Goal: Task Accomplishment & Management: Use online tool/utility

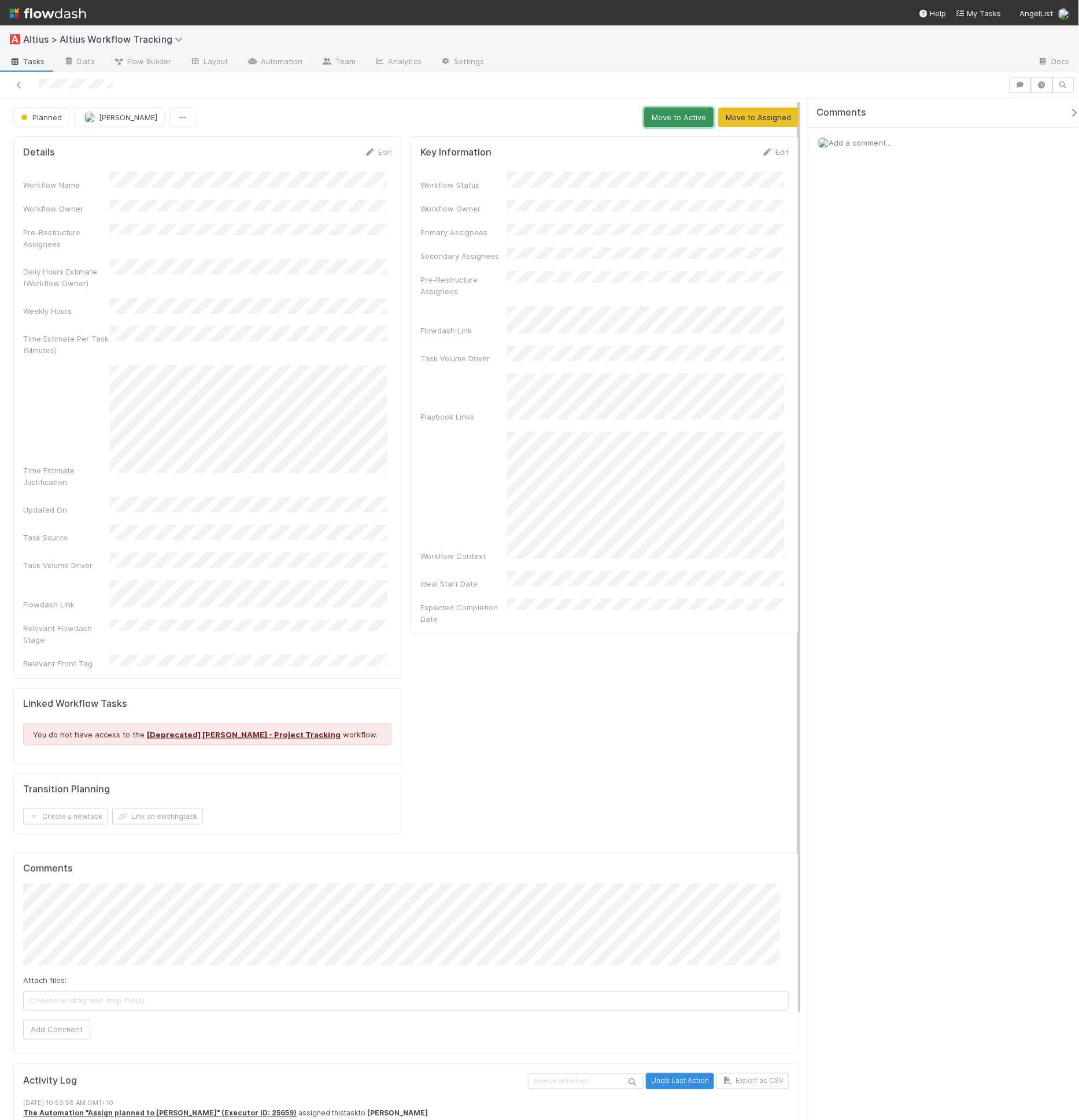
drag, startPoint x: 690, startPoint y: 108, endPoint x: 675, endPoint y: 115, distance: 16.6
click at [690, 108] on button "Move to Active" at bounding box center [679, 118] width 70 height 19
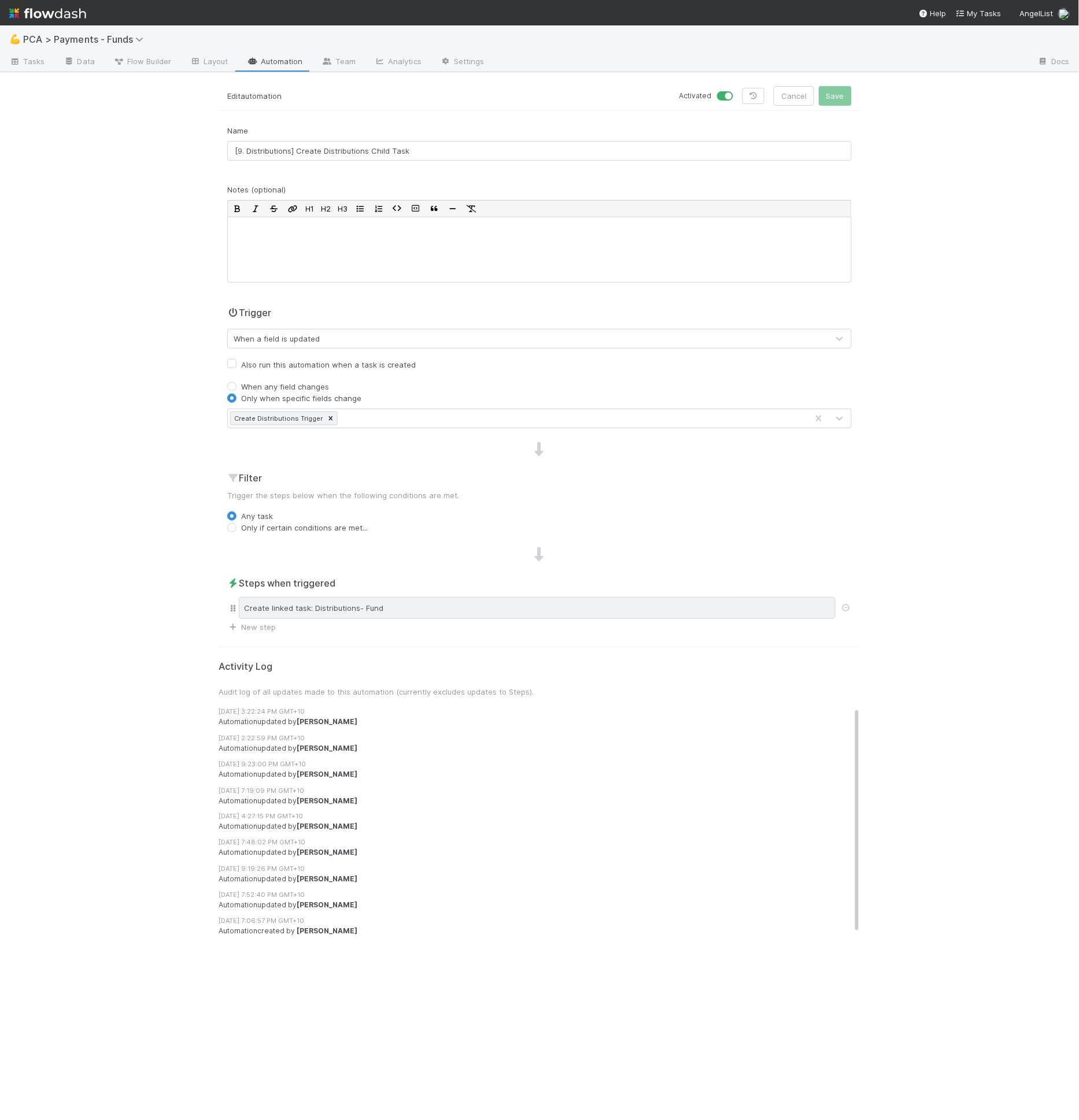
click at [349, 609] on div "Create linked task: Distributions- Fund" at bounding box center [536, 607] width 596 height 22
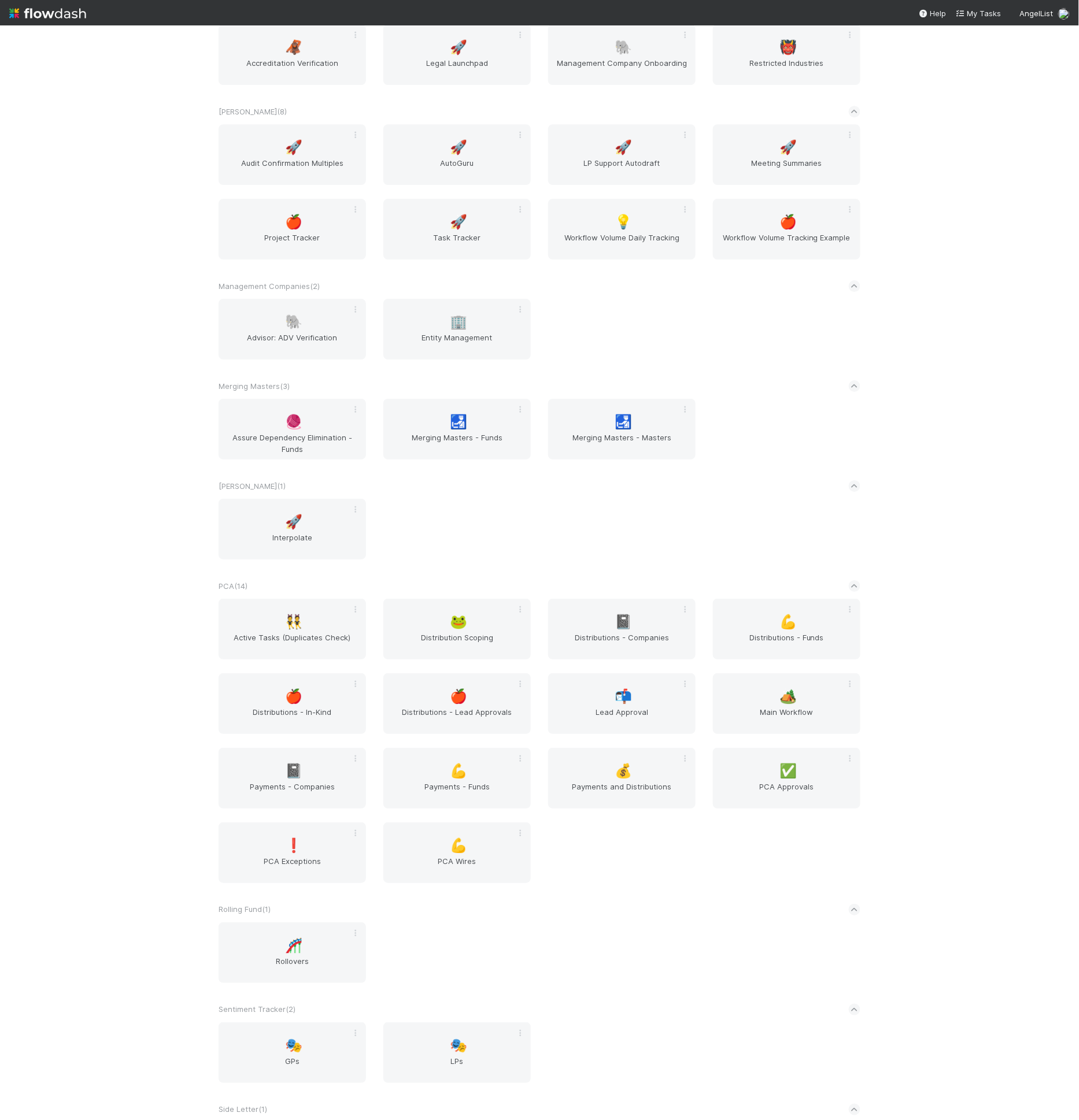
scroll to position [4497, 0]
click at [845, 607] on icon at bounding box center [849, 609] width 11 height 7
click at [707, 576] on div "Rename Move Clone Archive Favorite Leave" at bounding box center [540, 560] width 1079 height 1120
click at [681, 607] on icon at bounding box center [685, 609] width 11 height 7
click at [673, 624] on div "Rename" at bounding box center [639, 627] width 92 height 17
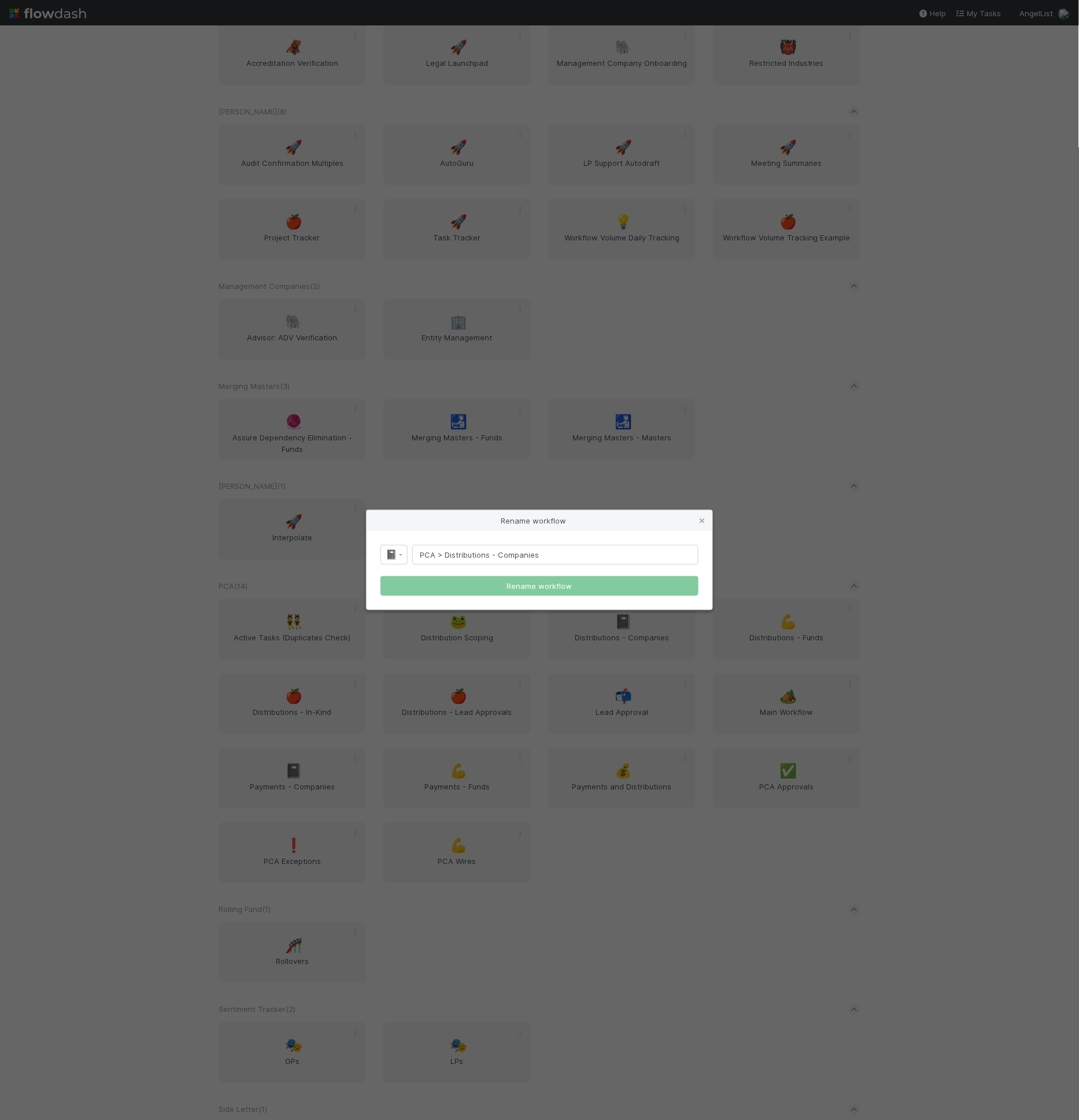
click at [446, 559] on input "PCA > Distributions - Companies" at bounding box center [555, 555] width 286 height 19
drag, startPoint x: 442, startPoint y: 556, endPoint x: 365, endPoint y: 556, distance: 77.0
click at [365, 556] on div "Rename workflow 📓 PCA > Distributions - Companies Rename workflow" at bounding box center [540, 560] width 1079 height 1120
click at [471, 554] on input "Distributions - Companies" at bounding box center [555, 555] width 286 height 19
click at [583, 564] on input "Distributions > Companies" at bounding box center [555, 555] width 286 height 19
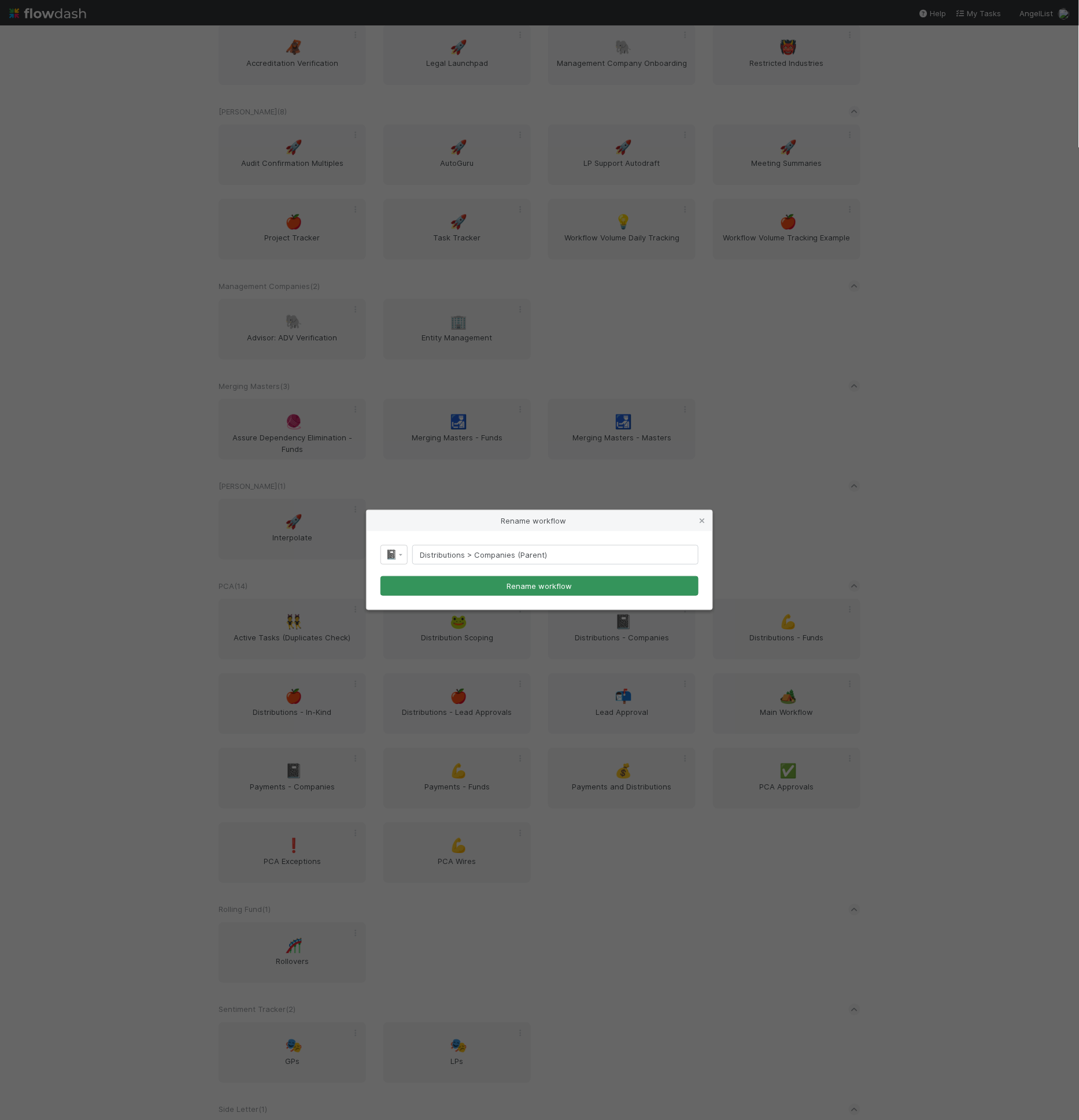
type input "Distributions > Companies (Parent)"
click at [562, 590] on button "Rename workflow" at bounding box center [540, 586] width 318 height 19
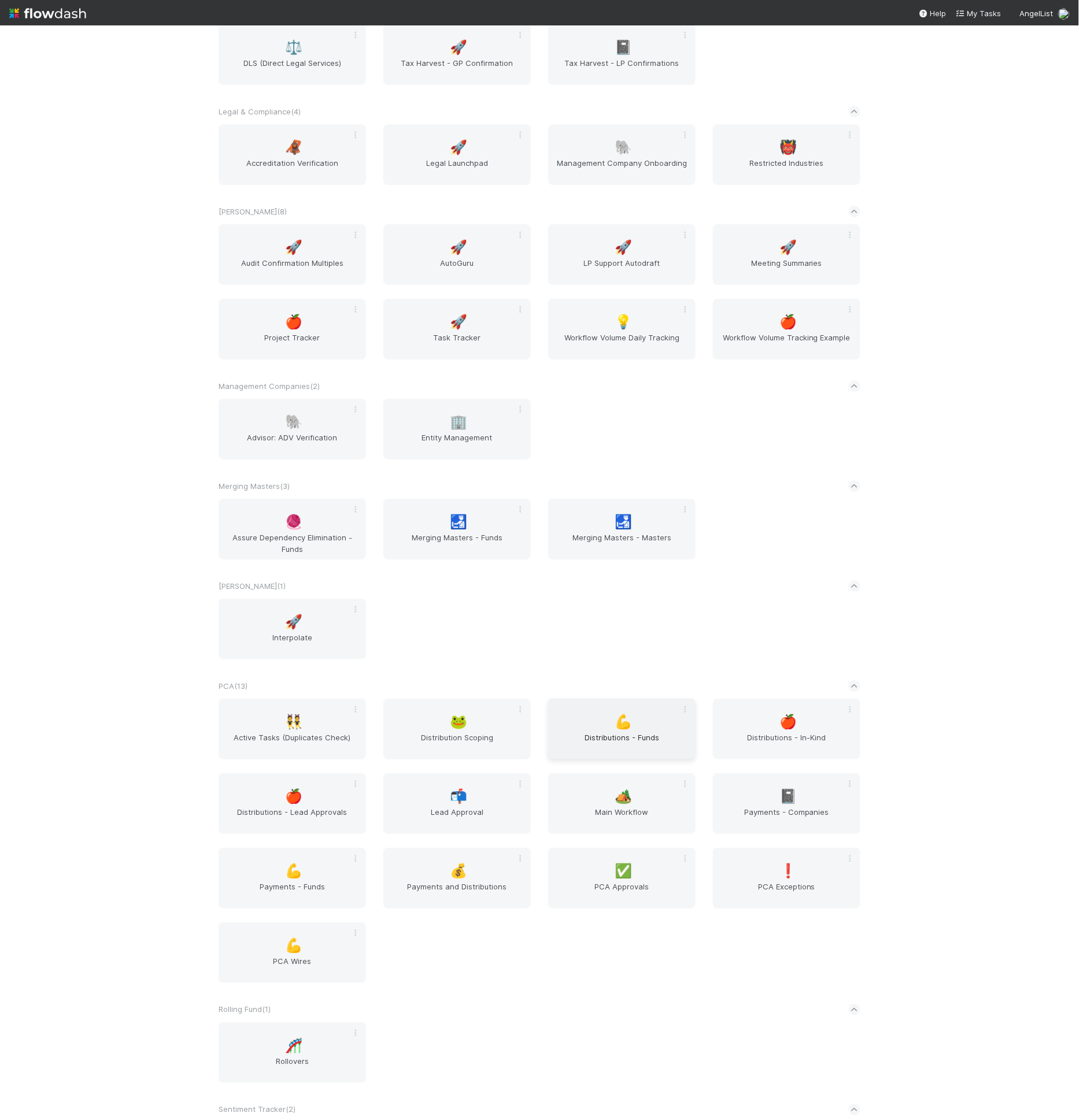
scroll to position [4597, 0]
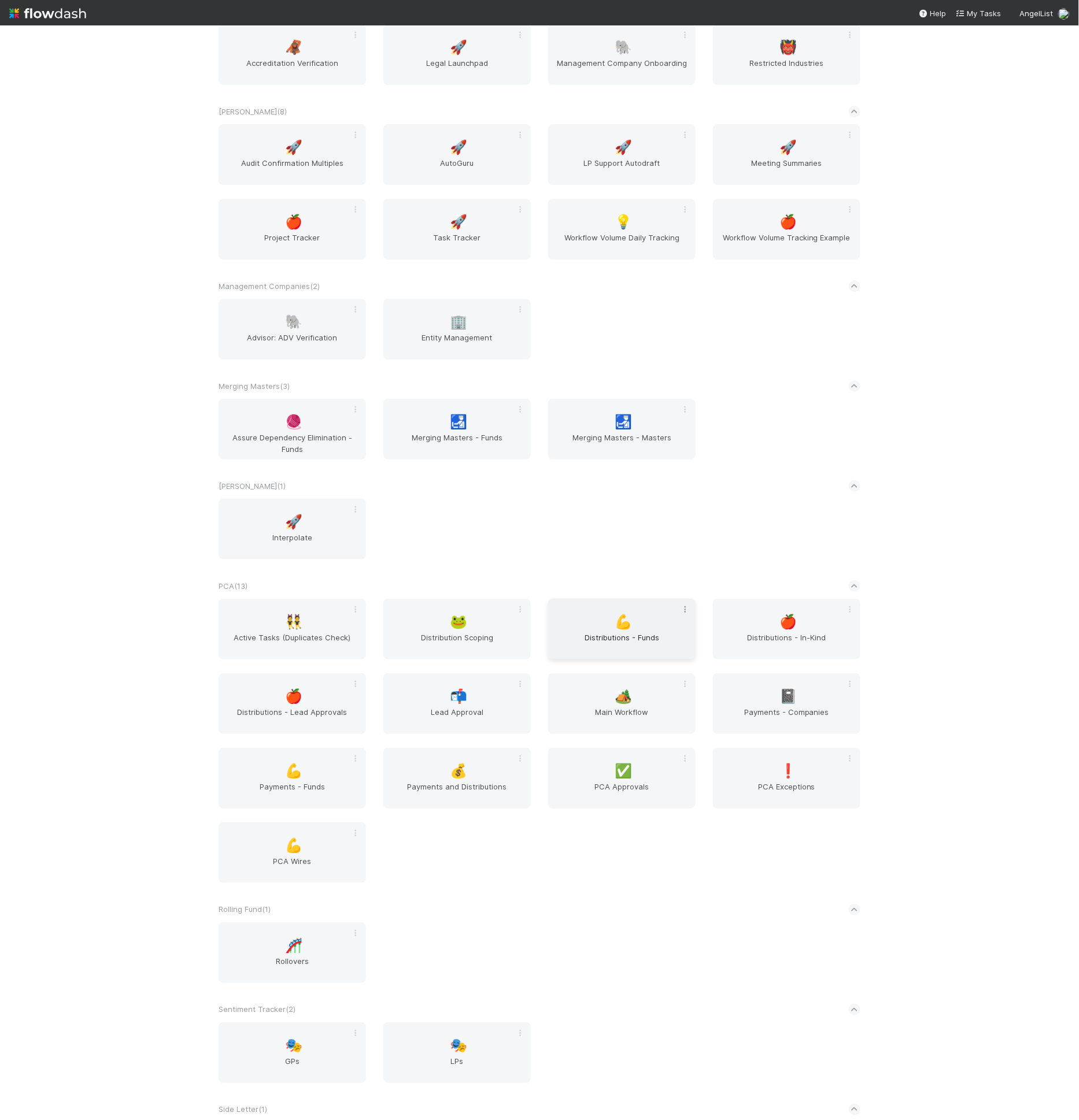
click at [682, 608] on icon at bounding box center [685, 609] width 11 height 7
click at [671, 624] on div "Rename" at bounding box center [639, 627] width 92 height 17
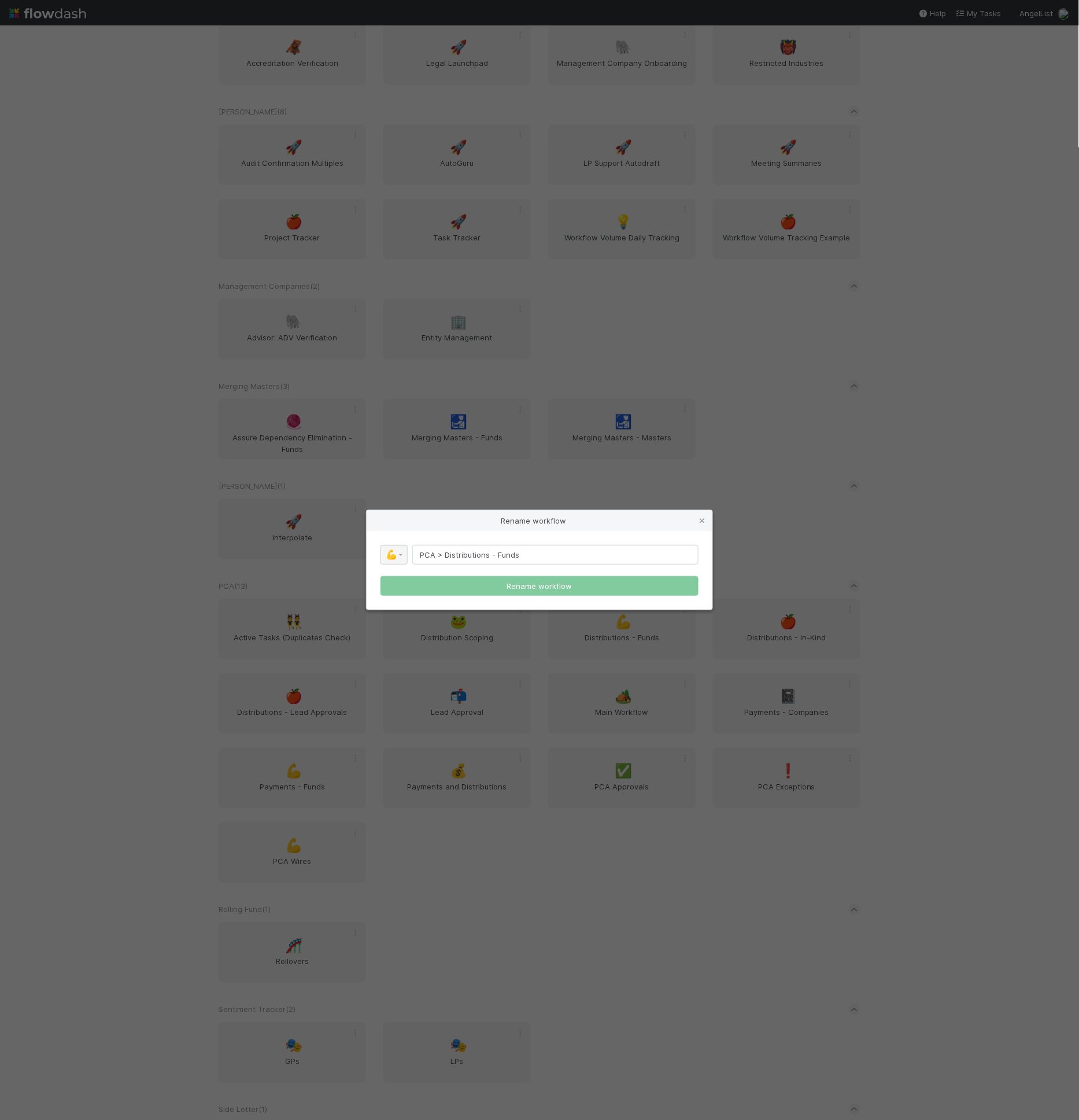
drag, startPoint x: 445, startPoint y: 556, endPoint x: 384, endPoint y: 558, distance: 61.0
click at [384, 558] on div "💪 PCA > Distributions - Funds" at bounding box center [540, 555] width 318 height 19
click at [470, 554] on input "Distributions - Funds" at bounding box center [555, 555] width 286 height 19
click at [522, 554] on input "Distributions > Funds" at bounding box center [555, 555] width 286 height 19
type input "Distributions > Funds (Child)"
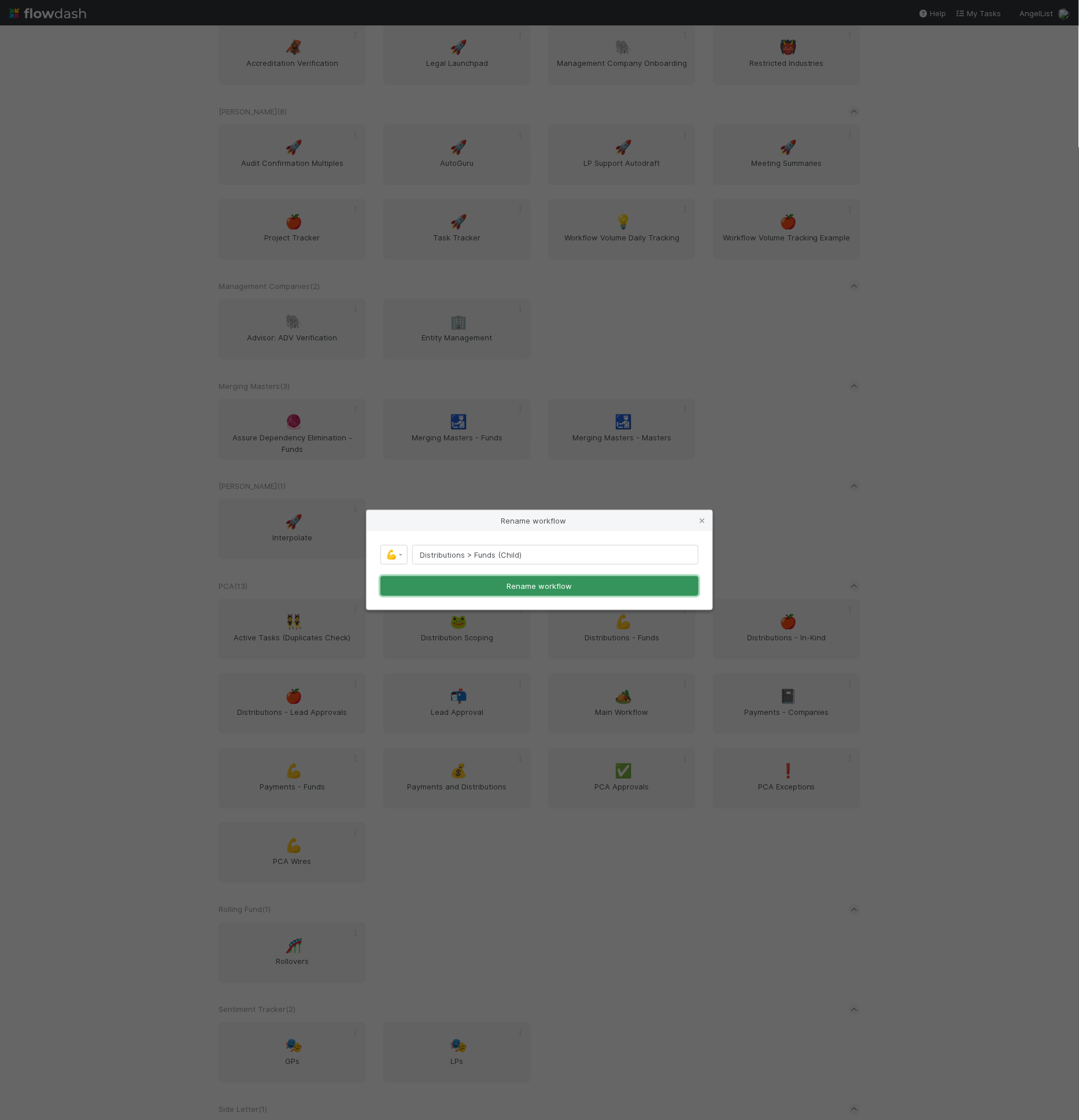
click at [537, 584] on button "Rename workflow" at bounding box center [540, 586] width 318 height 19
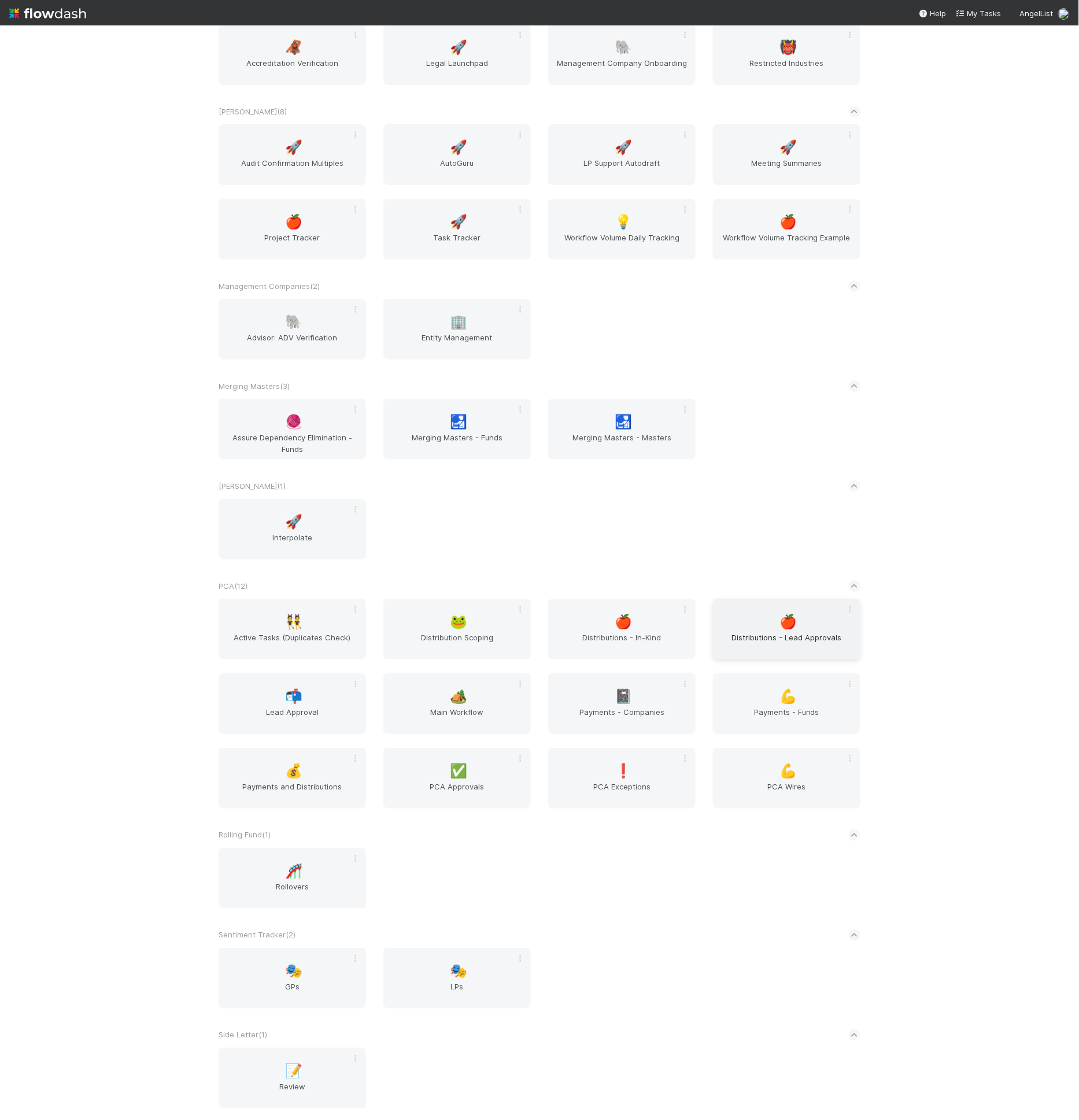
click at [844, 615] on div "🍎 Distributions - Lead Approvals" at bounding box center [787, 629] width 148 height 61
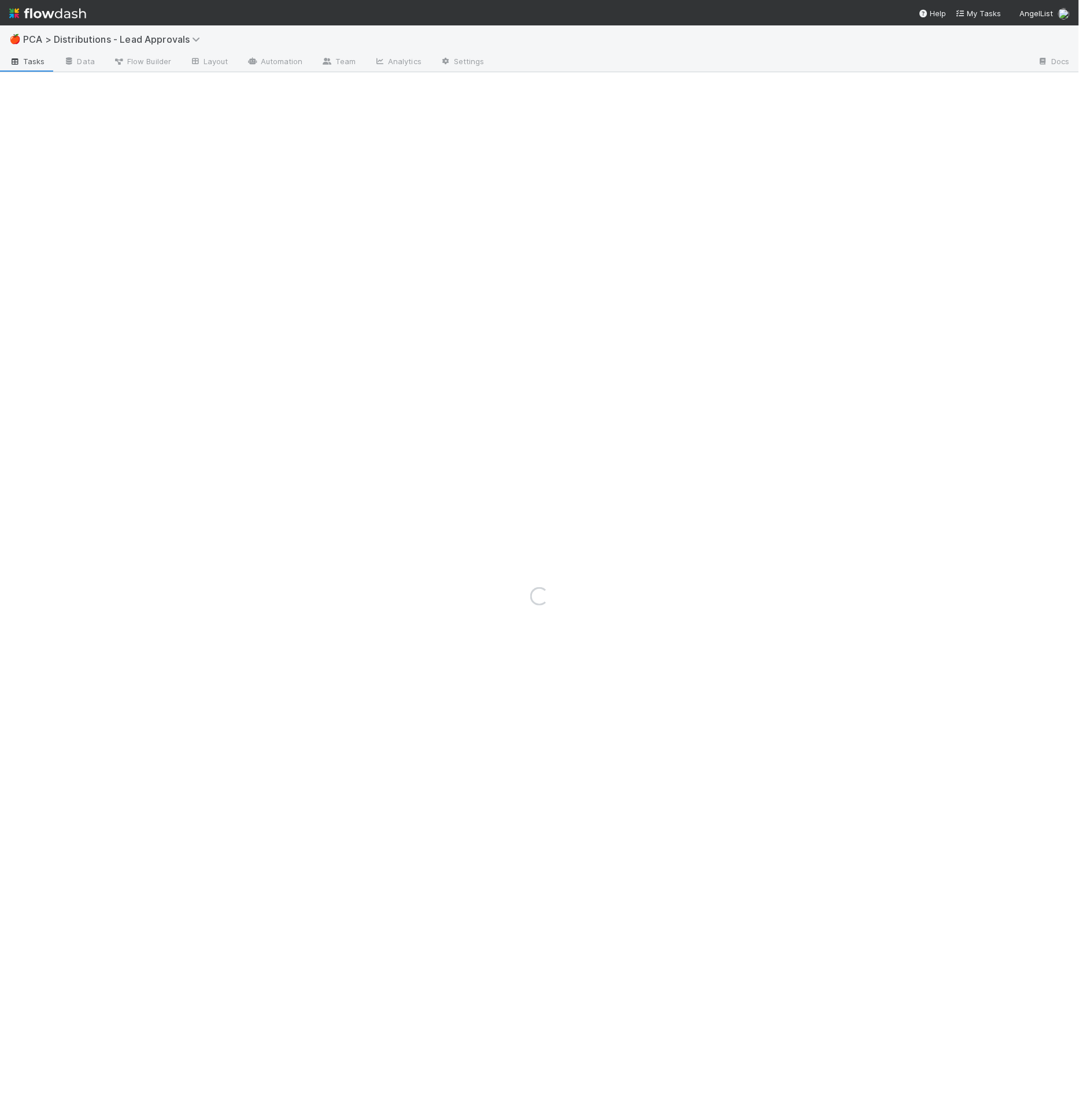
drag, startPoint x: 824, startPoint y: 575, endPoint x: 824, endPoint y: 564, distance: 11.0
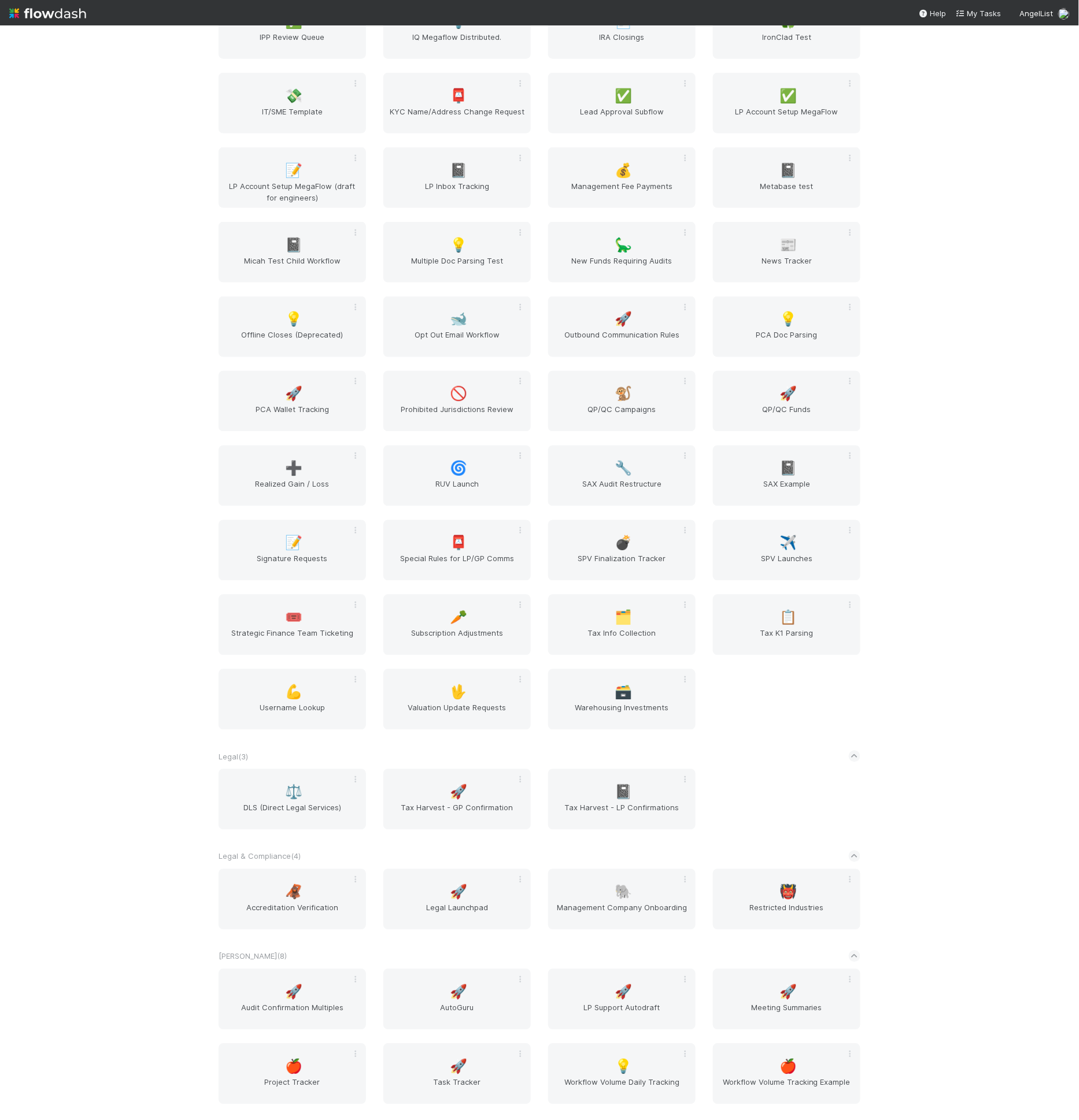
scroll to position [4532, 0]
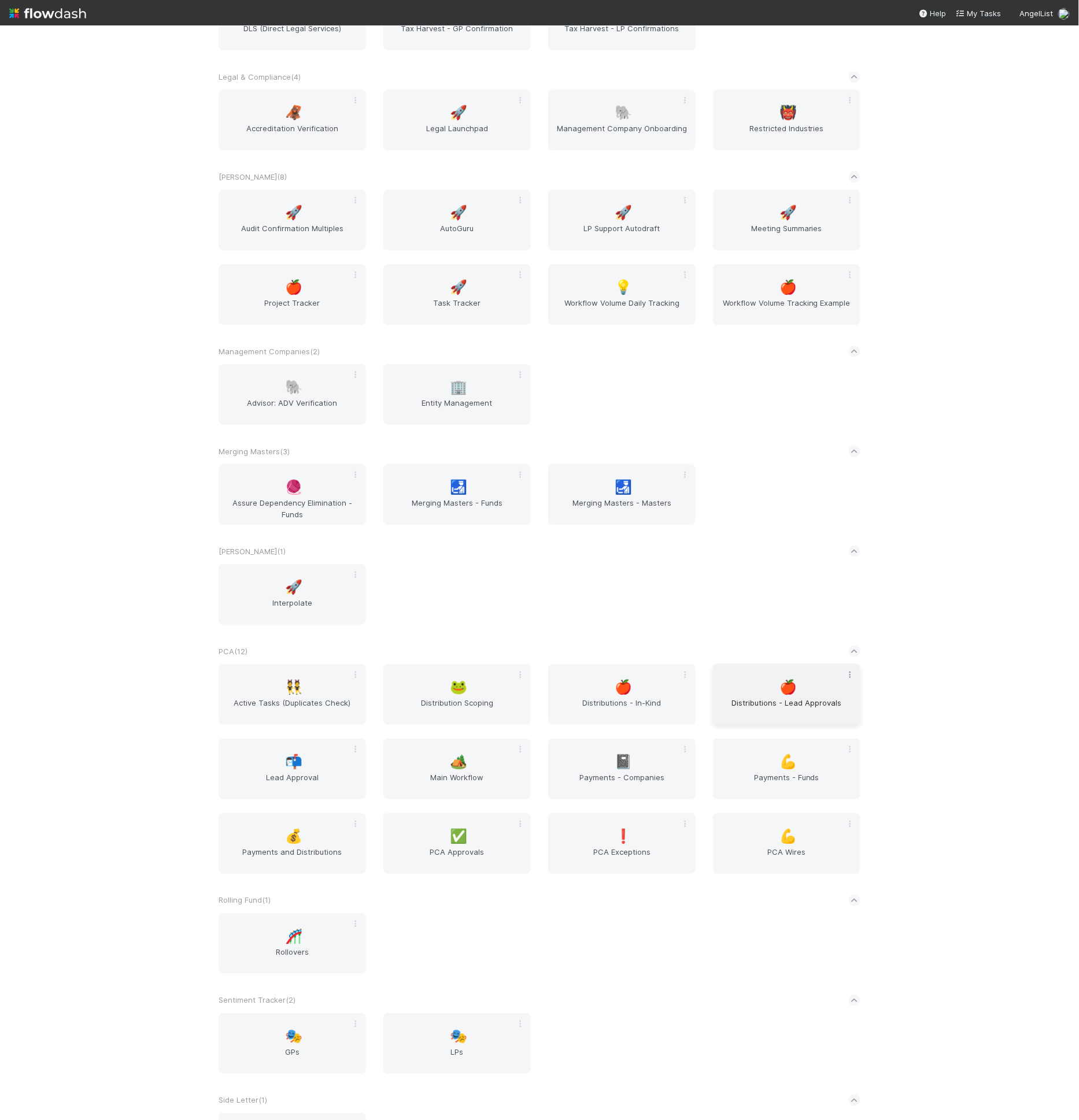
click at [848, 675] on icon at bounding box center [849, 674] width 11 height 7
click at [834, 696] on div "Rename" at bounding box center [805, 693] width 92 height 17
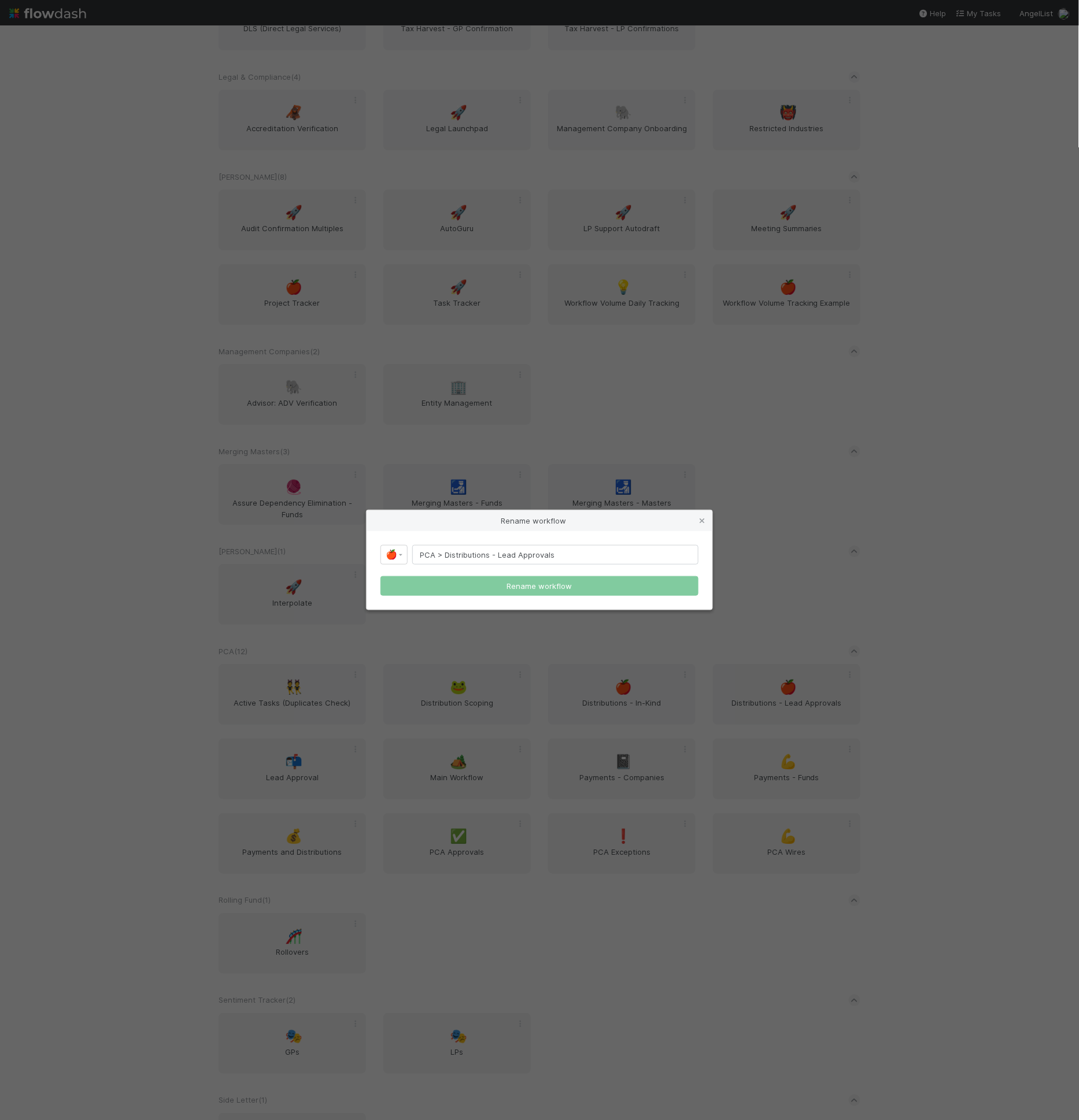
drag, startPoint x: 445, startPoint y: 556, endPoint x: 357, endPoint y: 553, distance: 88.1
click at [357, 553] on div "Rename workflow 🍎 PCA > Distributions - Lead Approvals Rename workflow" at bounding box center [540, 560] width 1079 height 1120
click at [473, 556] on input "Distributions - Lead Approvals" at bounding box center [555, 555] width 286 height 19
click at [563, 564] on input "Distributions > Lead Approvals" at bounding box center [555, 555] width 286 height 19
type input "Distributions > Lead Approvals / Investor Updates"
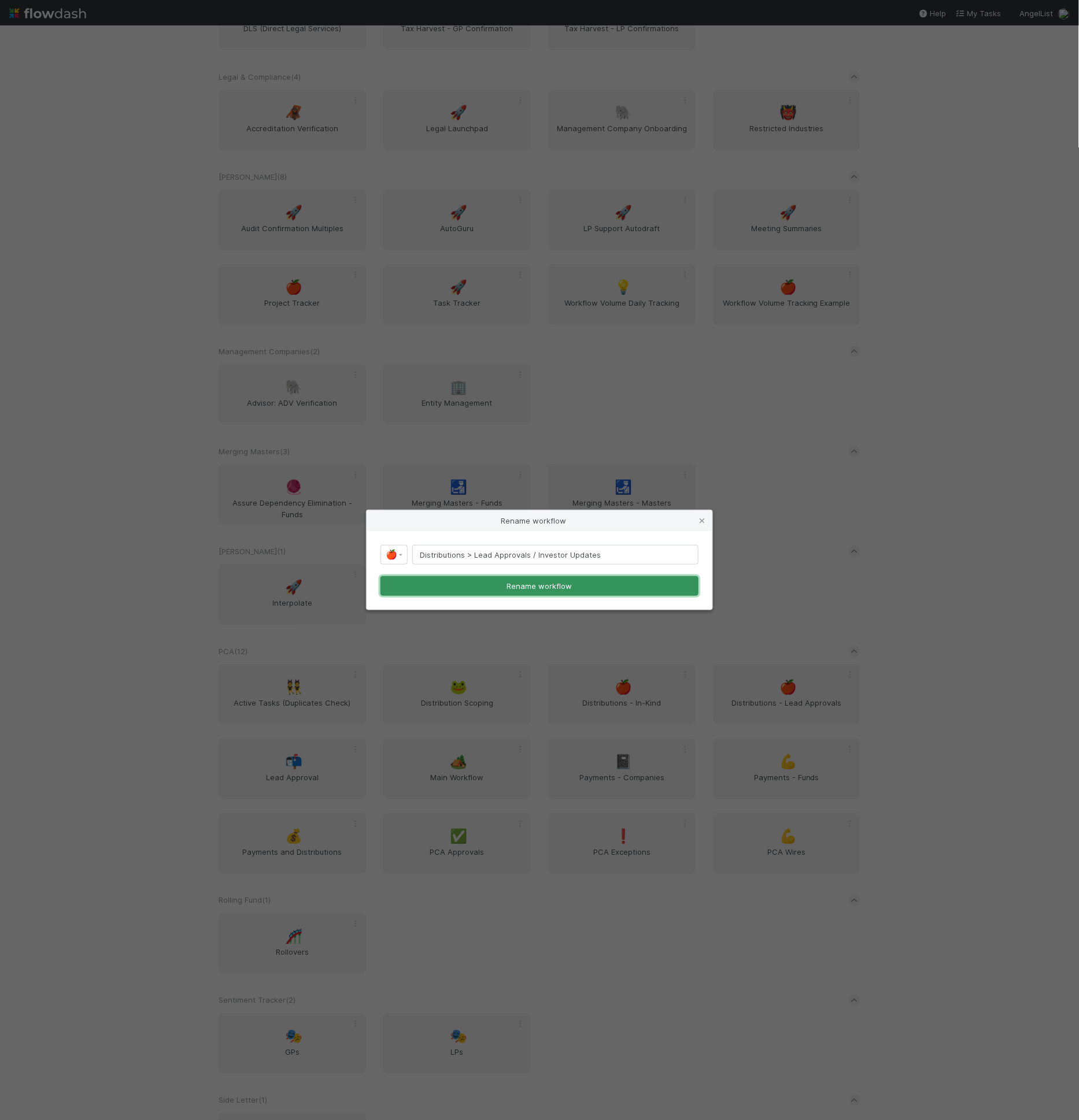
click at [603, 583] on button "Rename workflow" at bounding box center [540, 586] width 318 height 19
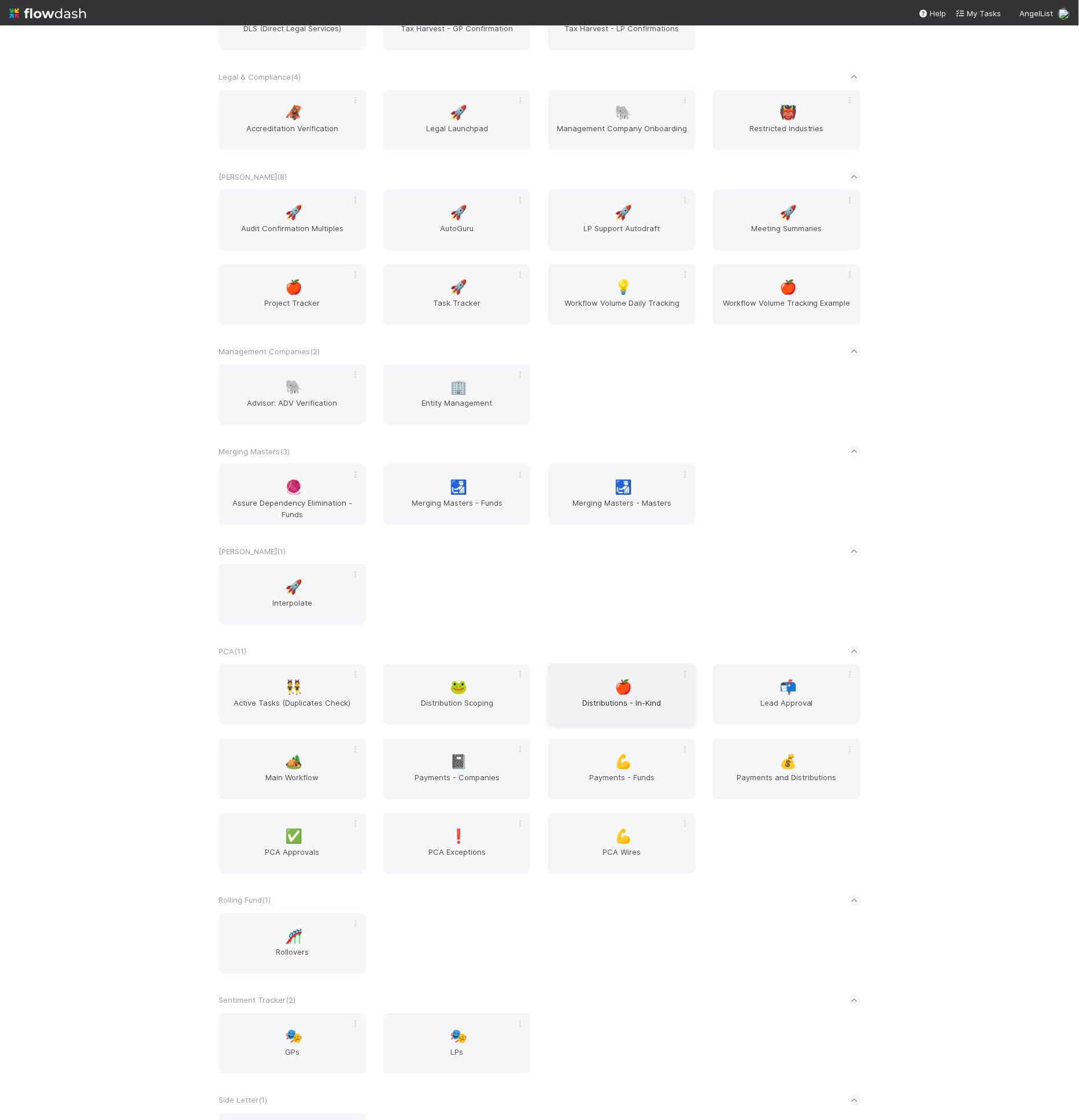
click at [660, 678] on div "🍎 Distributions - In-Kind" at bounding box center [621, 694] width 148 height 61
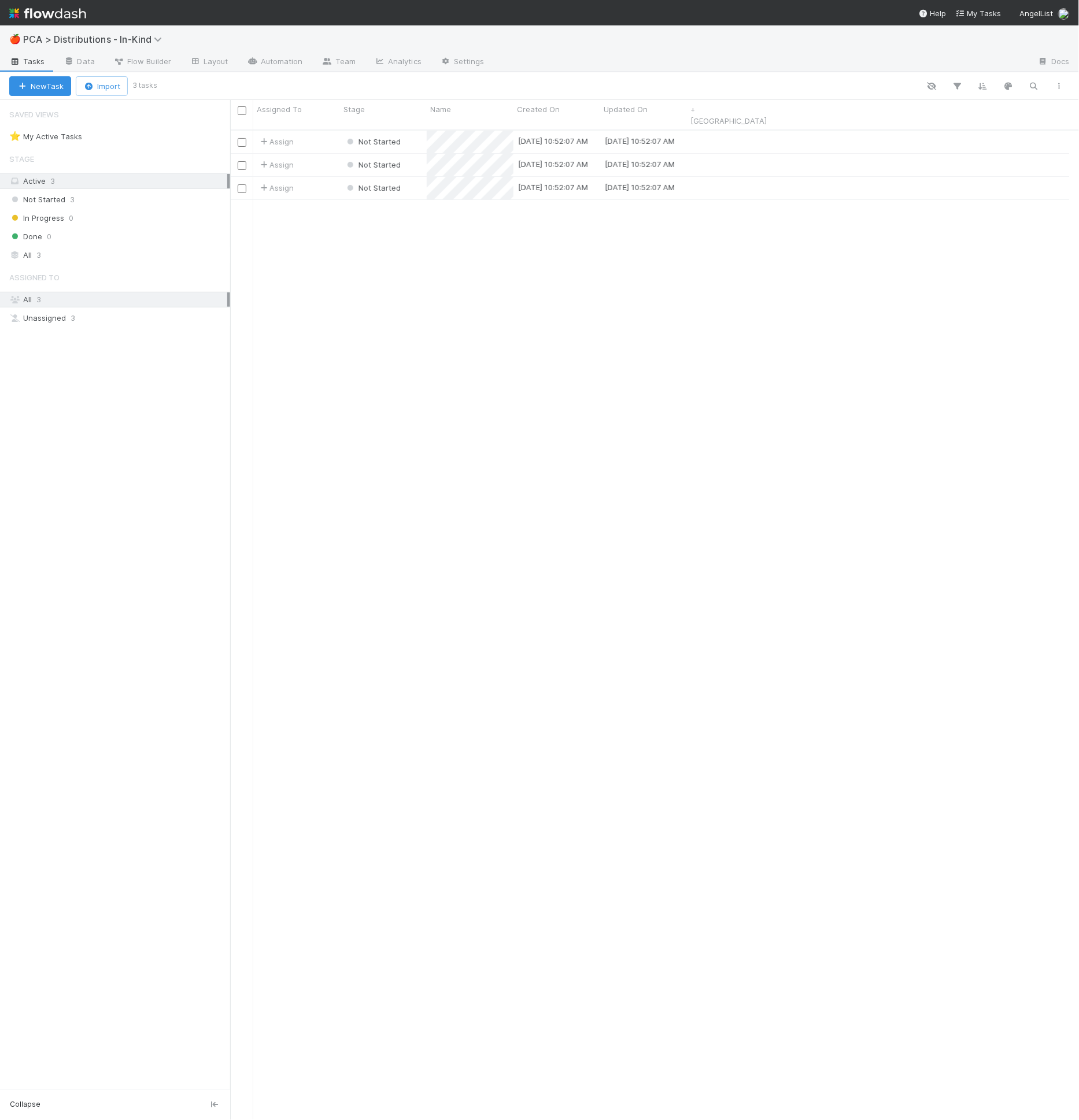
scroll to position [990, 829]
drag, startPoint x: 432, startPoint y: 290, endPoint x: 440, endPoint y: 281, distance: 12.0
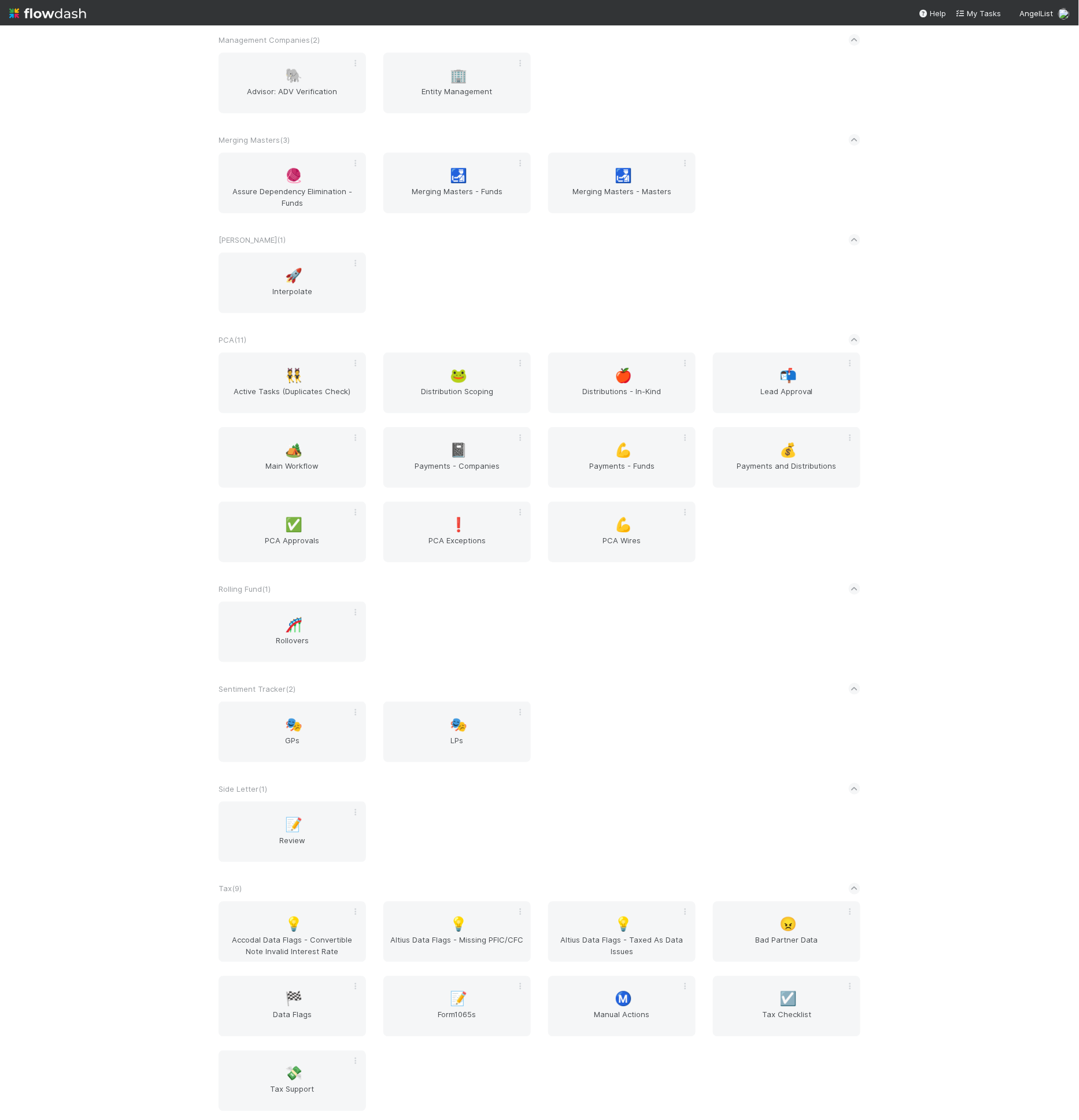
scroll to position [4838, 0]
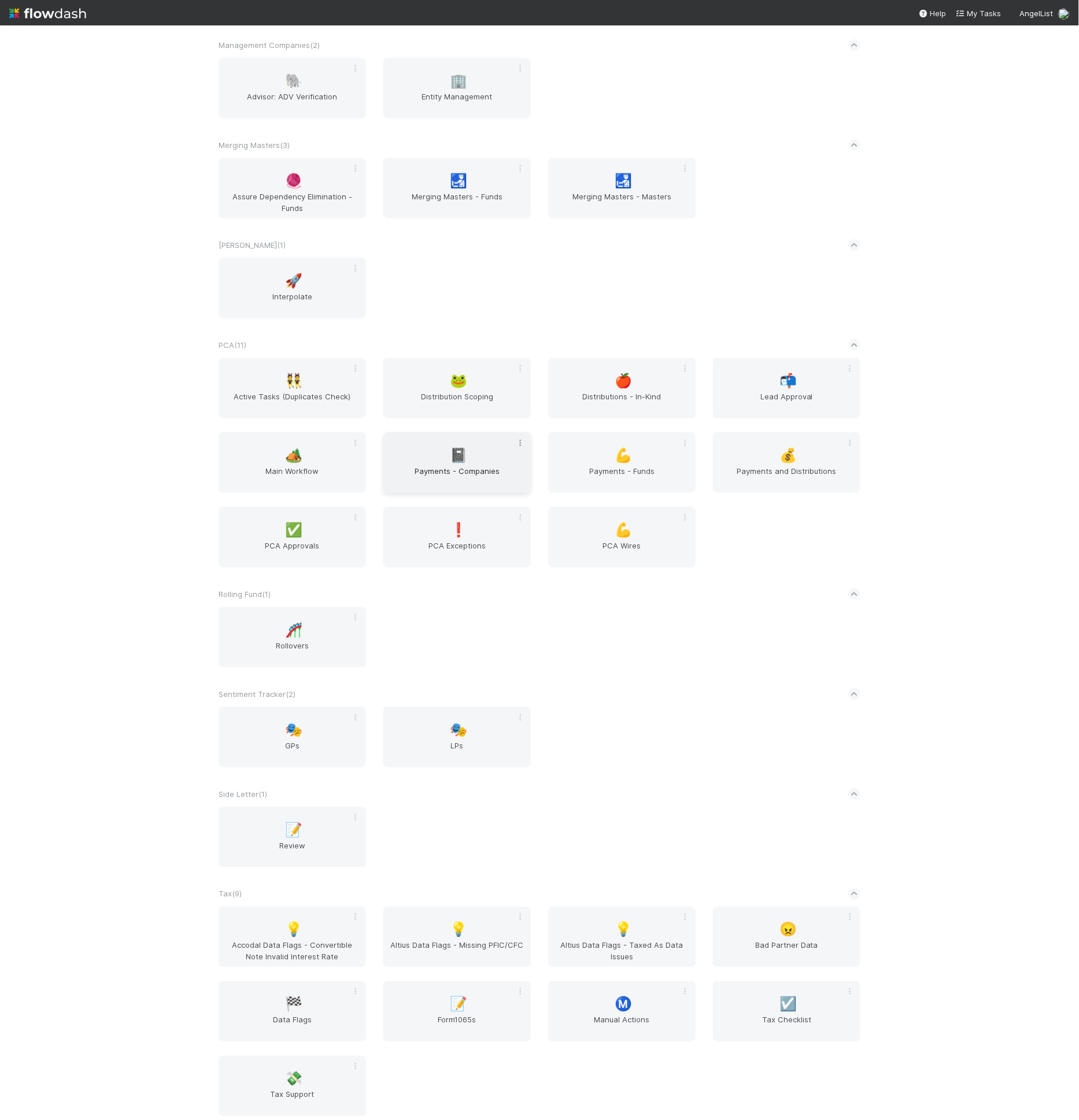
click at [519, 445] on icon at bounding box center [520, 443] width 11 height 7
click at [499, 463] on div "Rename" at bounding box center [475, 461] width 92 height 17
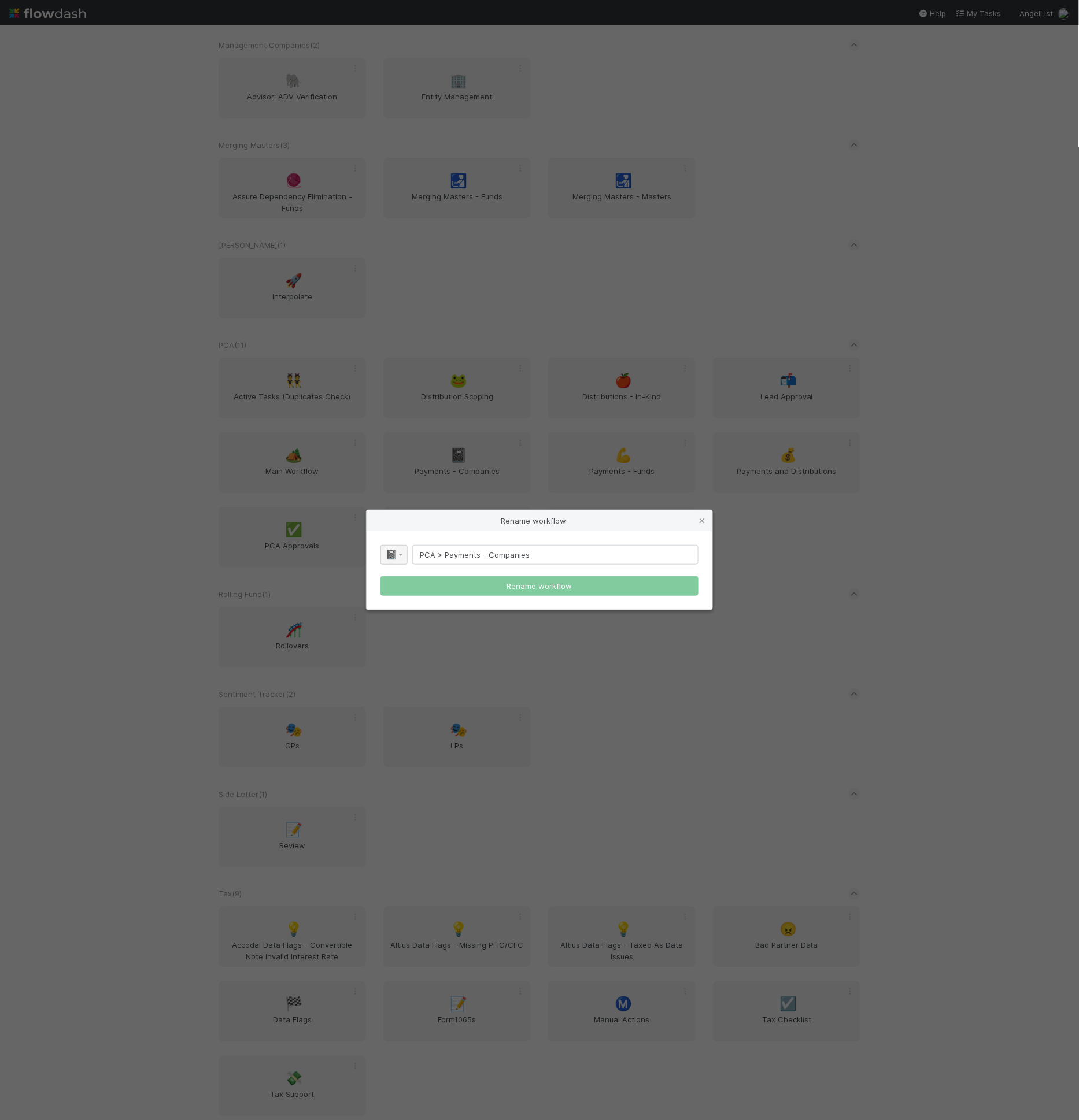
drag, startPoint x: 440, startPoint y: 556, endPoint x: 387, endPoint y: 558, distance: 53.0
click at [387, 558] on div "📓 PCA > Payments - Companies" at bounding box center [540, 555] width 318 height 19
click at [472, 554] on input "PCA > Payments - Companies" at bounding box center [555, 555] width 286 height 19
drag, startPoint x: 445, startPoint y: 556, endPoint x: 359, endPoint y: 560, distance: 86.1
click at [359, 560] on div "Rename workflow 📓 PCA > Payments - Companies Rename workflow" at bounding box center [540, 560] width 1079 height 1120
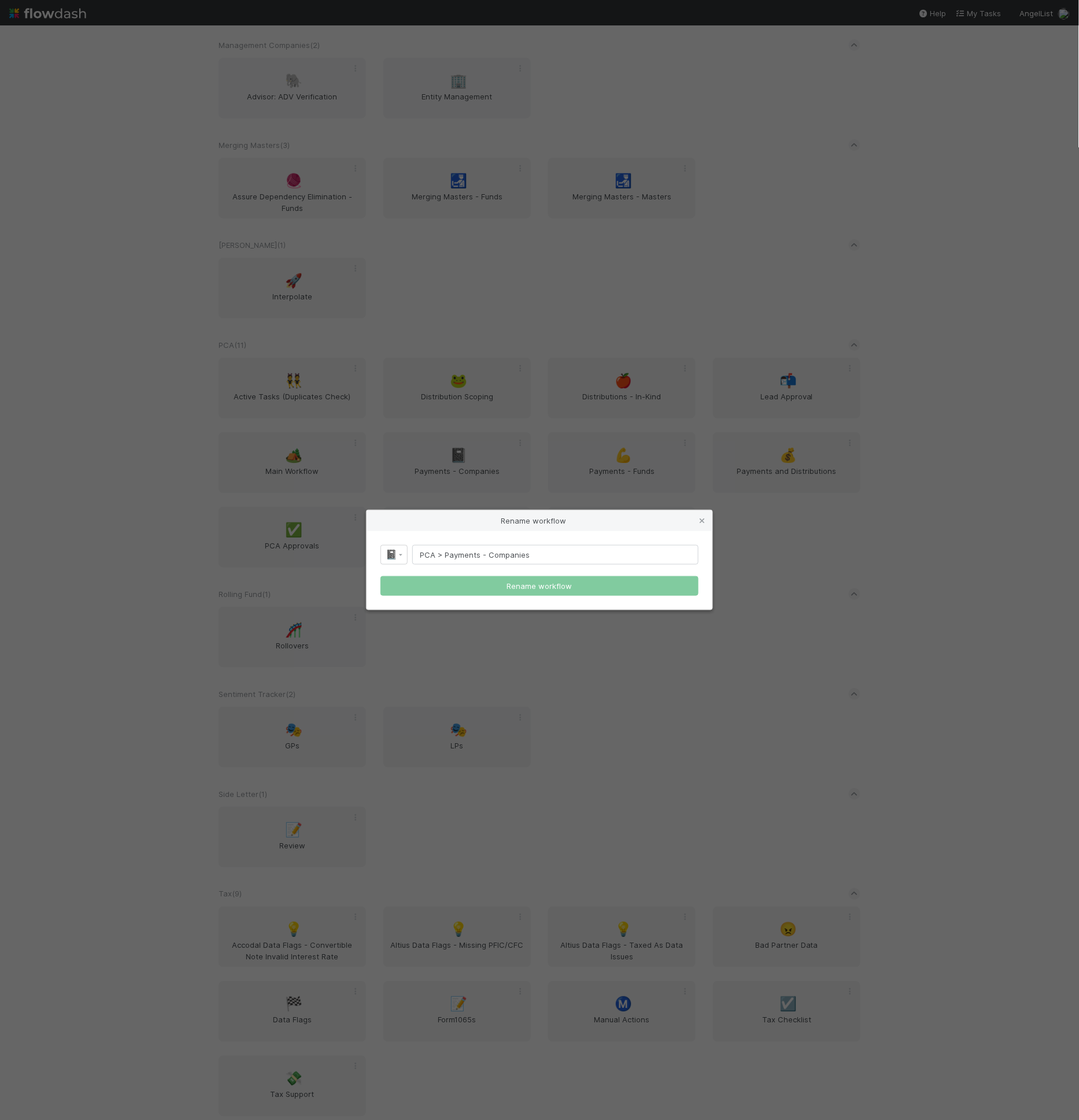
click at [425, 556] on input "PCA > Payments - Companies" at bounding box center [555, 555] width 286 height 19
drag, startPoint x: 447, startPoint y: 554, endPoint x: 379, endPoint y: 553, distance: 68.0
click at [379, 553] on div "📓 PCA > Payments - Companies Rename workflow" at bounding box center [540, 570] width 346 height 79
drag, startPoint x: 457, startPoint y: 556, endPoint x: 451, endPoint y: 669, distance: 113.2
click at [452, 667] on div "Rename workflow 📓 Payments - Companies Rename workflow" at bounding box center [540, 560] width 1079 height 1120
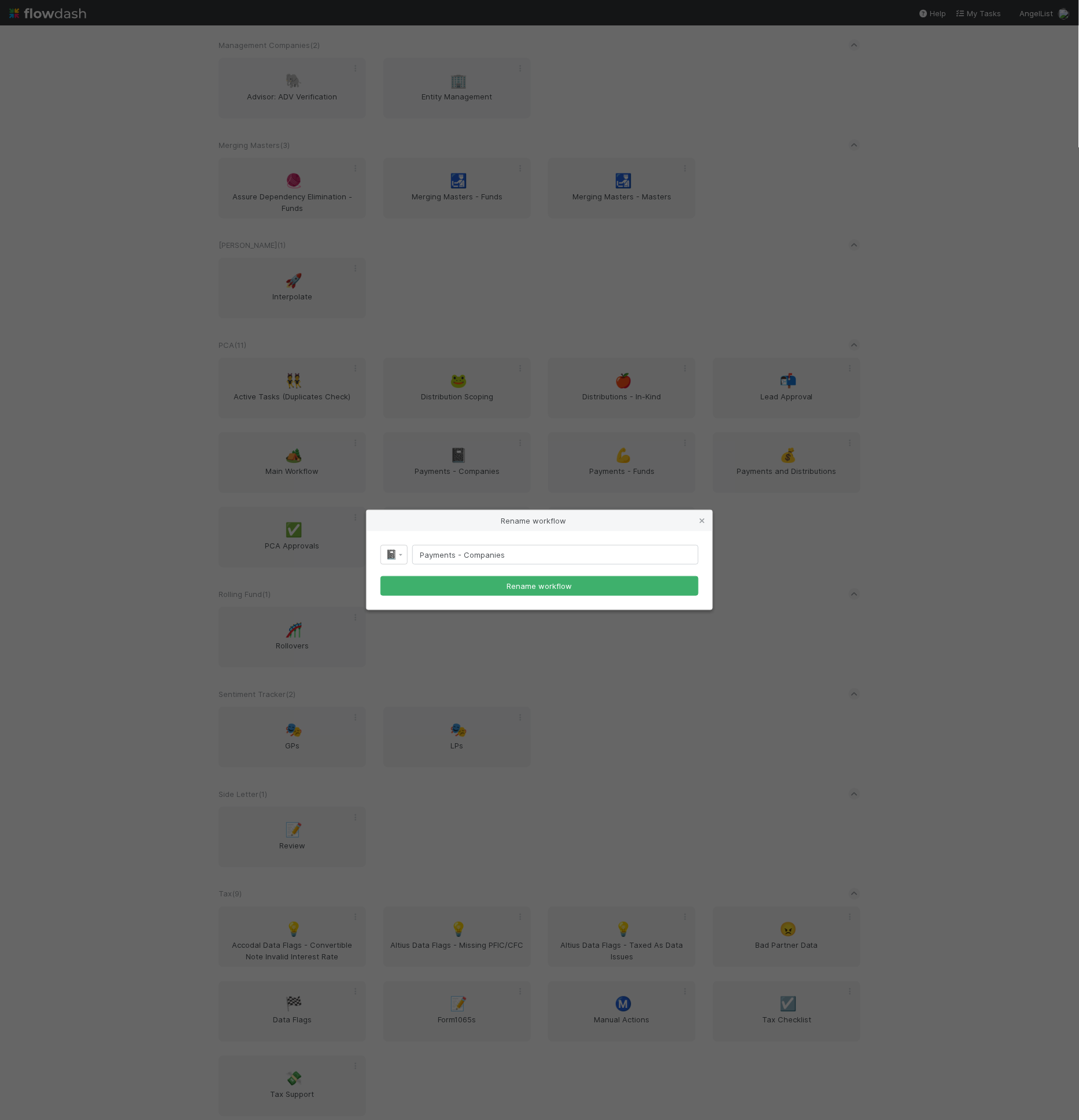
click at [460, 553] on input "Payments - Companies" at bounding box center [555, 555] width 286 height 19
click at [540, 555] on input "Payments > Companies" at bounding box center [555, 555] width 286 height 19
type input "Payments > Companies (Parent)"
click at [528, 580] on button "Rename workflow" at bounding box center [540, 586] width 318 height 19
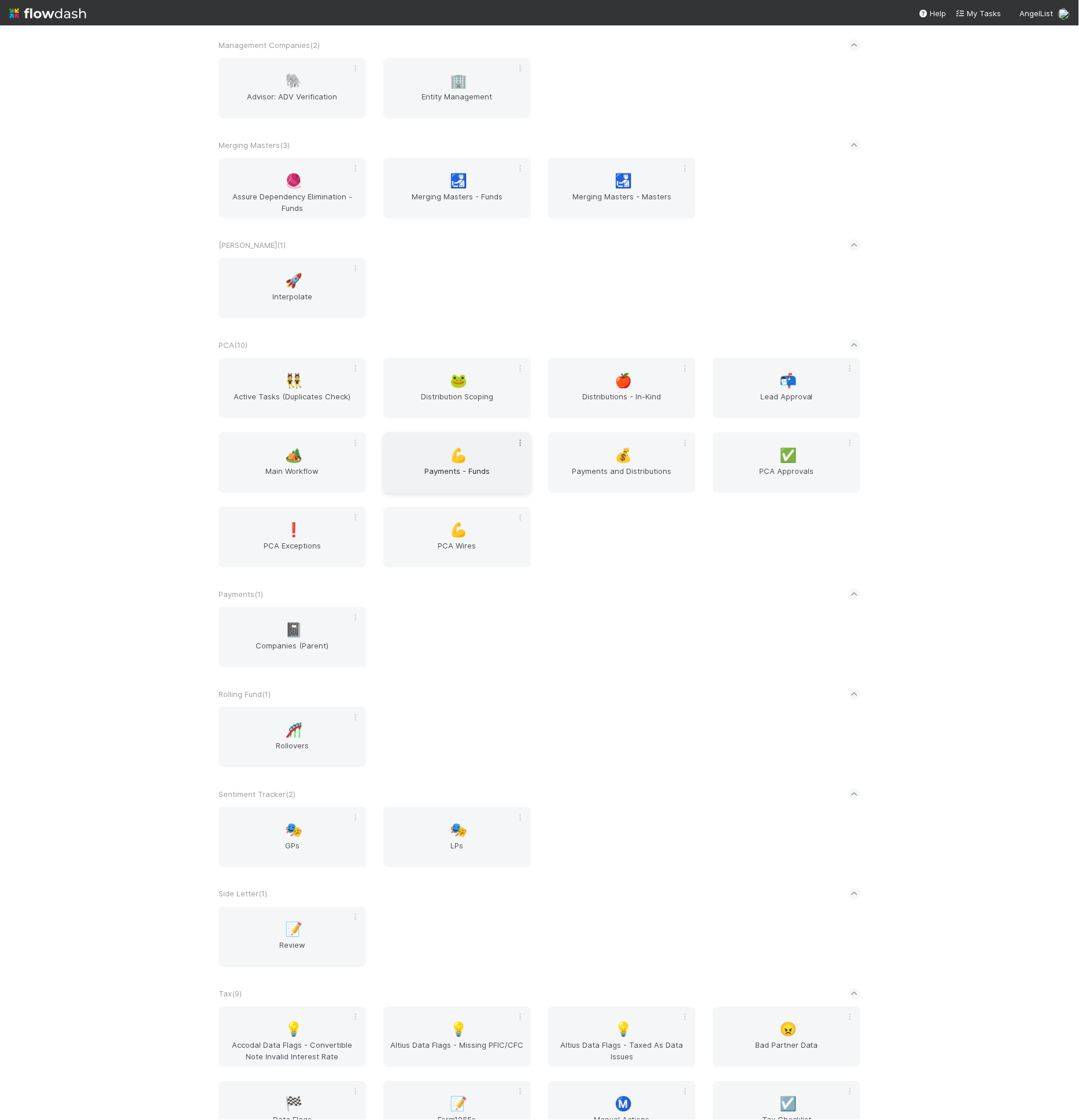
click at [516, 443] on icon at bounding box center [520, 443] width 11 height 7
click at [514, 453] on div "Rename" at bounding box center [475, 461] width 92 height 17
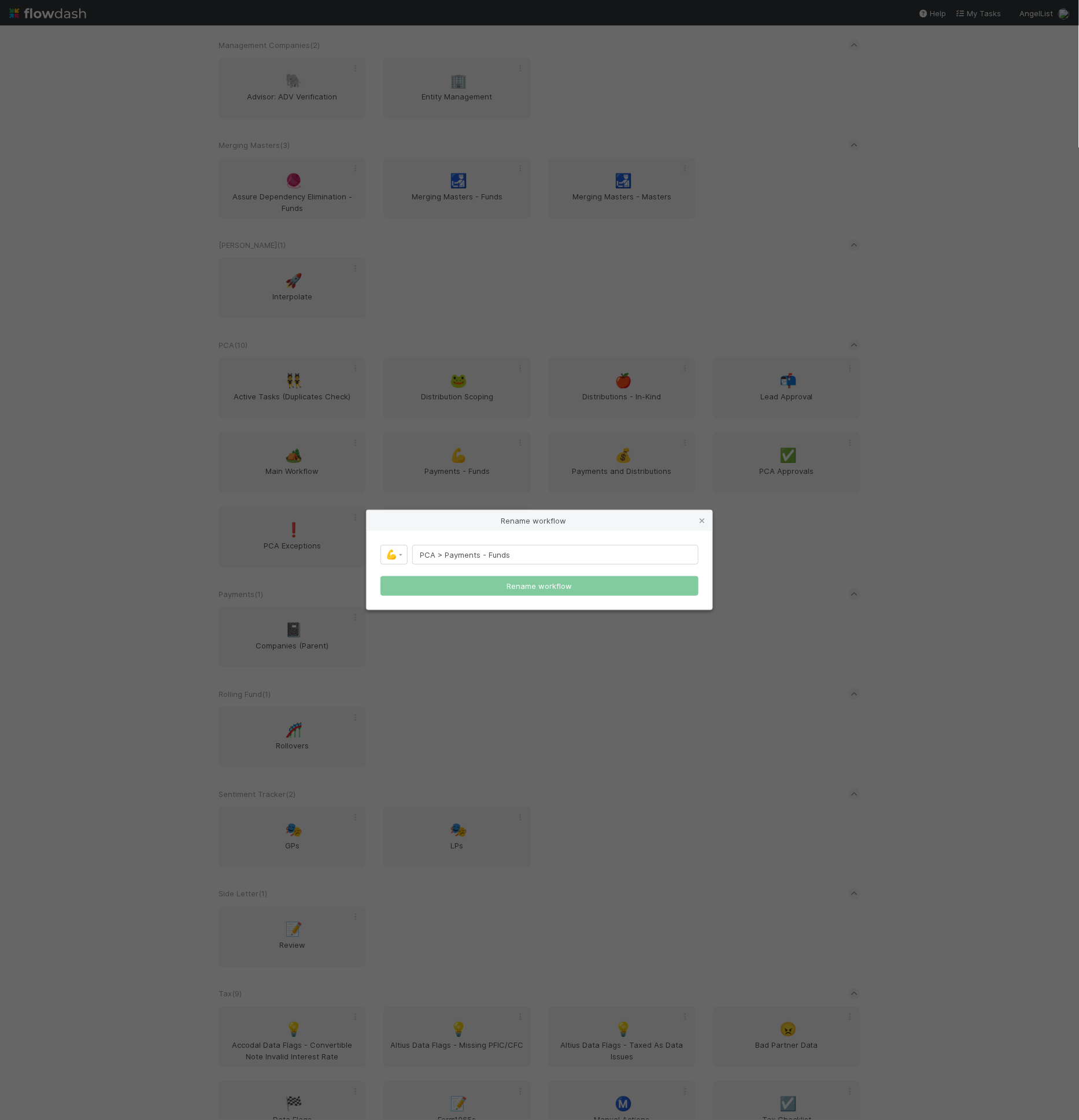
drag, startPoint x: 444, startPoint y: 557, endPoint x: 367, endPoint y: 557, distance: 77.0
click at [367, 557] on div "💪 PCA > Payments - Funds Rename workflow" at bounding box center [540, 570] width 346 height 79
click at [459, 555] on input "Payments - Funds" at bounding box center [555, 555] width 286 height 19
click at [525, 555] on input "Payments > Funds" at bounding box center [555, 555] width 286 height 19
type input "Payments > Funds (Child)"
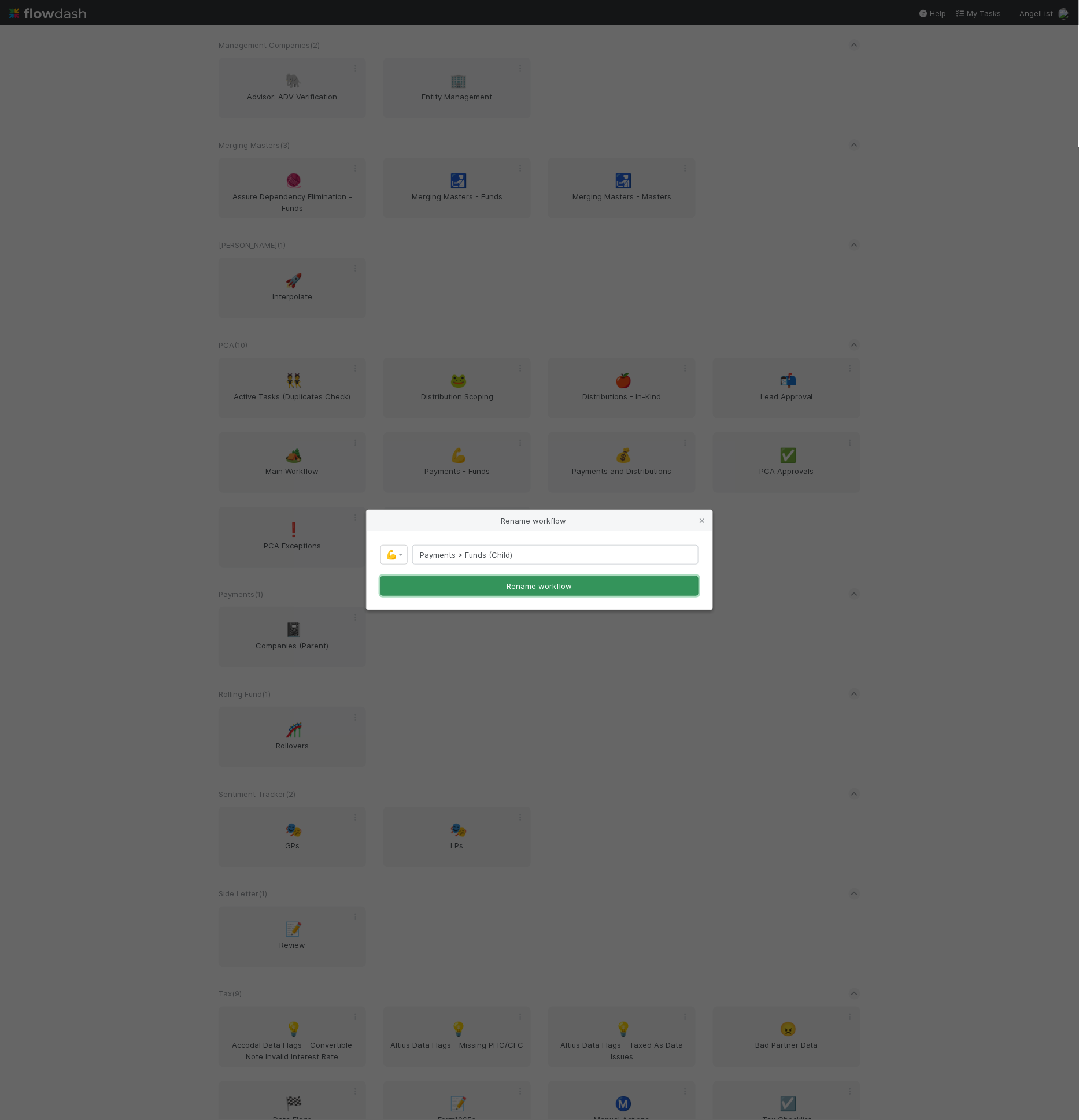
click at [574, 588] on button "Rename workflow" at bounding box center [540, 586] width 318 height 19
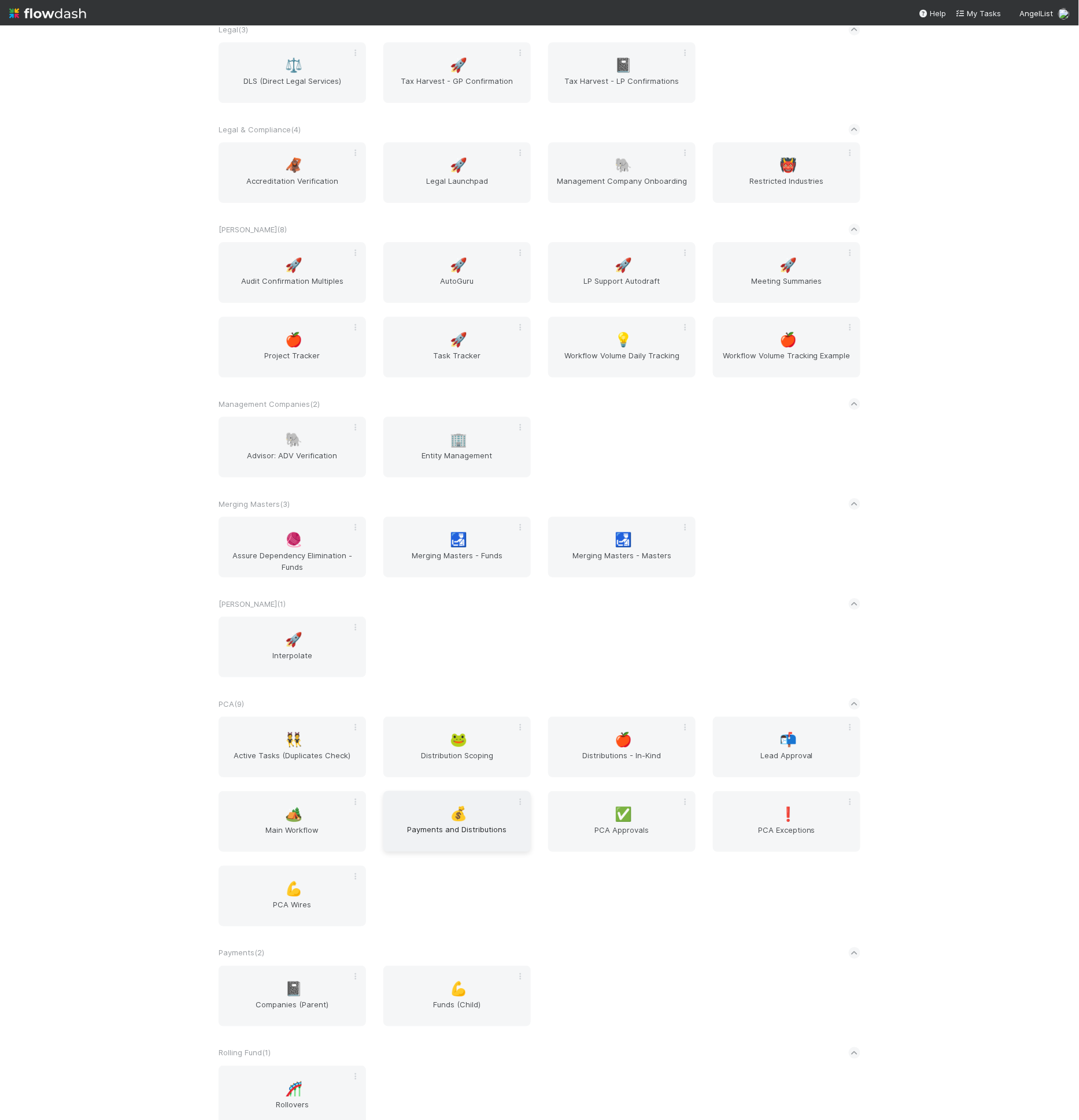
scroll to position [4529, 0]
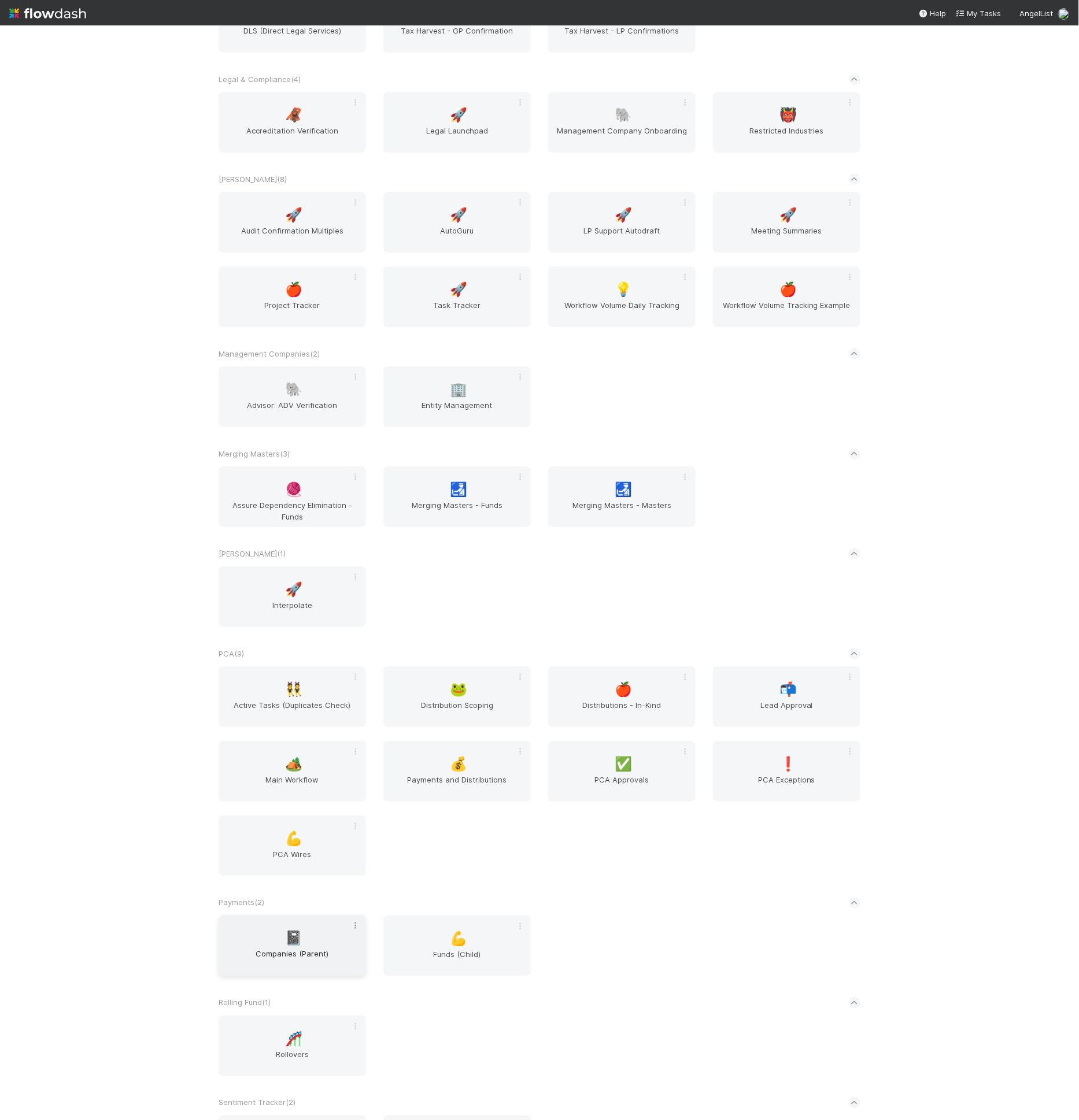
click at [350, 926] on icon at bounding box center [355, 925] width 11 height 7
click at [353, 944] on div "Rename" at bounding box center [310, 943] width 92 height 17
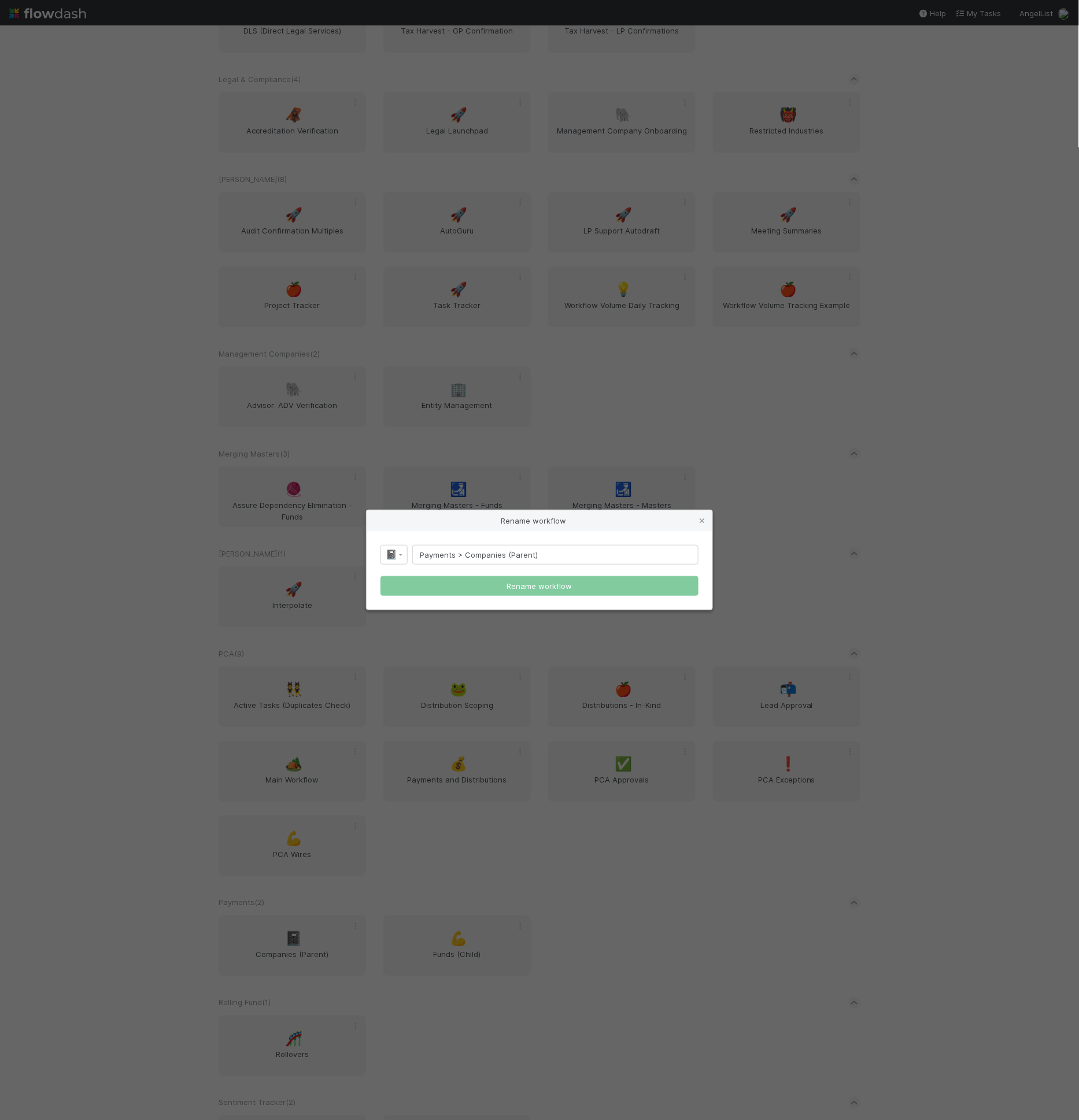
click at [436, 554] on input "Payments > Companies (Parent)" at bounding box center [555, 555] width 286 height 19
drag, startPoint x: 464, startPoint y: 553, endPoint x: 456, endPoint y: 553, distance: 8.0
click at [456, 553] on input "Payments > Companies (Parent)" at bounding box center [555, 555] width 286 height 19
click at [418, 550] on input "Payments - Companies (Parent)" at bounding box center [555, 555] width 286 height 19
type input "Banking > Payments - Companies (Parent)"
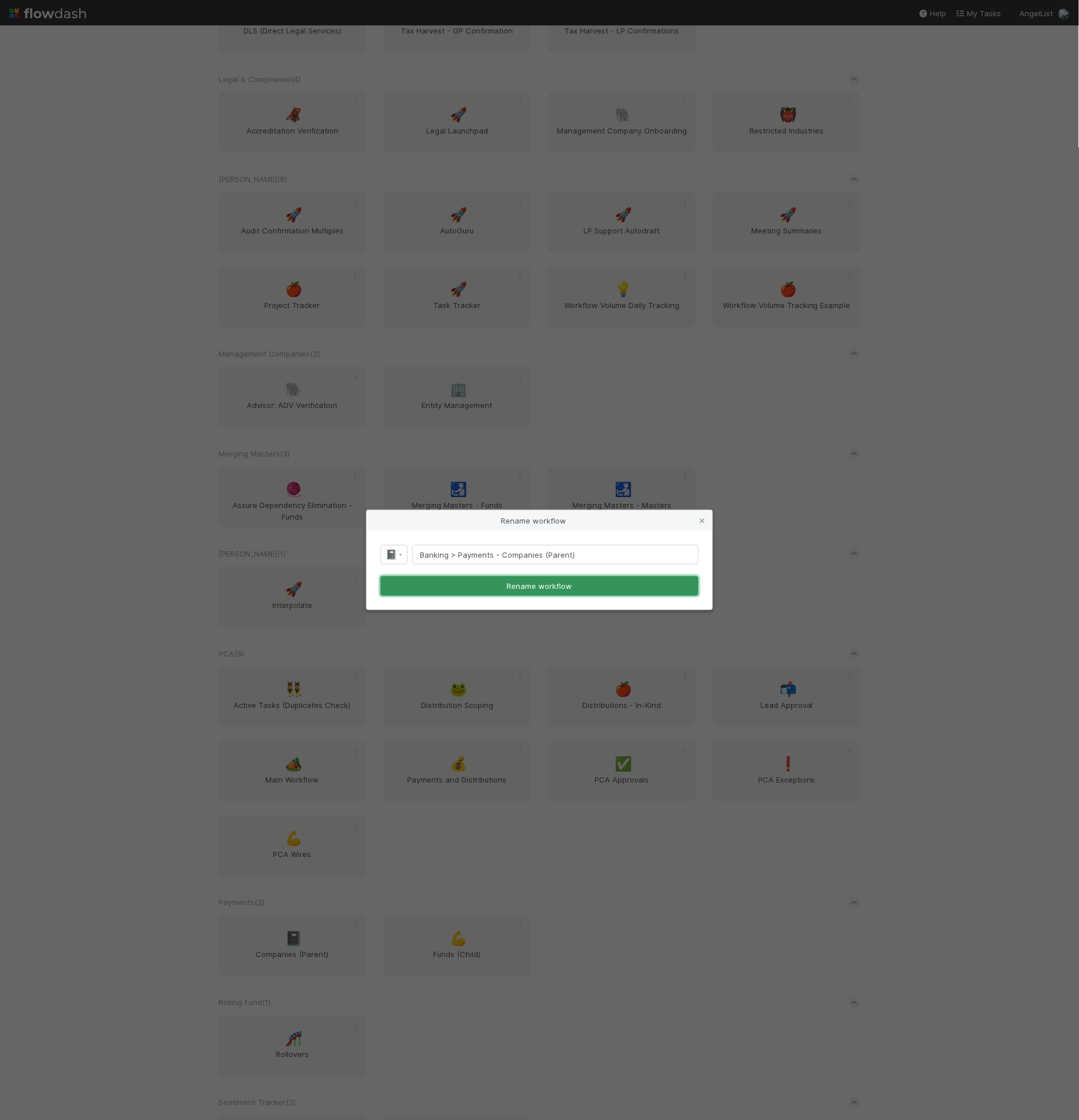
click at [467, 590] on button "Rename workflow" at bounding box center [540, 586] width 318 height 19
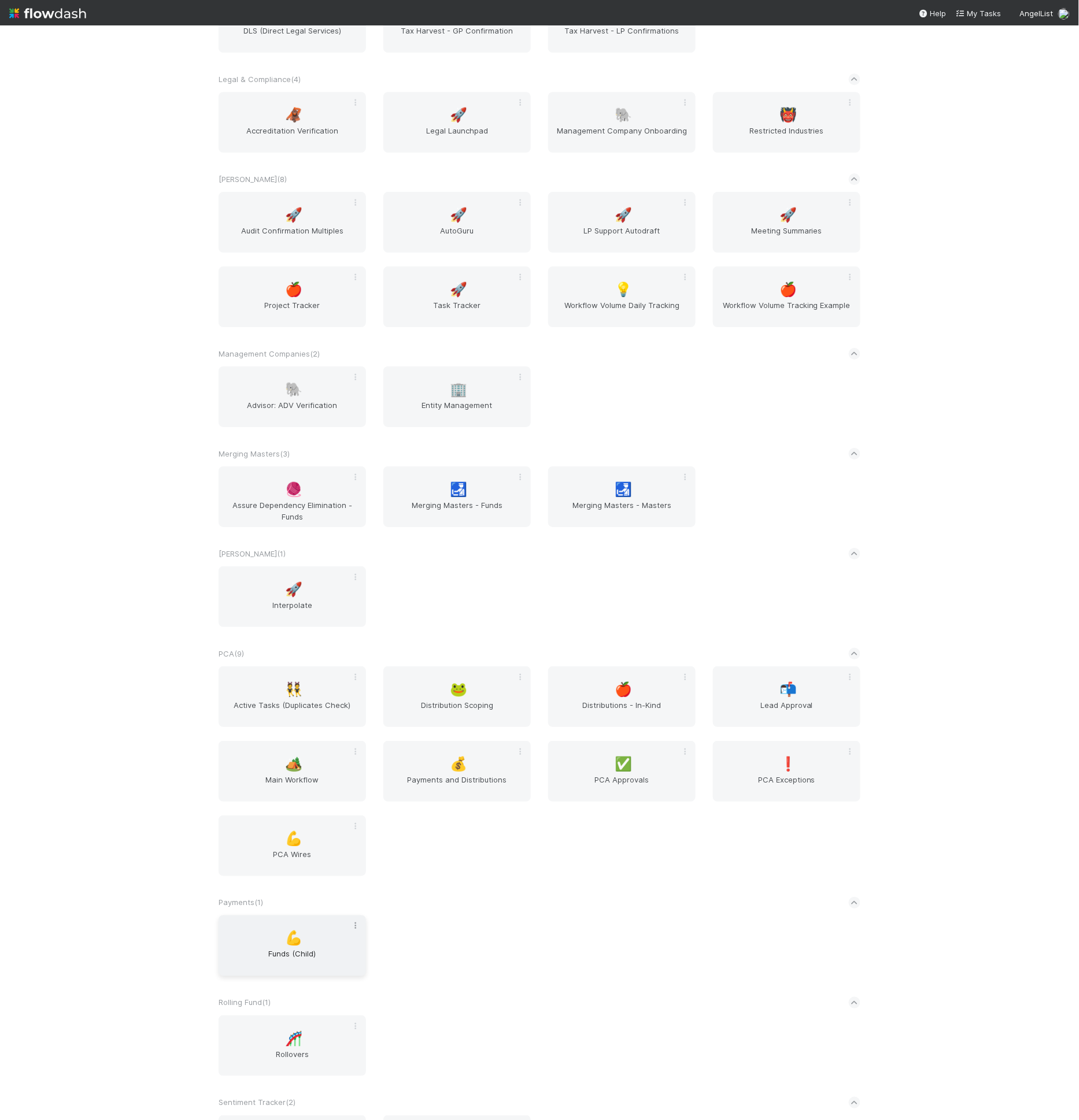
click at [351, 926] on icon at bounding box center [355, 925] width 11 height 7
click at [316, 944] on div "Rename" at bounding box center [310, 943] width 92 height 17
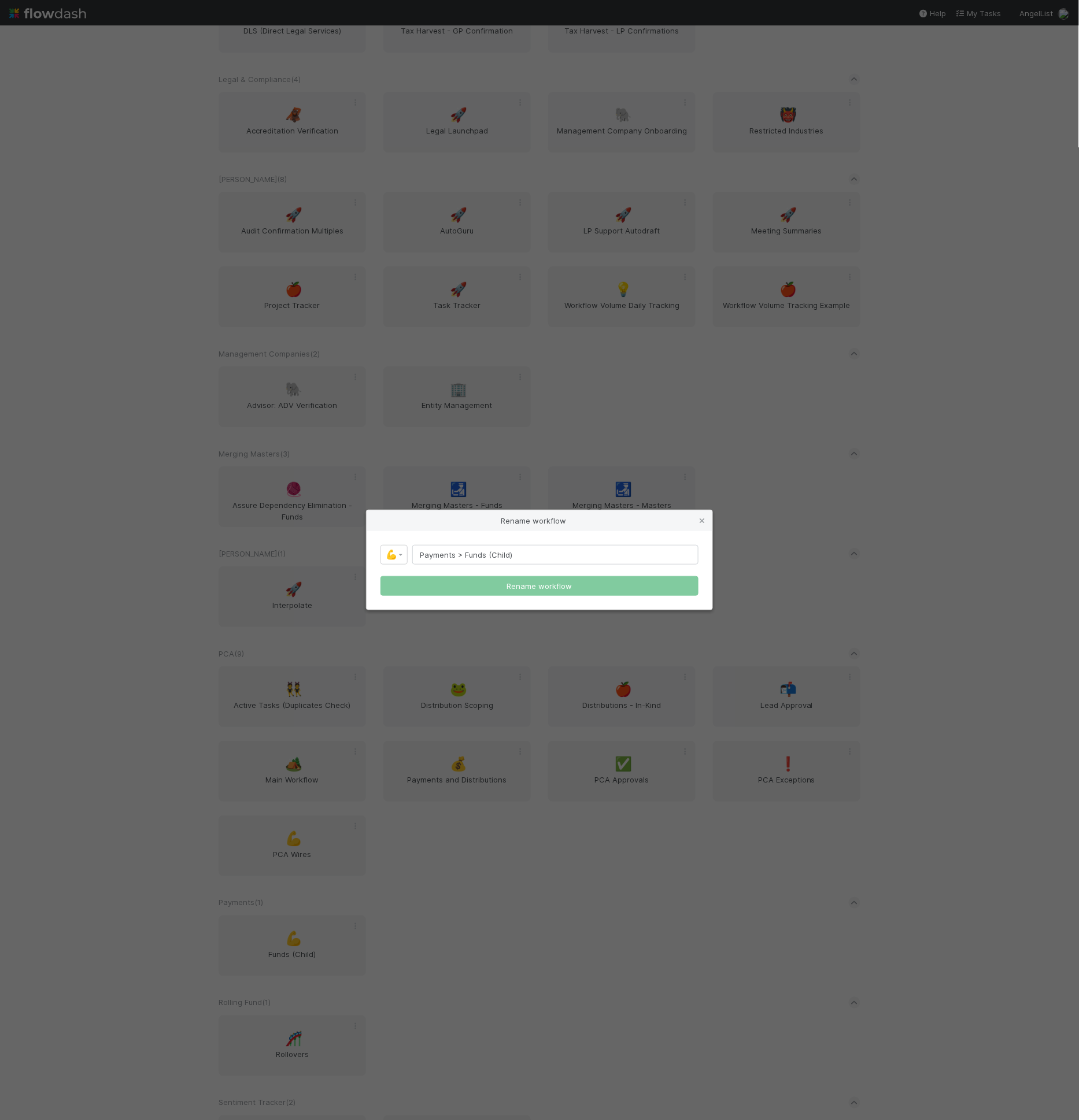
click at [425, 556] on input "Payments > Funds (Child)" at bounding box center [555, 555] width 286 height 19
click at [426, 556] on input "Payments > Funds (Child)" at bounding box center [555, 555] width 286 height 19
type input "Banking > Payments - Funds (Child)"
click at [494, 586] on button "Rename workflow" at bounding box center [540, 586] width 318 height 19
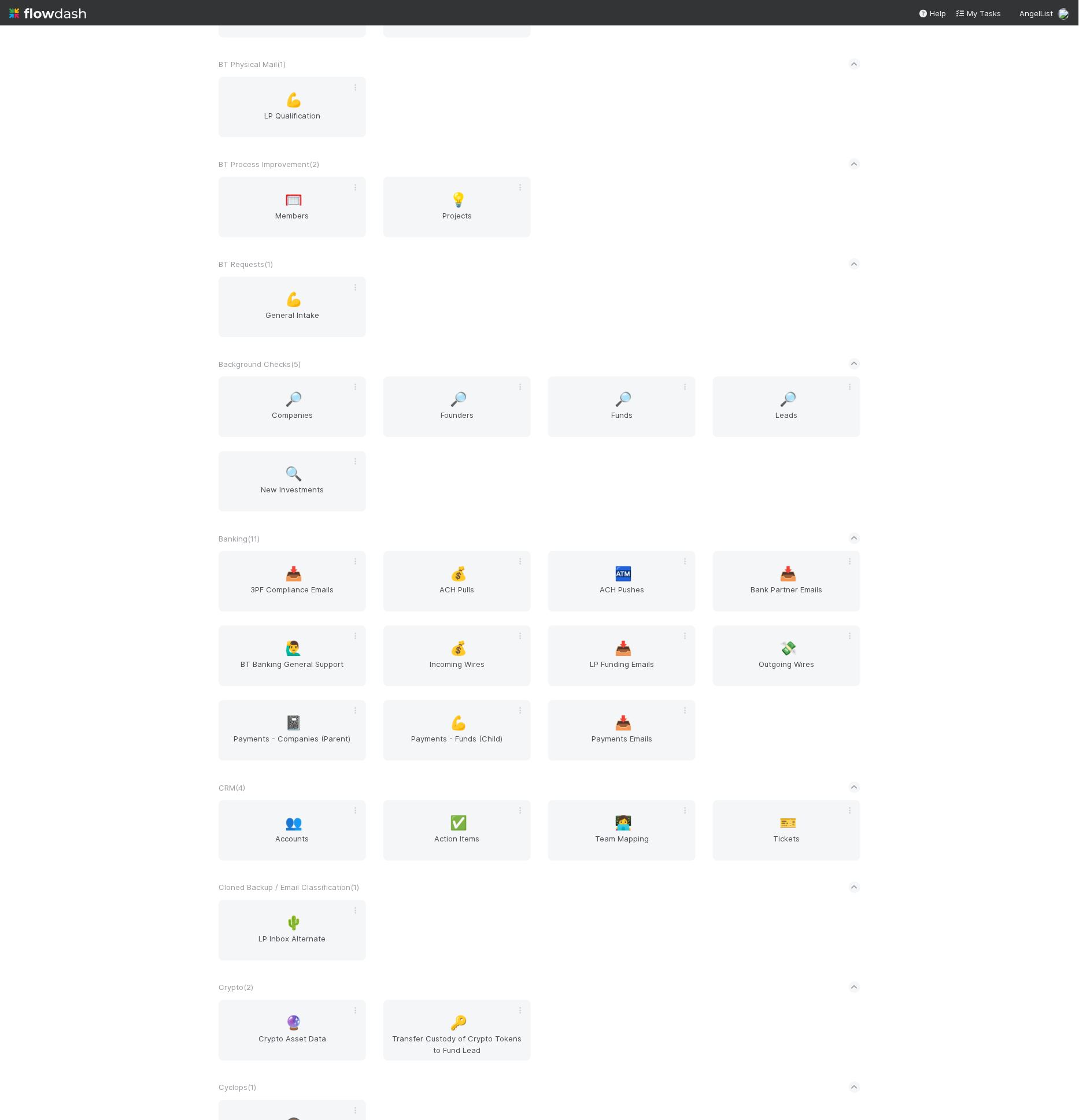
scroll to position [644, 0]
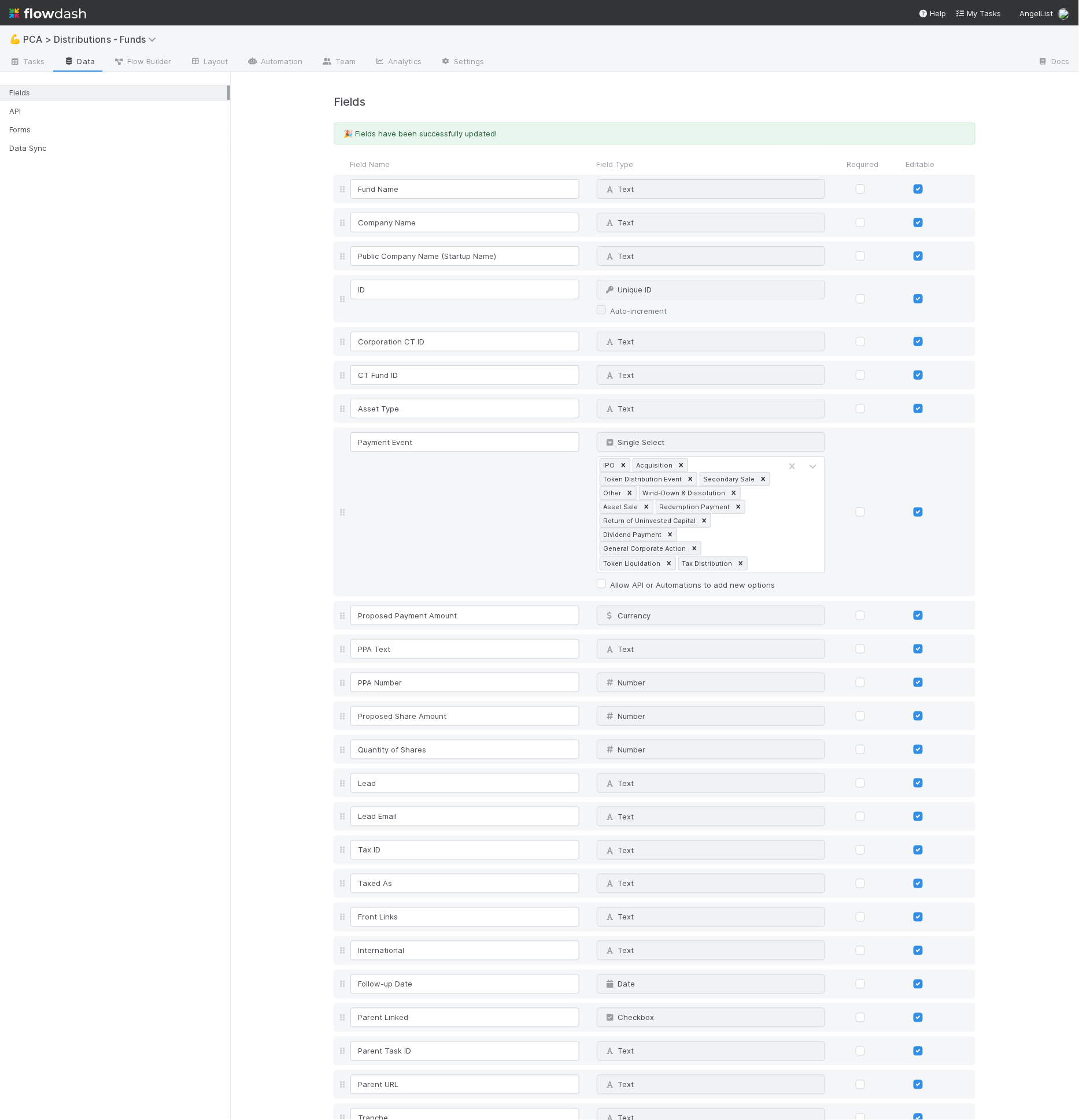
scroll to position [3441, 0]
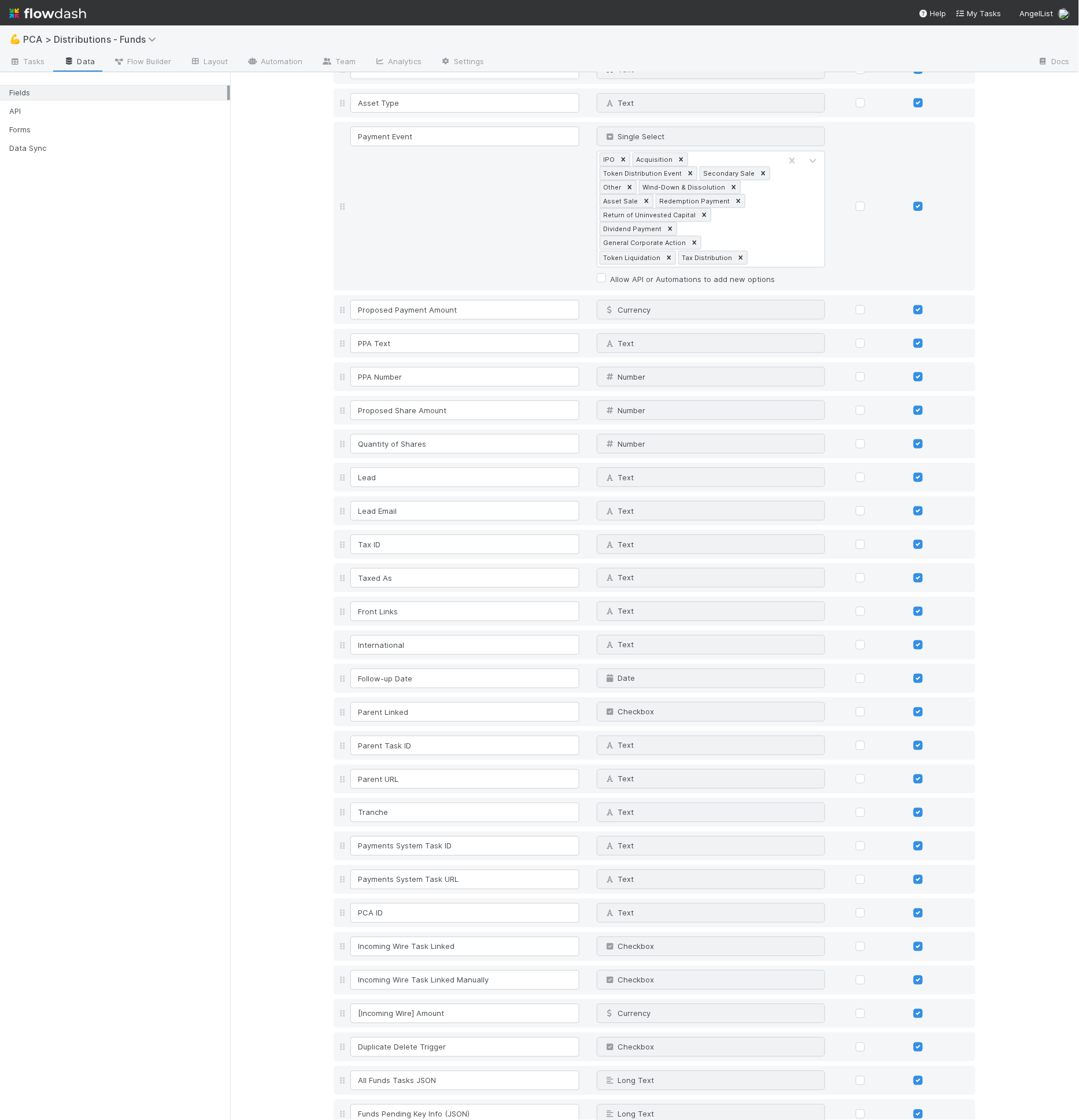
scroll to position [0, 0]
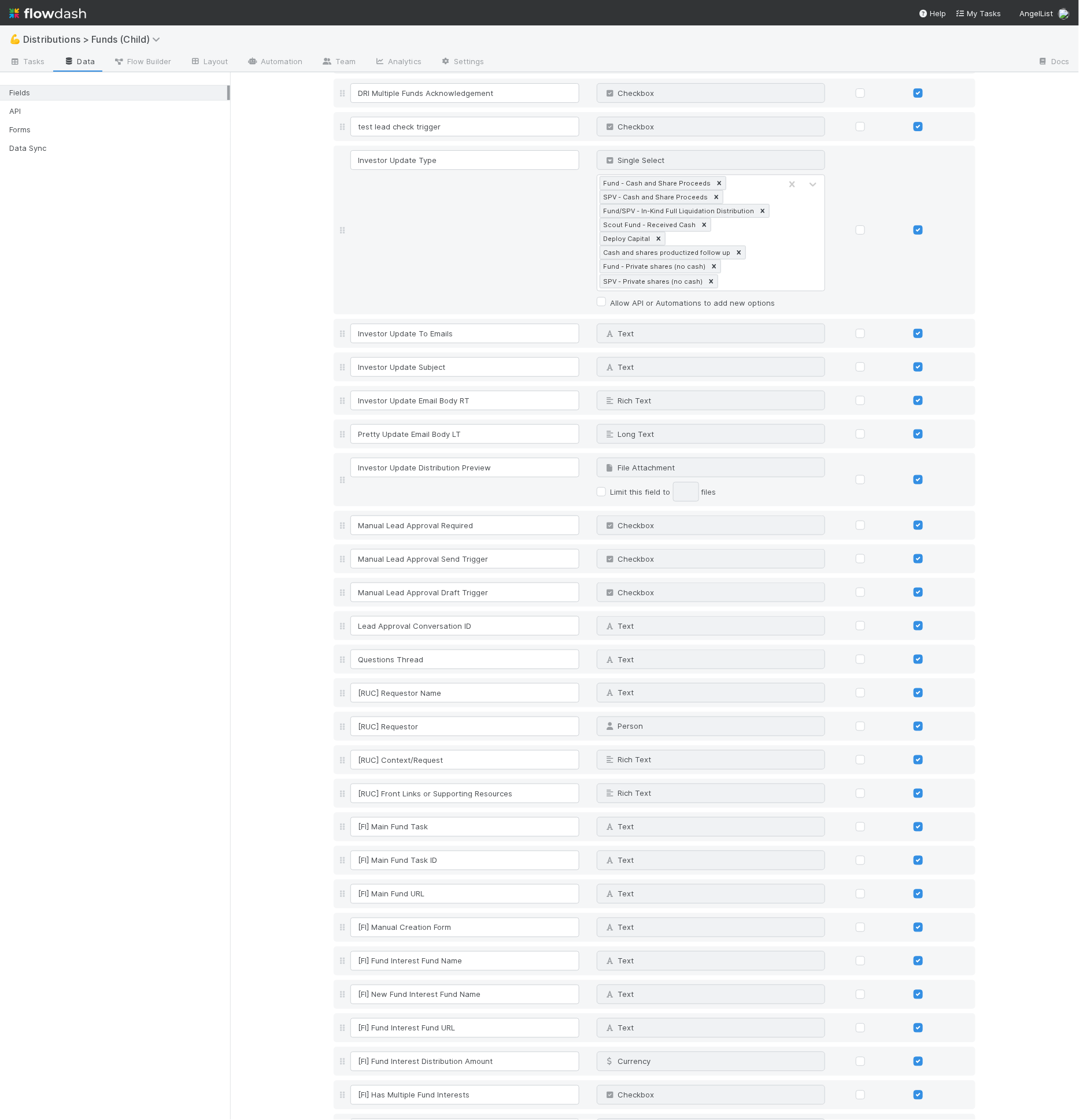
scroll to position [3474, 0]
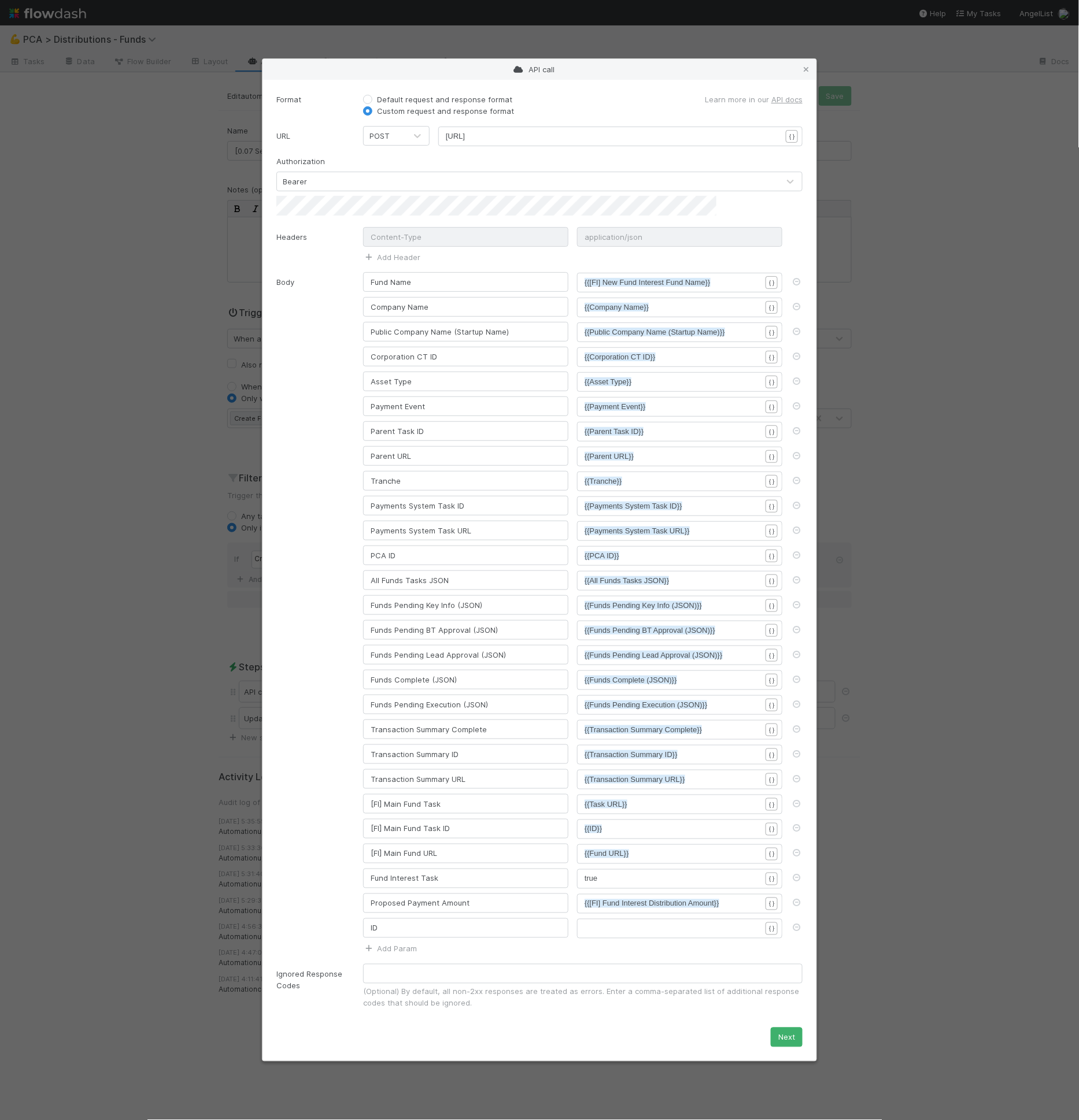
click at [638, 924] on div "​" at bounding box center [686, 943] width 205 height 41
click at [637, 923] on pre "​" at bounding box center [677, 929] width 186 height 11
click at [812, 79] on div "API call" at bounding box center [539, 70] width 554 height 21
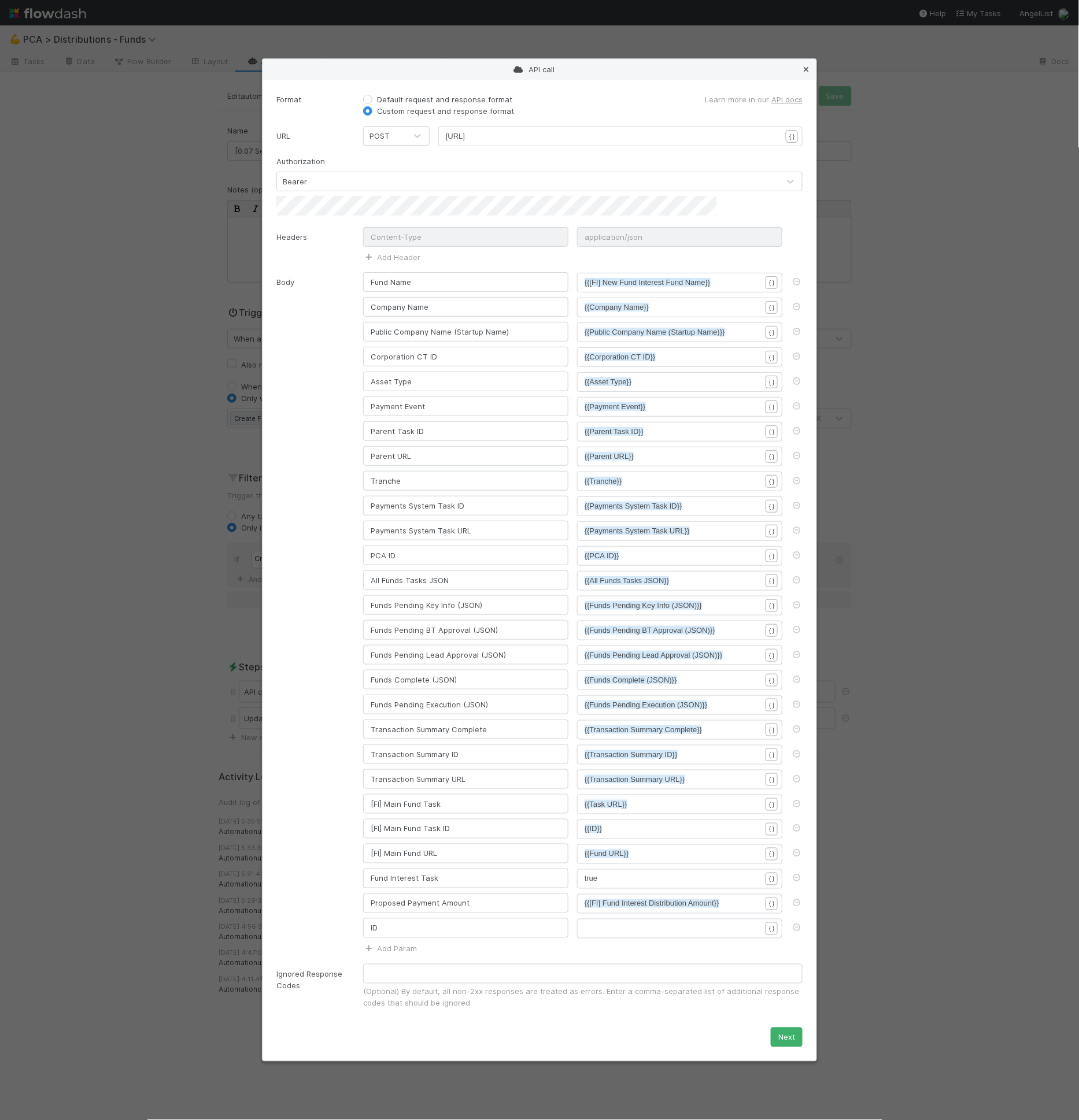
click at [809, 73] on icon at bounding box center [806, 69] width 11 height 7
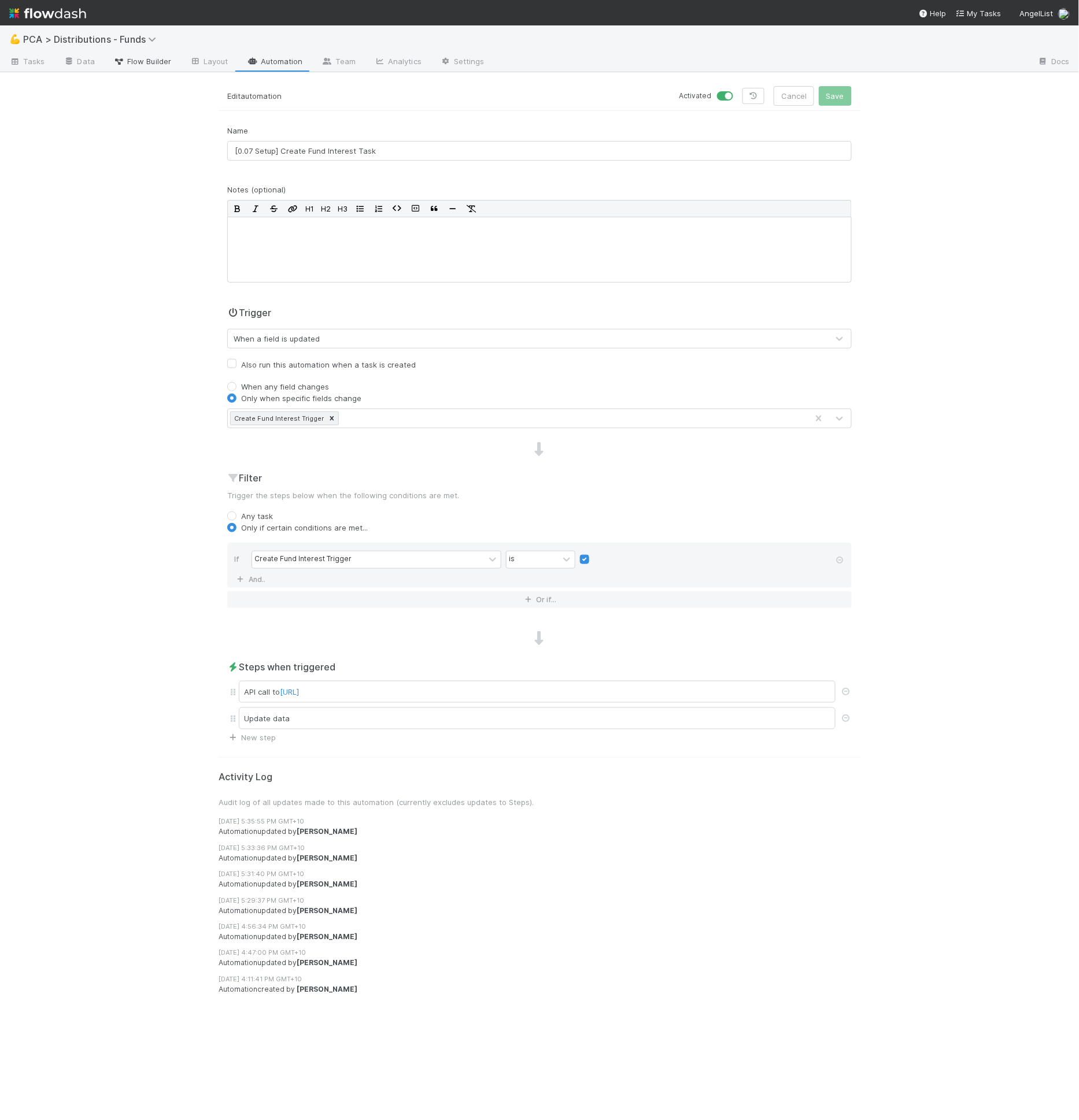
click at [124, 63] on span "Flow Builder" at bounding box center [142, 61] width 58 height 11
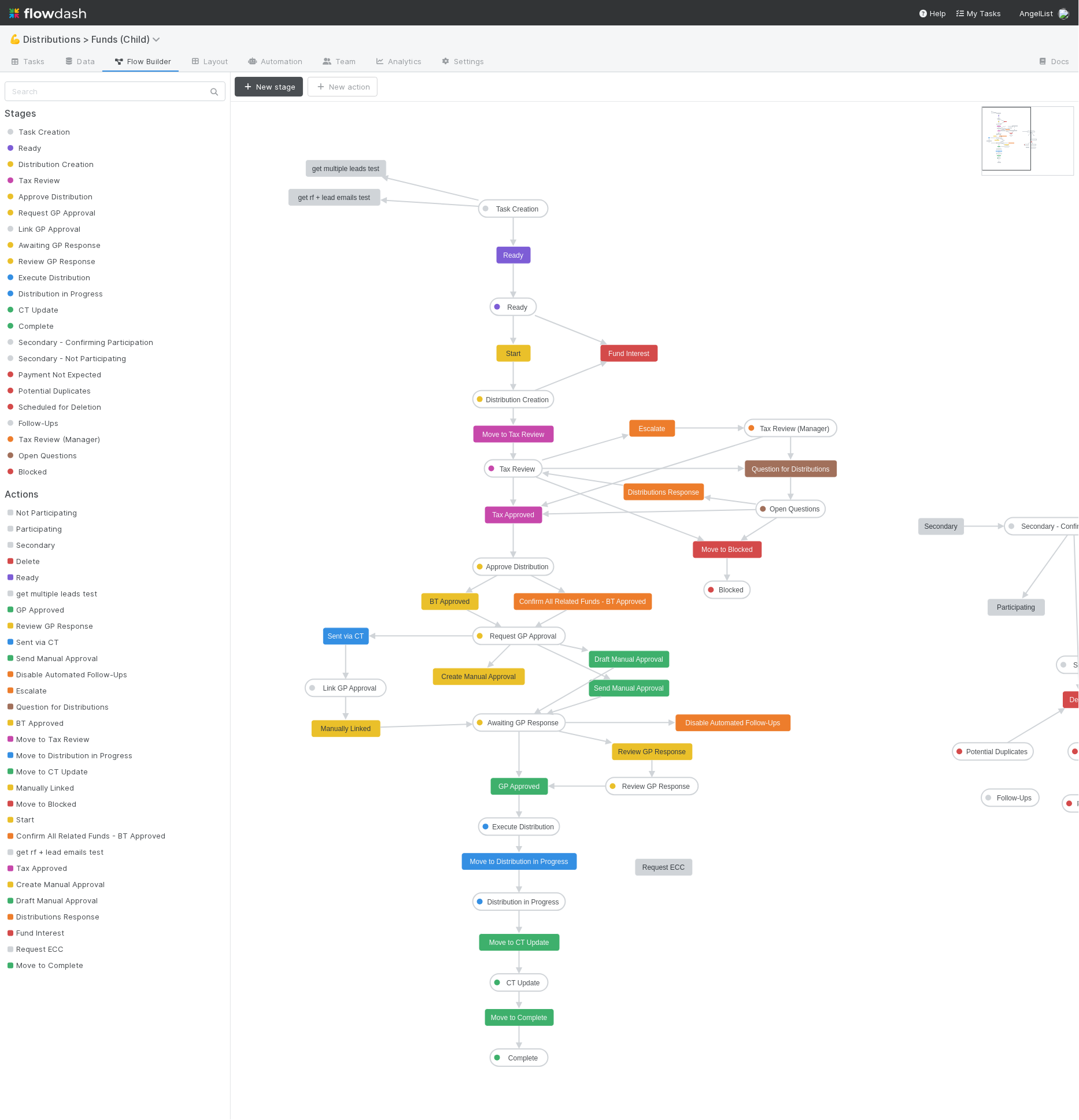
click at [648, 493] on text "Distributions Response" at bounding box center [664, 492] width 71 height 8
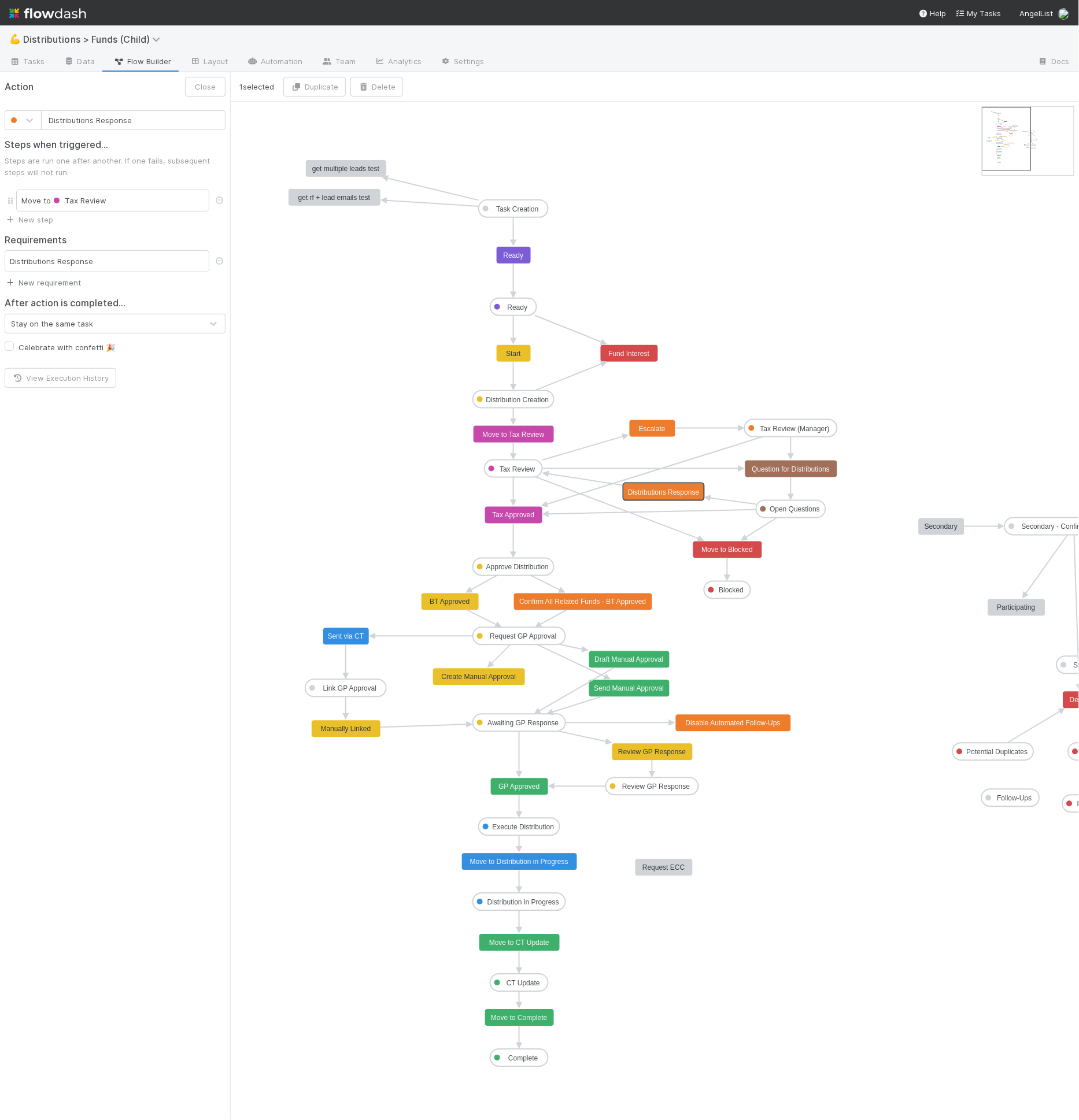
click at [76, 281] on link "New requirement" at bounding box center [43, 282] width 76 height 9
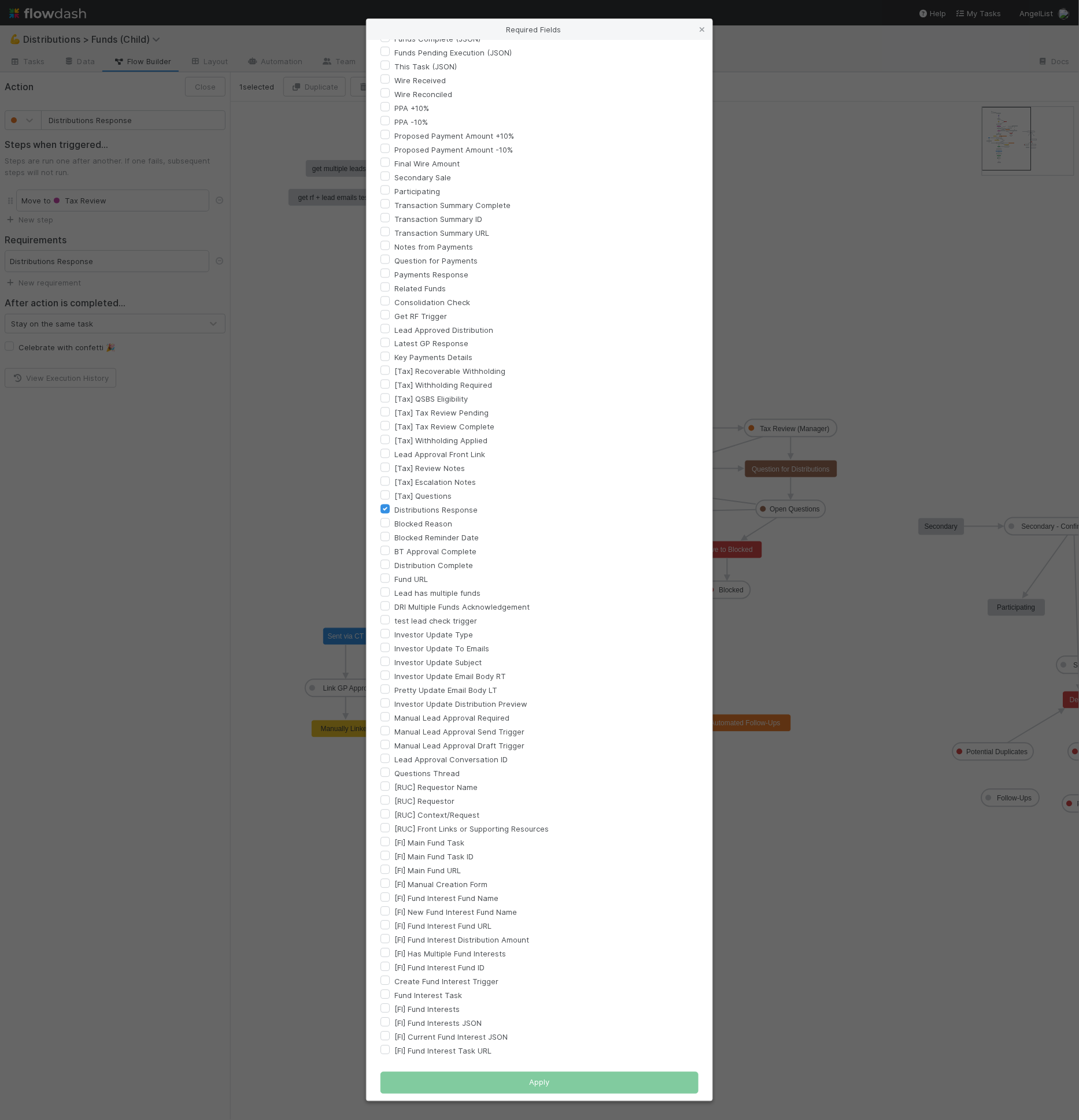
scroll to position [505, 0]
click at [404, 496] on label "[Tax] Questions" at bounding box center [423, 498] width 58 height 14
click at [389, 496] on input "[Tax] Questions" at bounding box center [385, 496] width 9 height 11
checkbox input "true"
click at [560, 1090] on button "Apply" at bounding box center [540, 1084] width 318 height 22
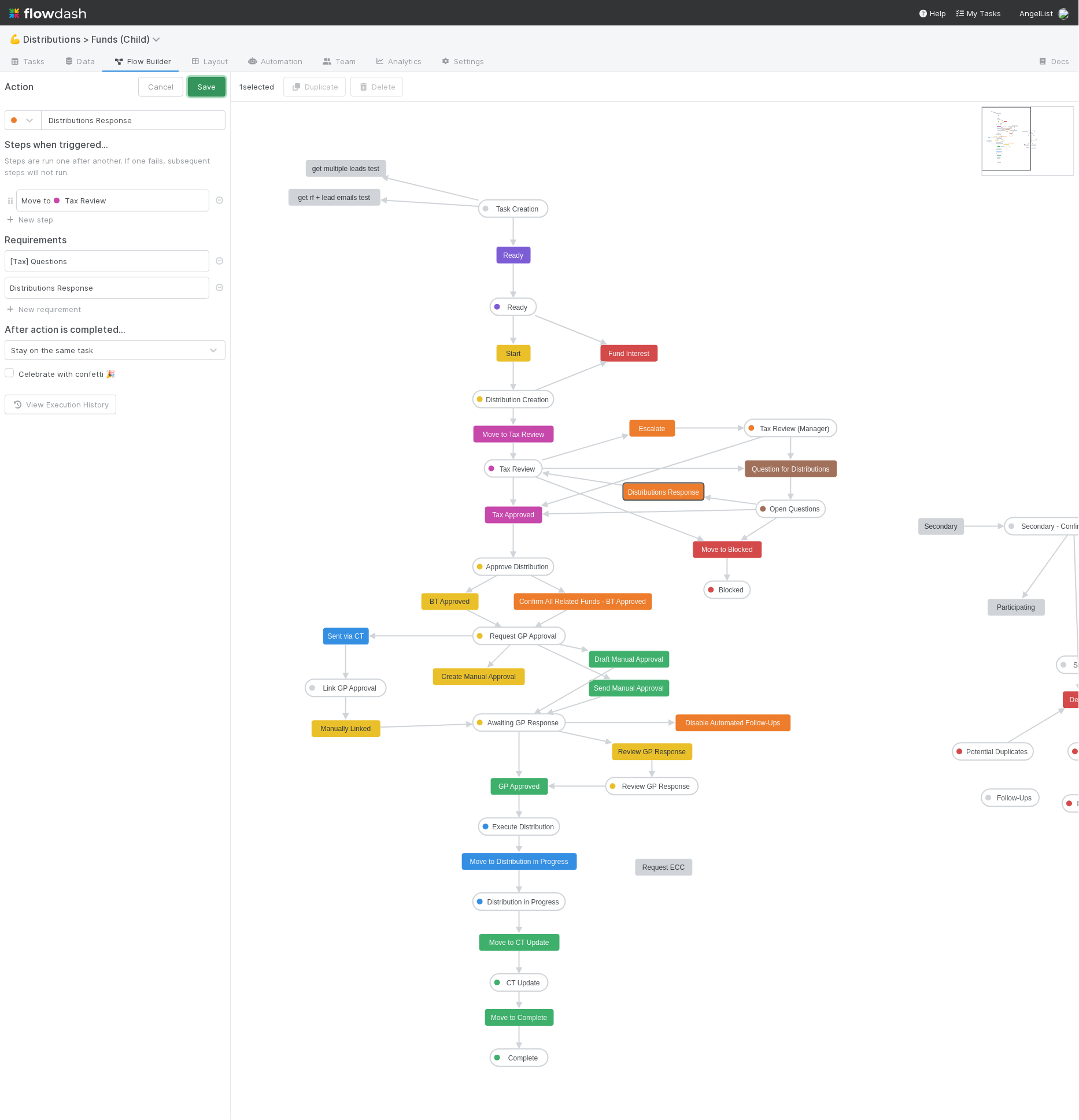
click at [208, 79] on button "Save" at bounding box center [207, 87] width 37 height 19
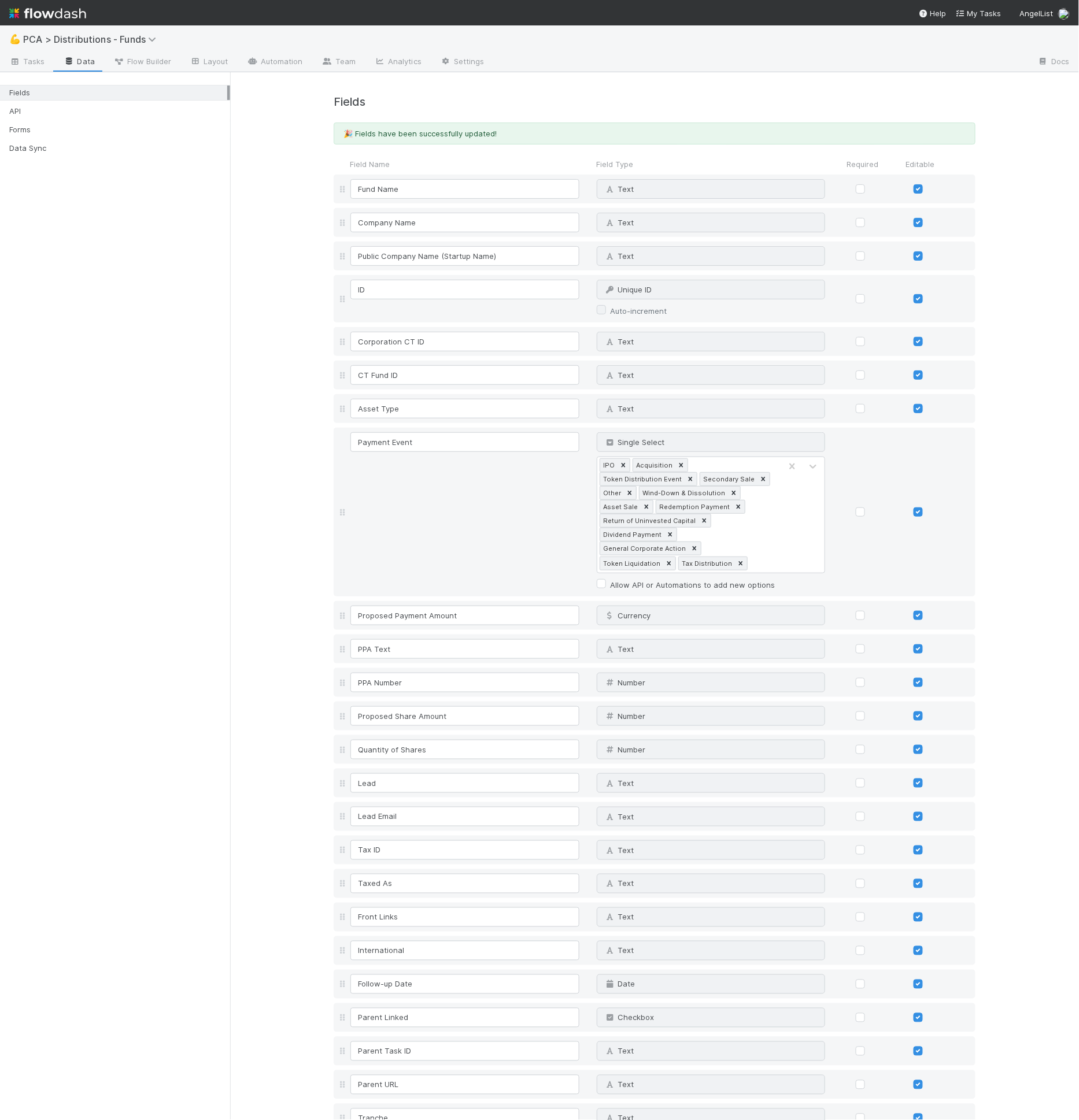
click at [660, 100] on h4 "Fields" at bounding box center [654, 102] width 642 height 13
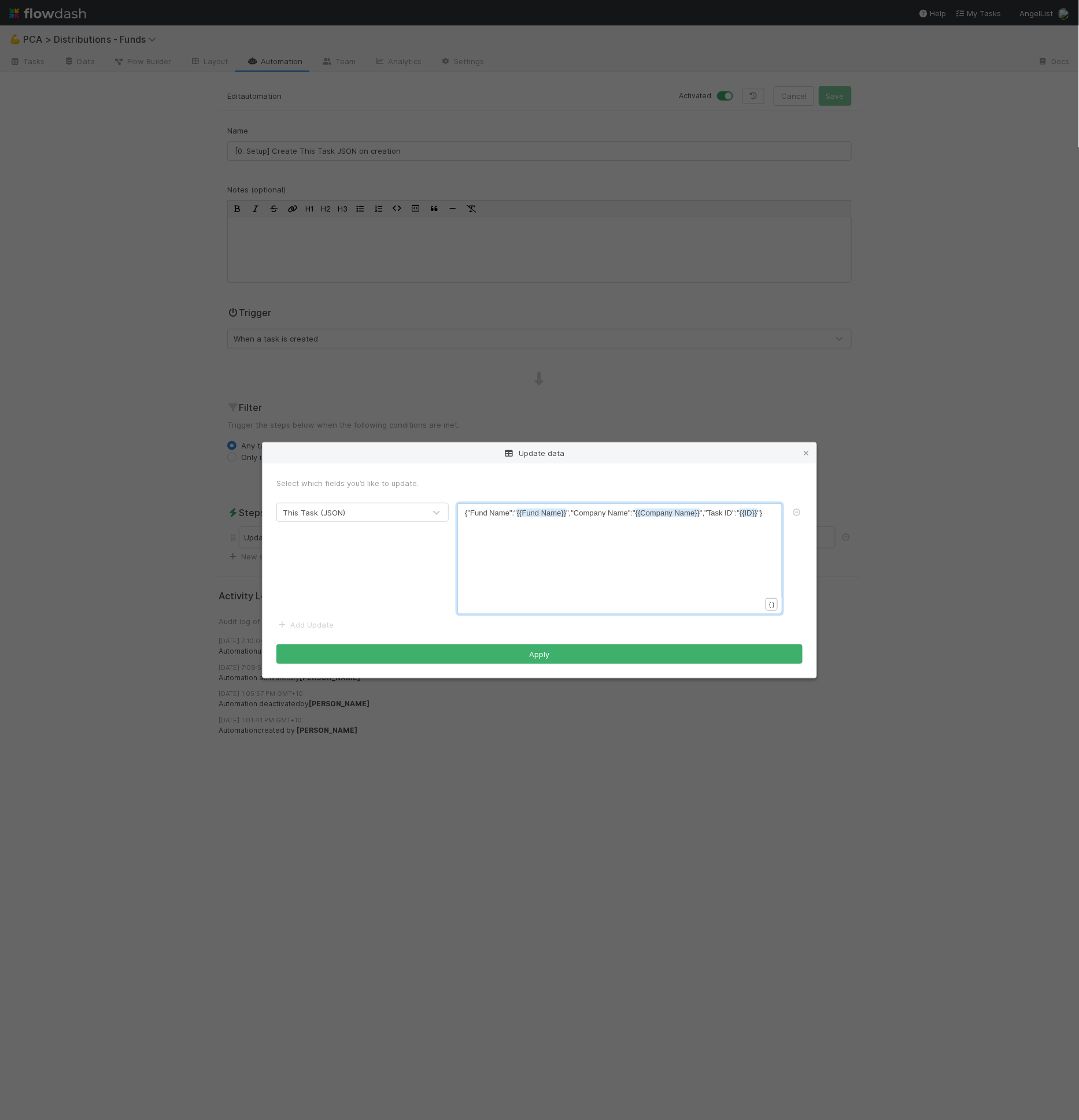
scroll to position [1, 0]
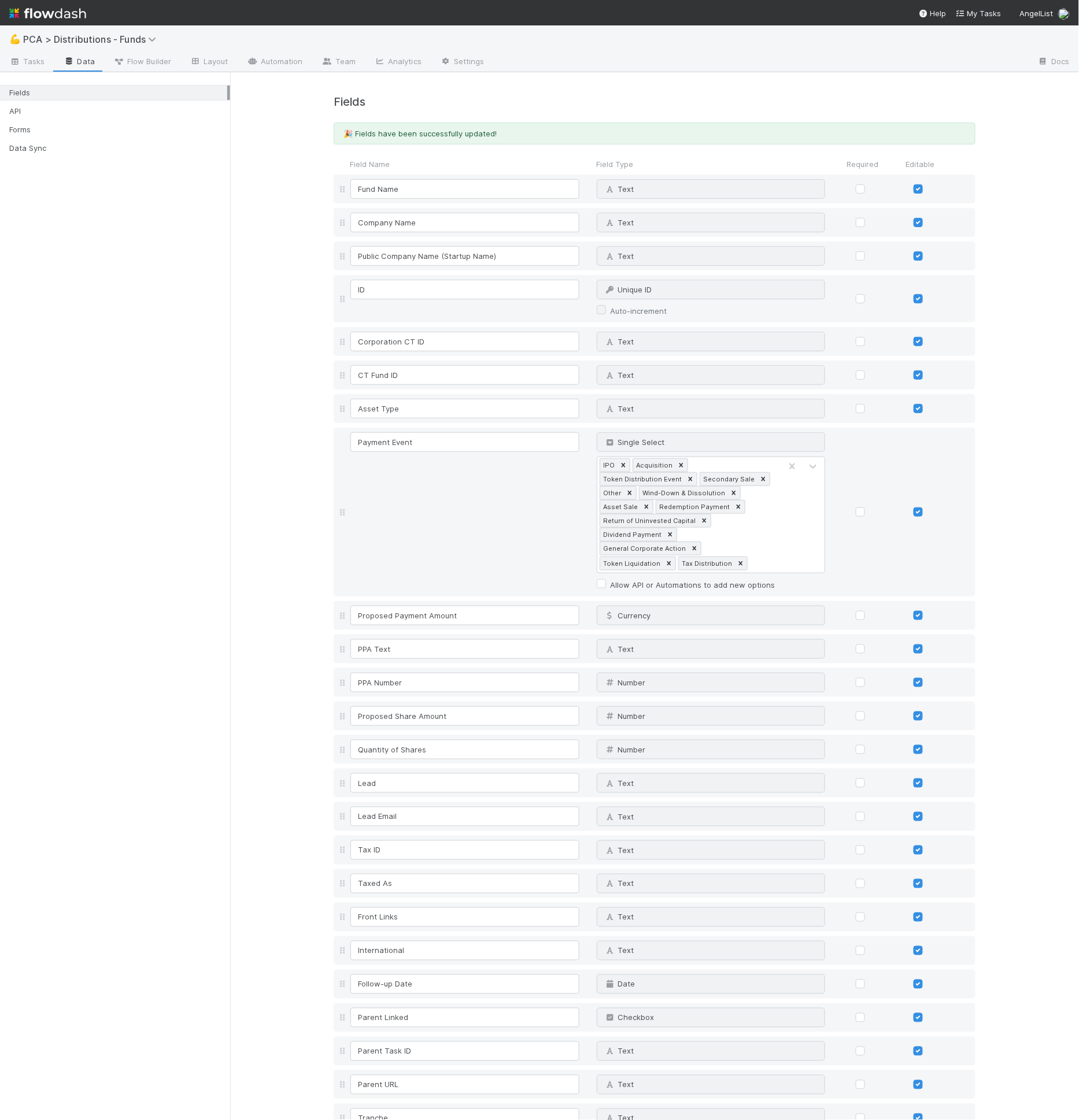
scroll to position [3508, 0]
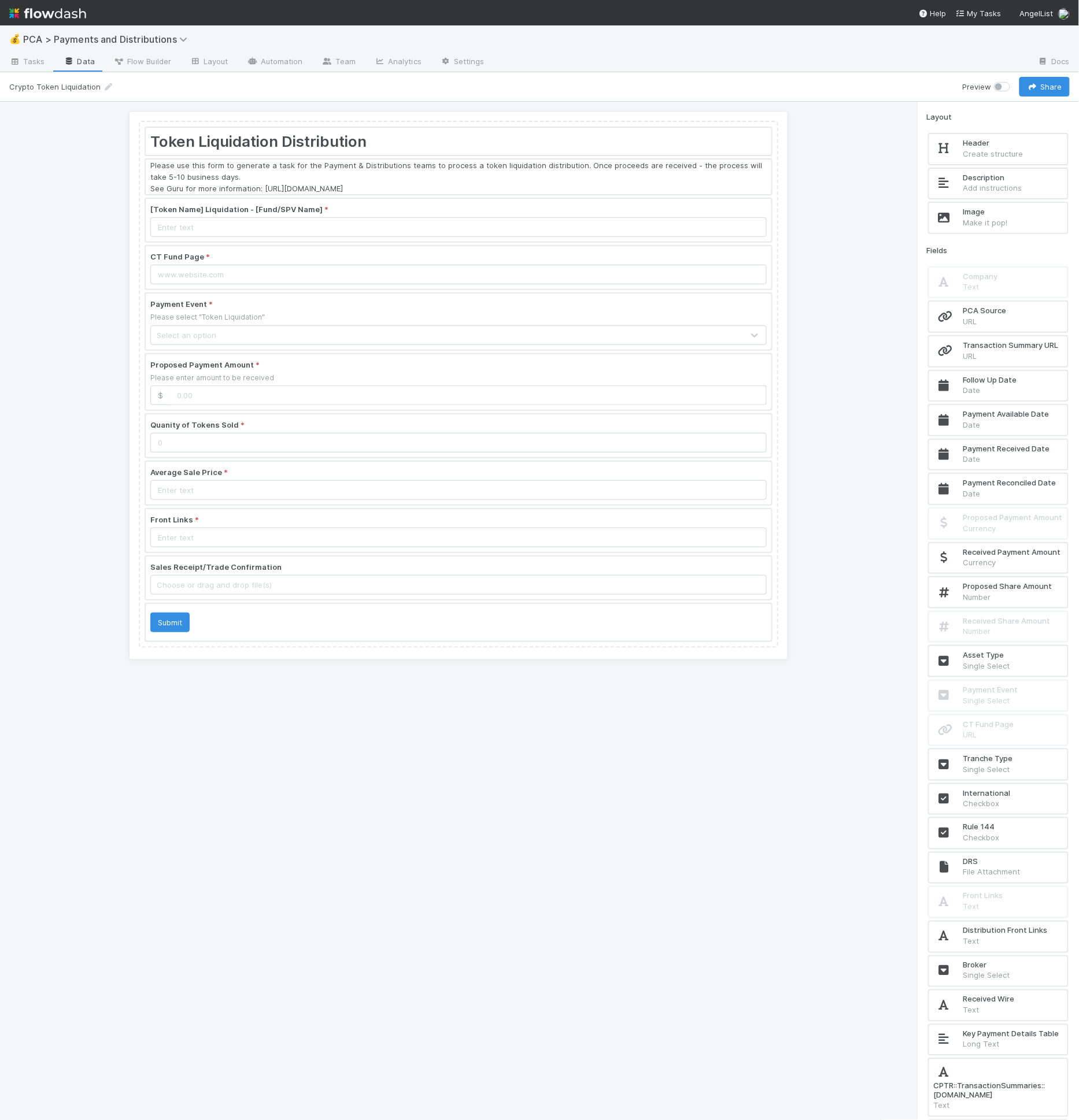
click at [807, 135] on div "Token Liquidation Distribution Please use this form to generate a task for the …" at bounding box center [458, 611] width 917 height 1019
click at [462, 224] on div at bounding box center [458, 220] width 625 height 43
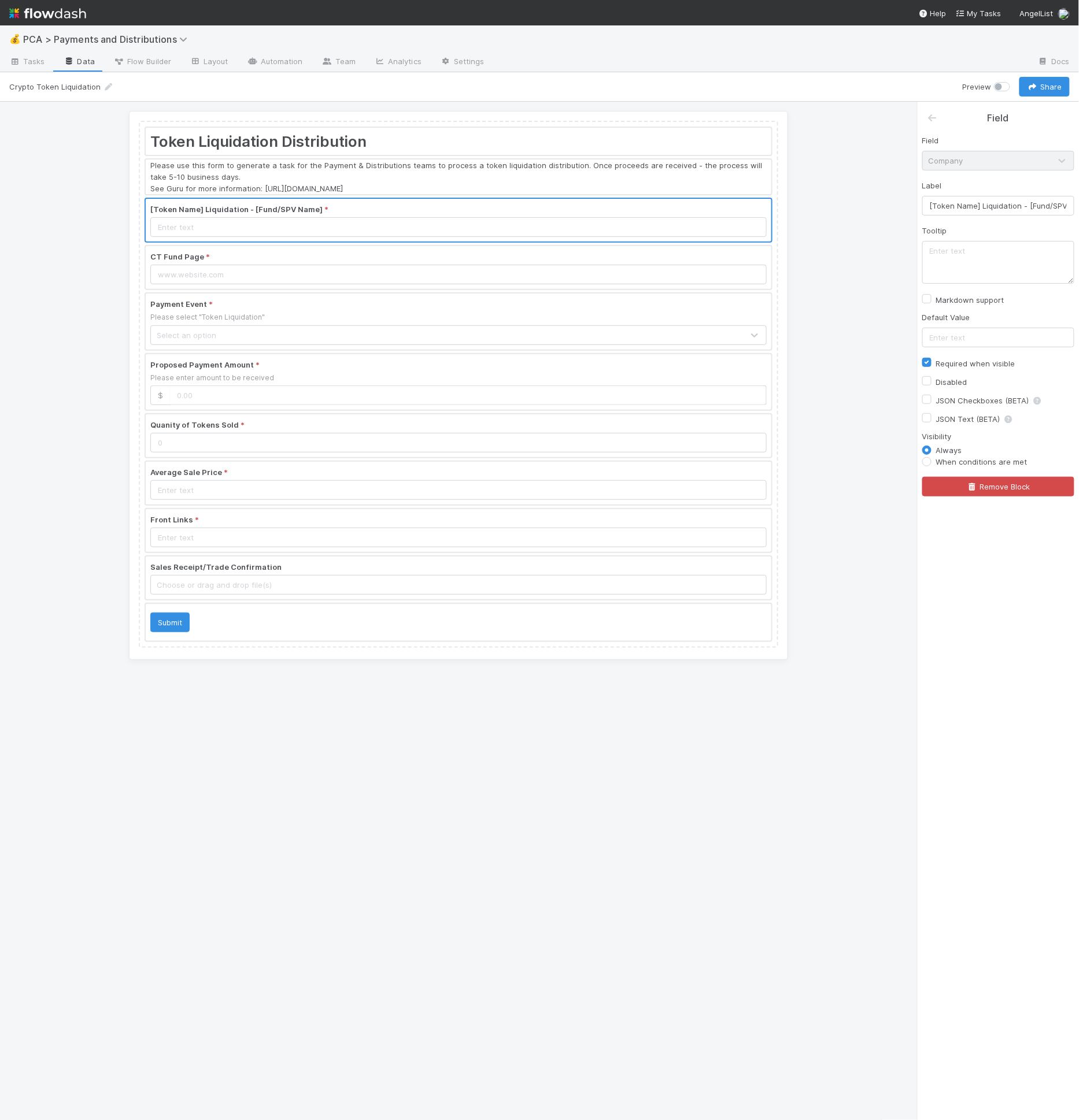
click at [455, 256] on div at bounding box center [458, 268] width 625 height 43
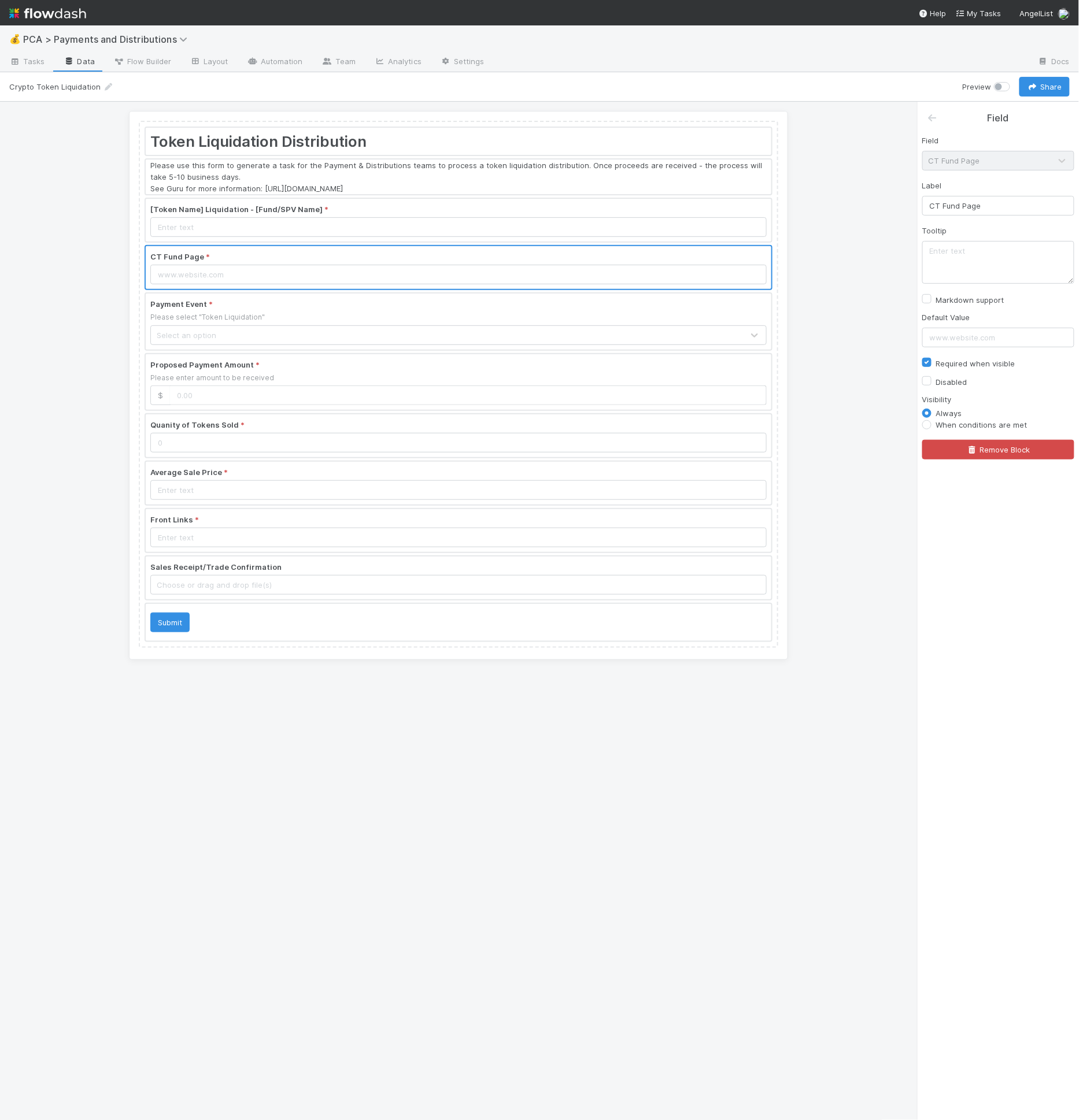
click at [463, 222] on div at bounding box center [458, 220] width 625 height 43
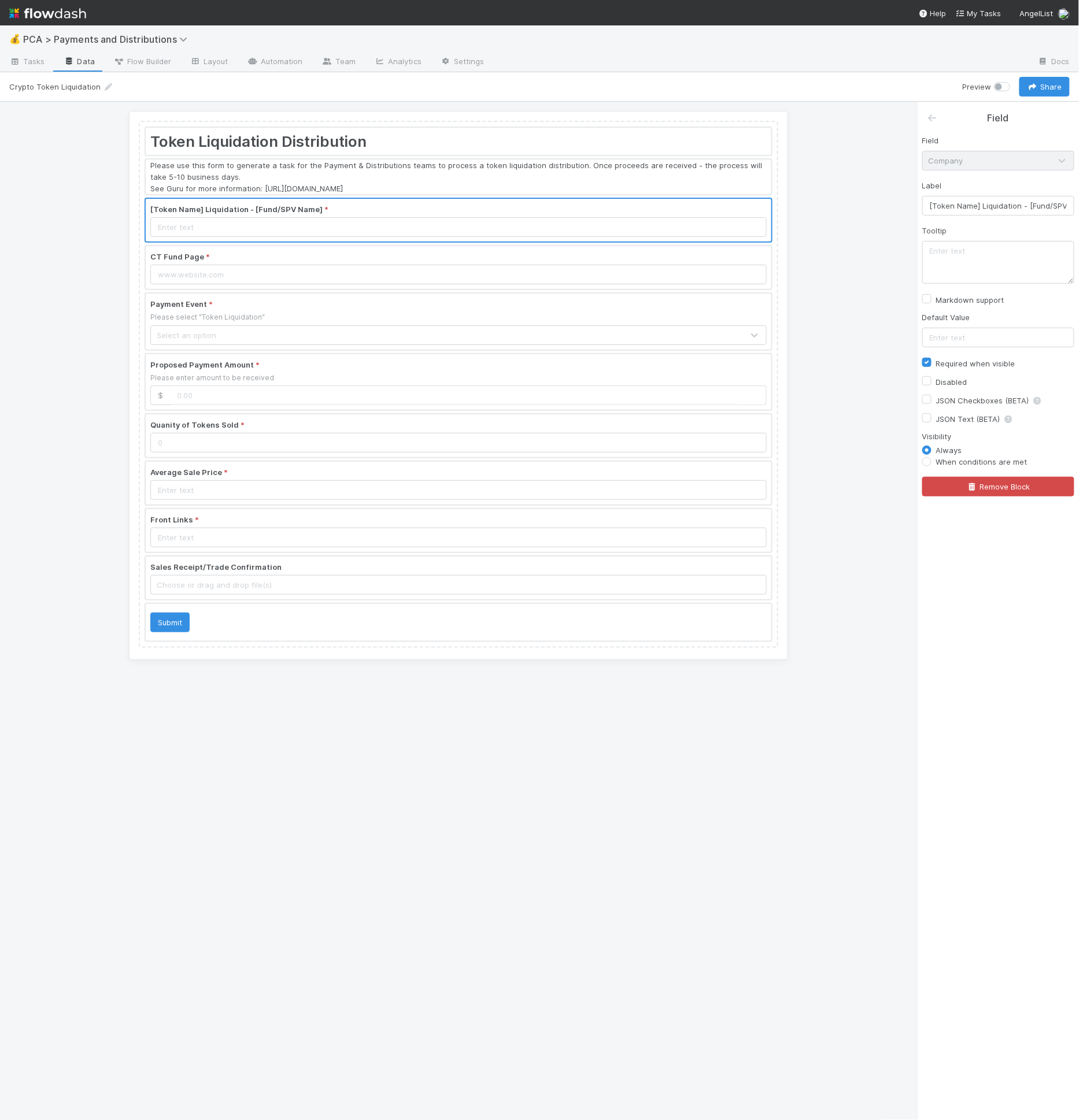
click at [484, 181] on div at bounding box center [458, 177] width 625 height 35
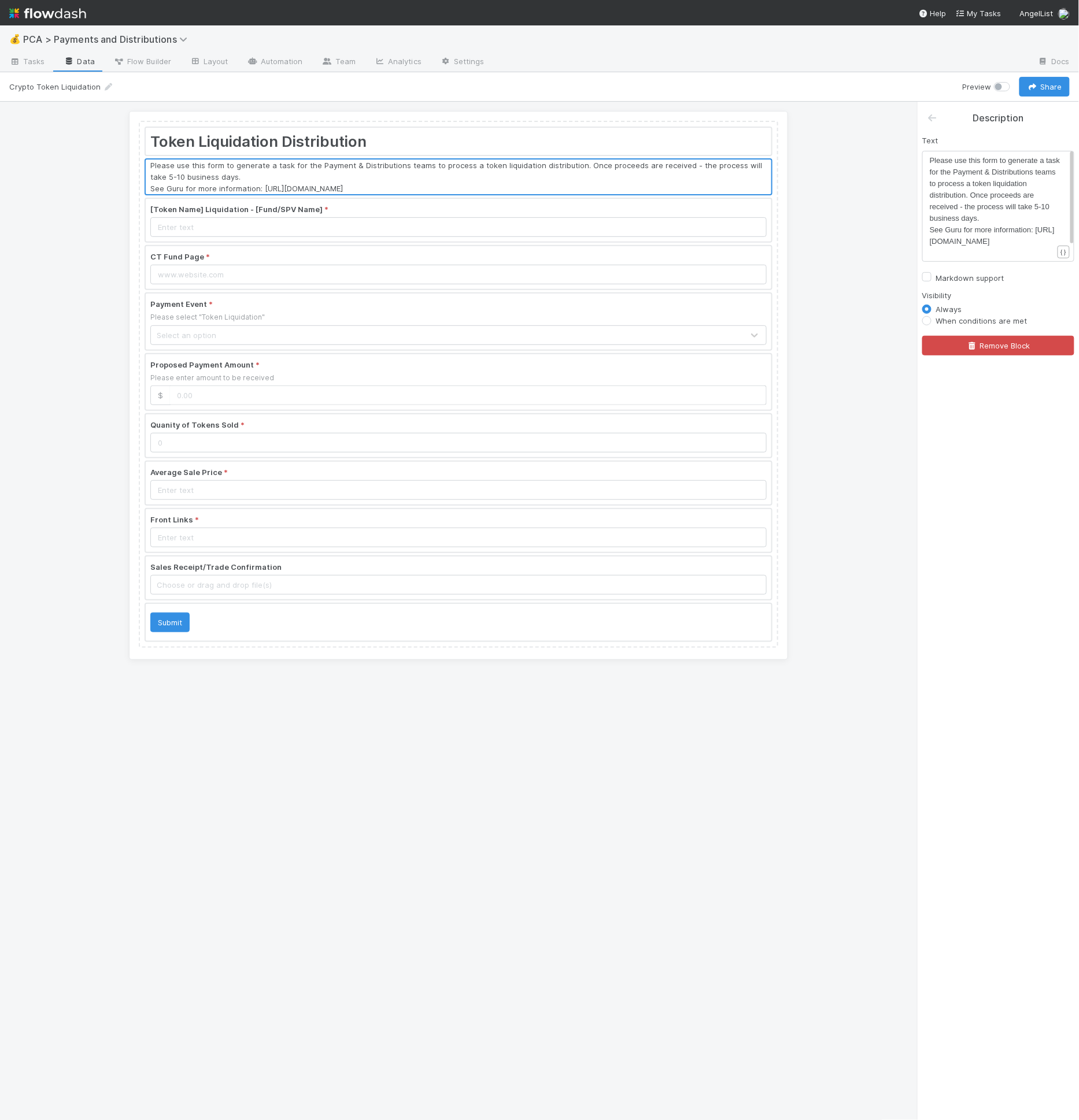
click at [474, 216] on div at bounding box center [458, 220] width 625 height 43
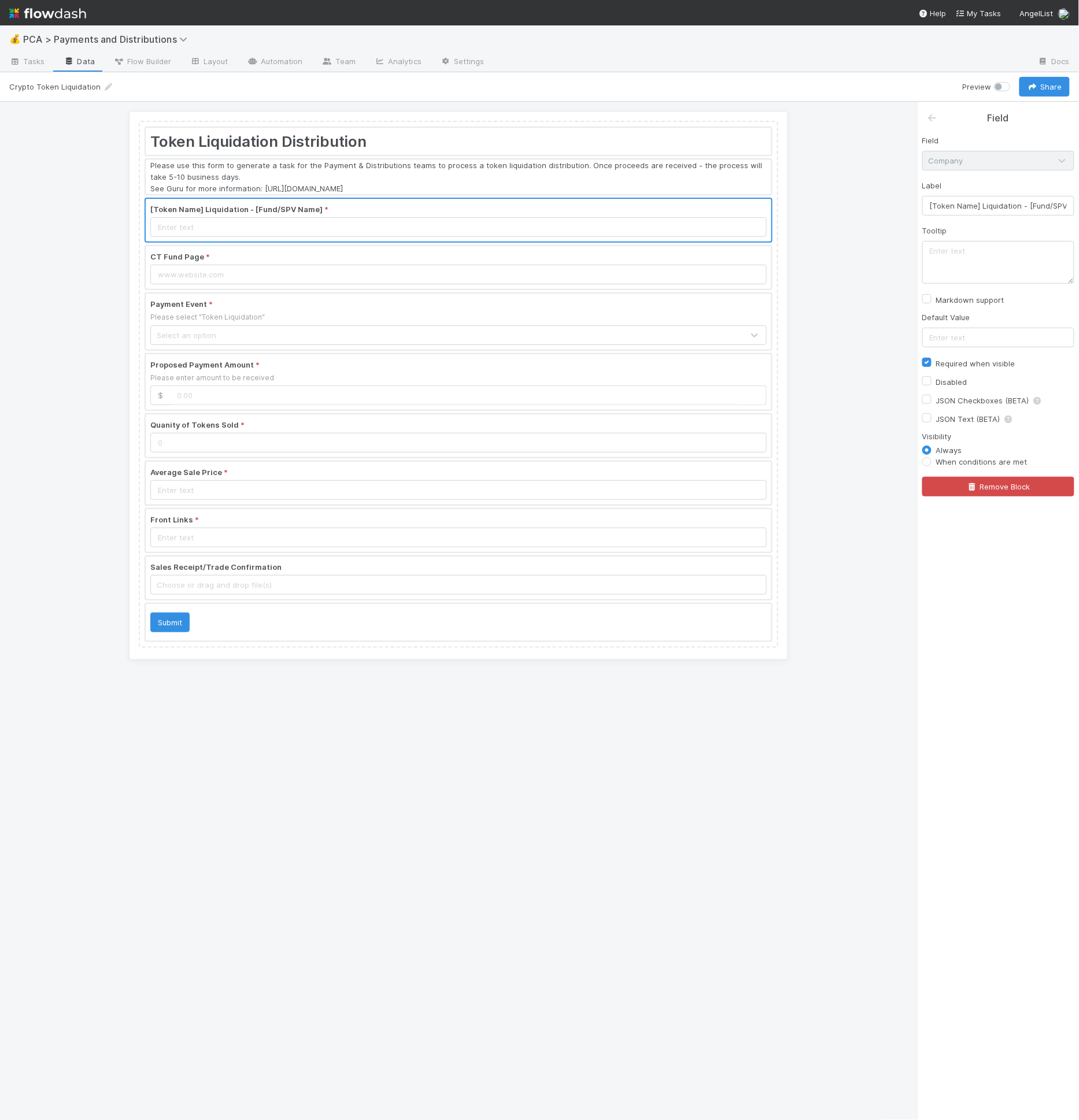
click at [500, 145] on div at bounding box center [458, 140] width 625 height 27
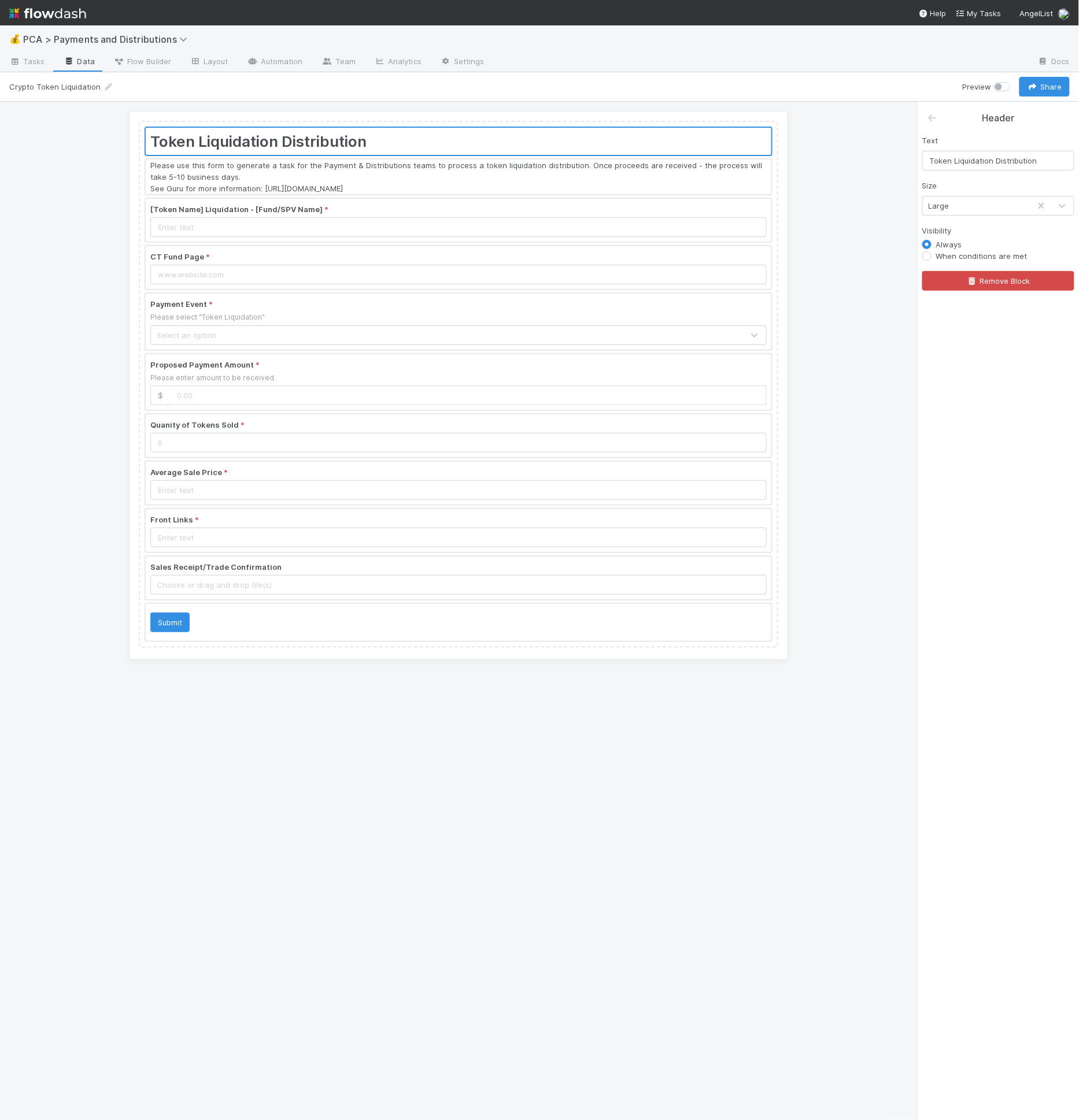
click at [895, 165] on div "Token Liquidation Distribution Please use this form to generate a task for the …" at bounding box center [458, 611] width 917 height 1019
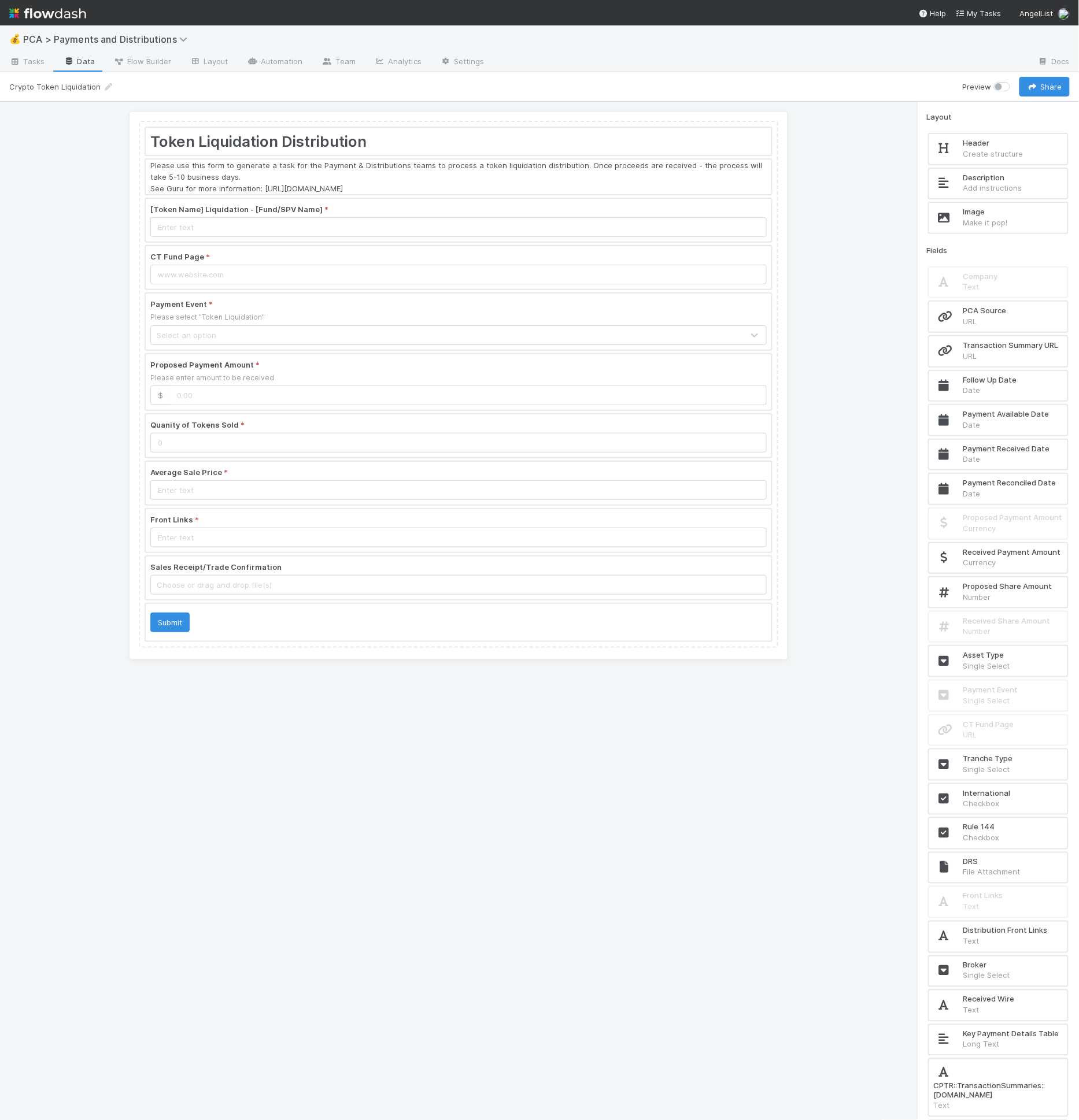
click at [1003, 169] on div "Description Add instructions" at bounding box center [998, 183] width 138 height 30
click at [655, 148] on div at bounding box center [458, 140] width 625 height 27
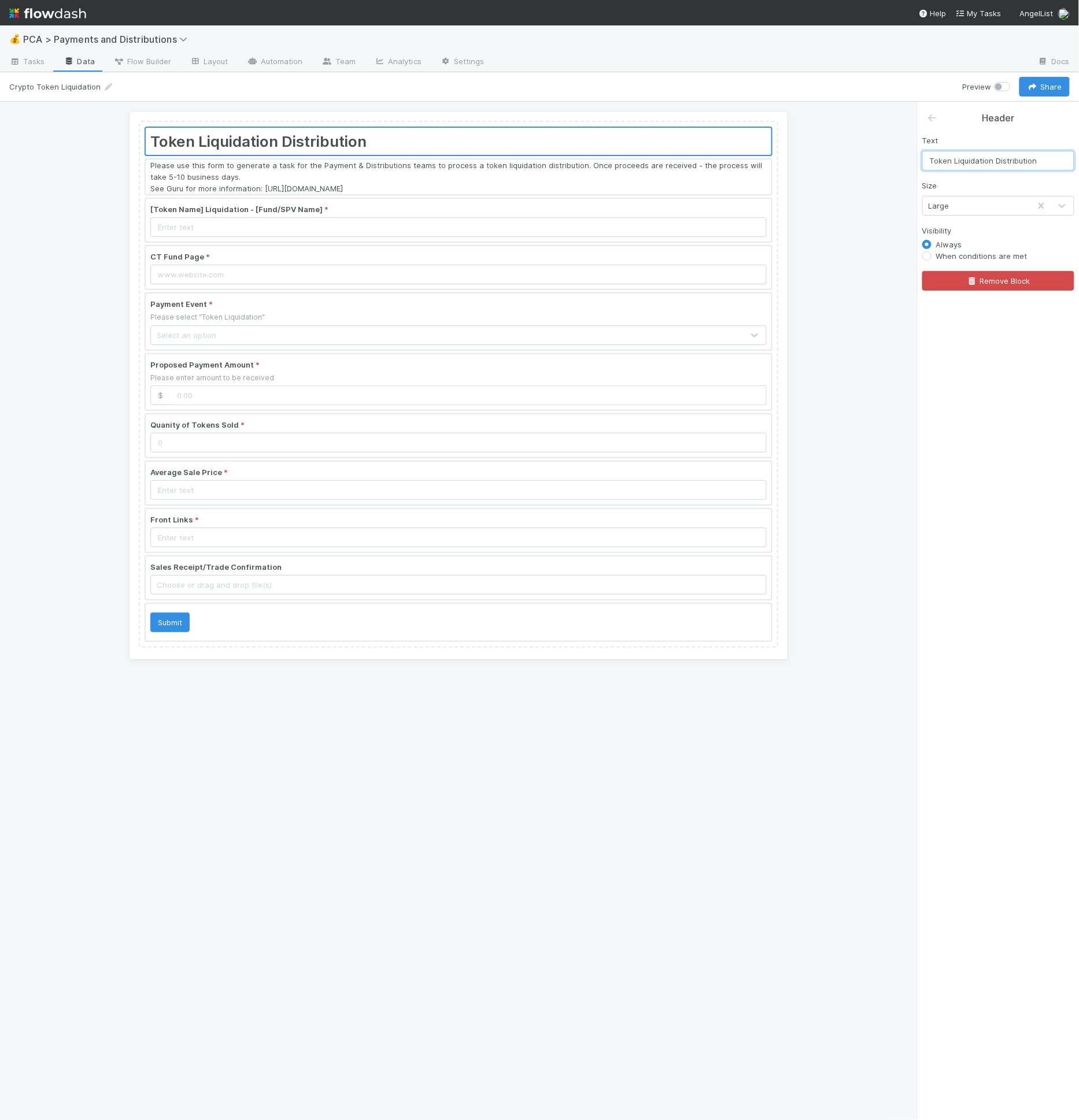
click at [984, 161] on input "Token Liquidation Distribution" at bounding box center [997, 161] width 152 height 19
click at [985, 161] on input "Token Liquidation Distribution" at bounding box center [997, 161] width 152 height 19
click at [974, 168] on input "Token Liquidation Distribution" at bounding box center [997, 161] width 152 height 19
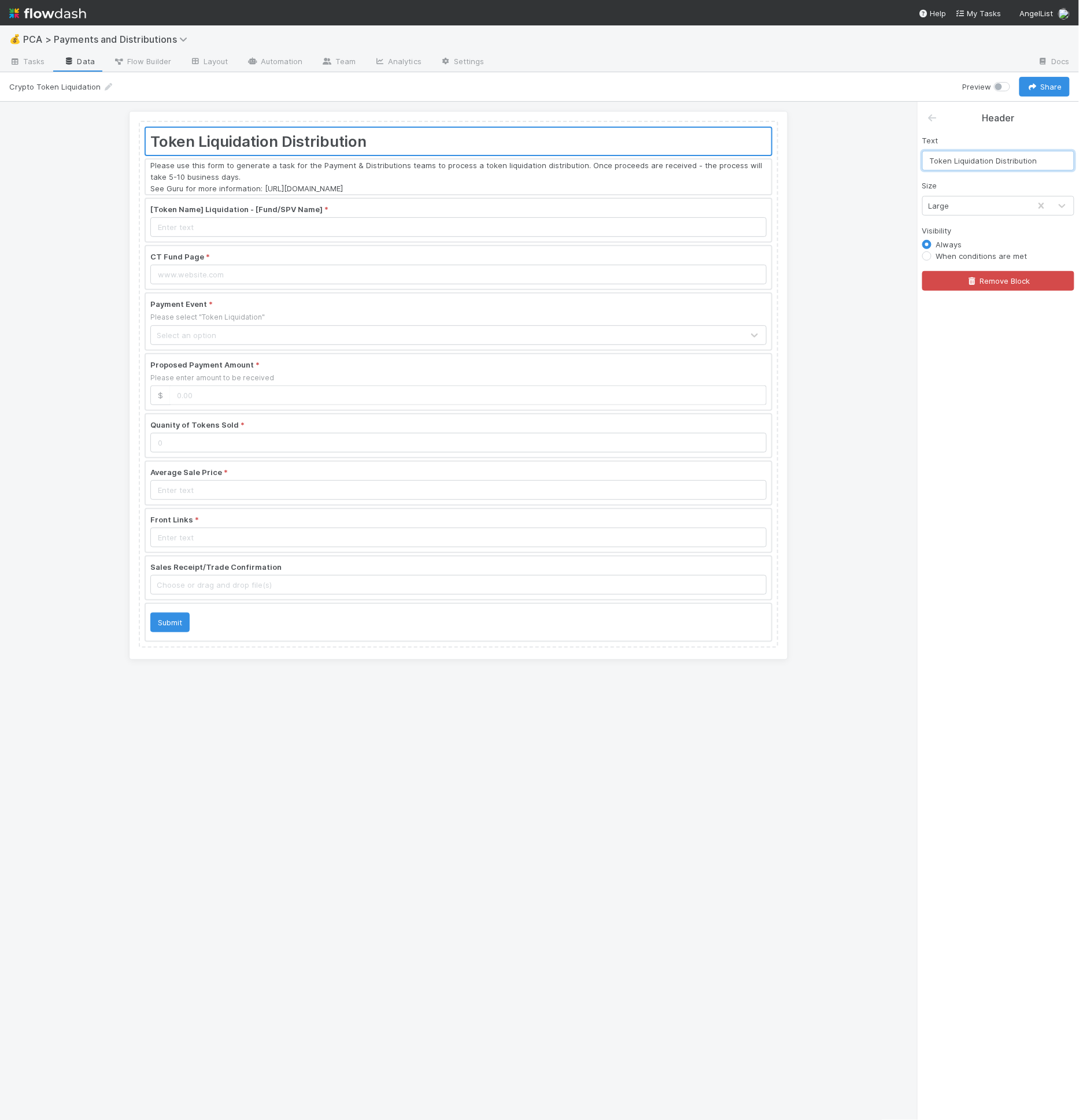
click at [956, 151] on input "Token Liquidation Distribution" at bounding box center [997, 161] width 152 height 19
click at [952, 158] on input "Token Liquidation Distribution" at bounding box center [997, 161] width 152 height 19
click at [231, 174] on div at bounding box center [458, 177] width 625 height 35
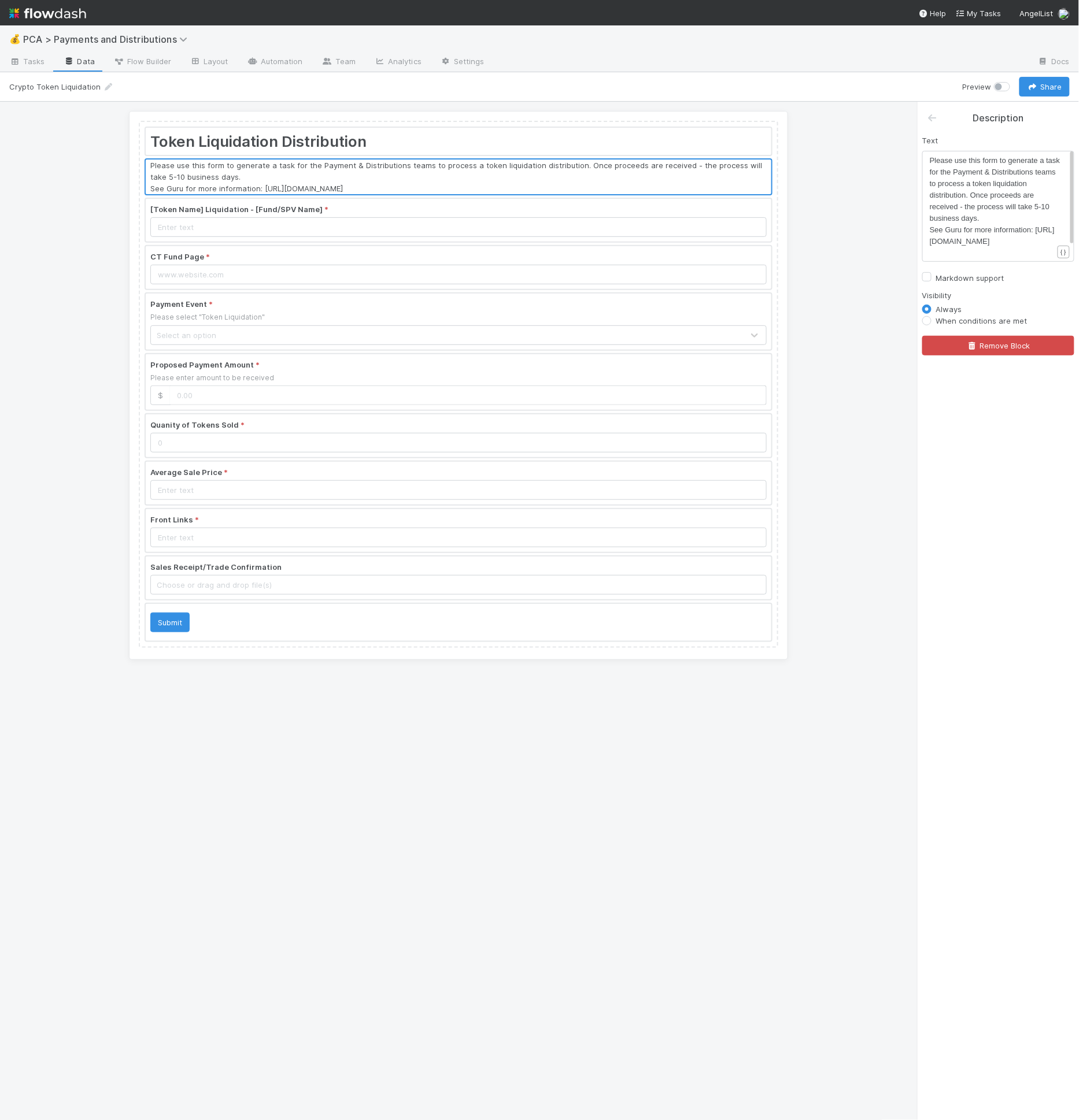
click at [1004, 244] on pre "See Guru for more information: [URL][DOMAIN_NAME]" at bounding box center [995, 235] width 132 height 24
type textarea "Please use this form to generate a task for the Payment & Distributions teams t…"
click at [357, 212] on div at bounding box center [458, 220] width 625 height 43
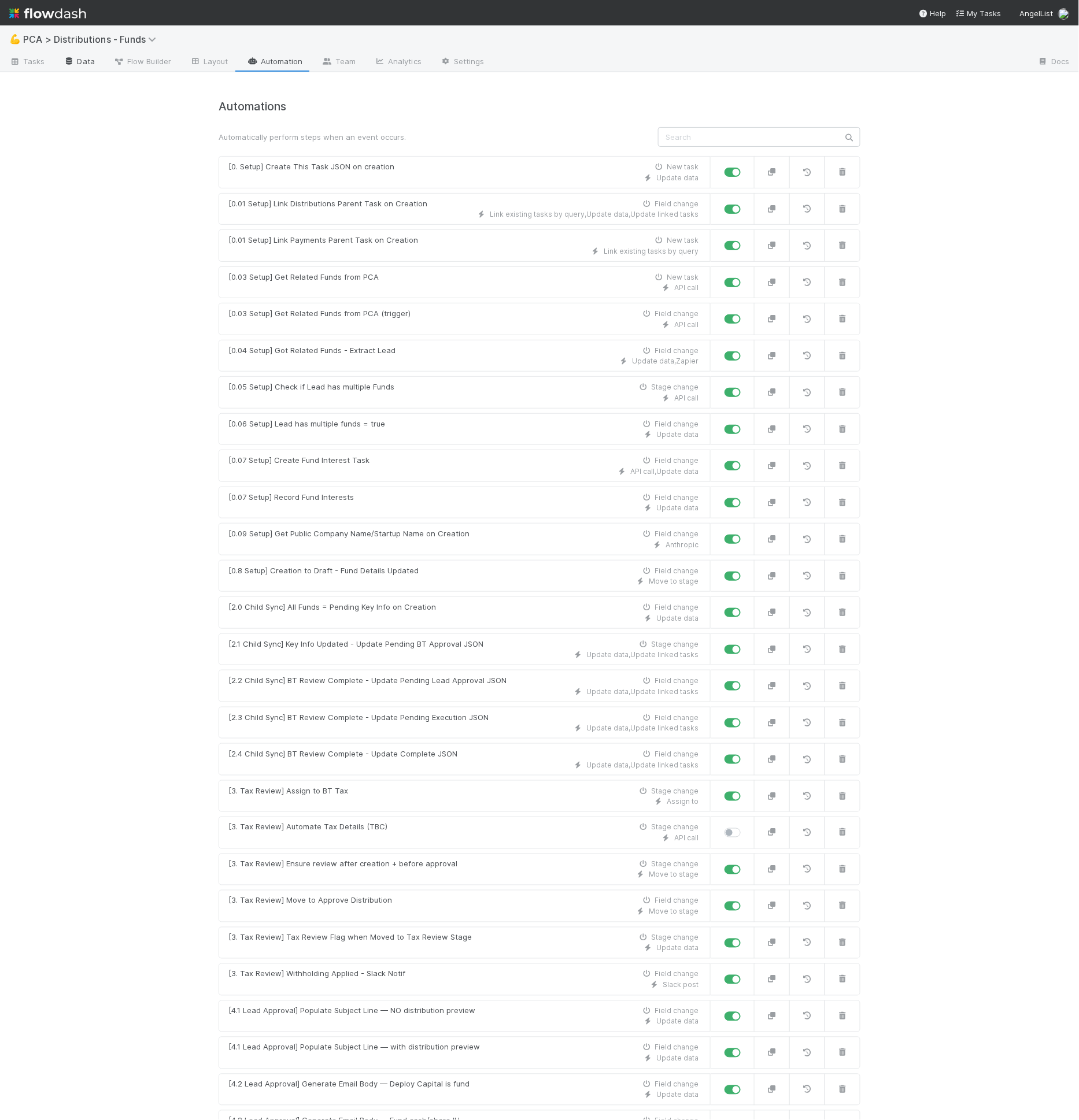
click at [89, 64] on link "Data" at bounding box center [79, 62] width 49 height 19
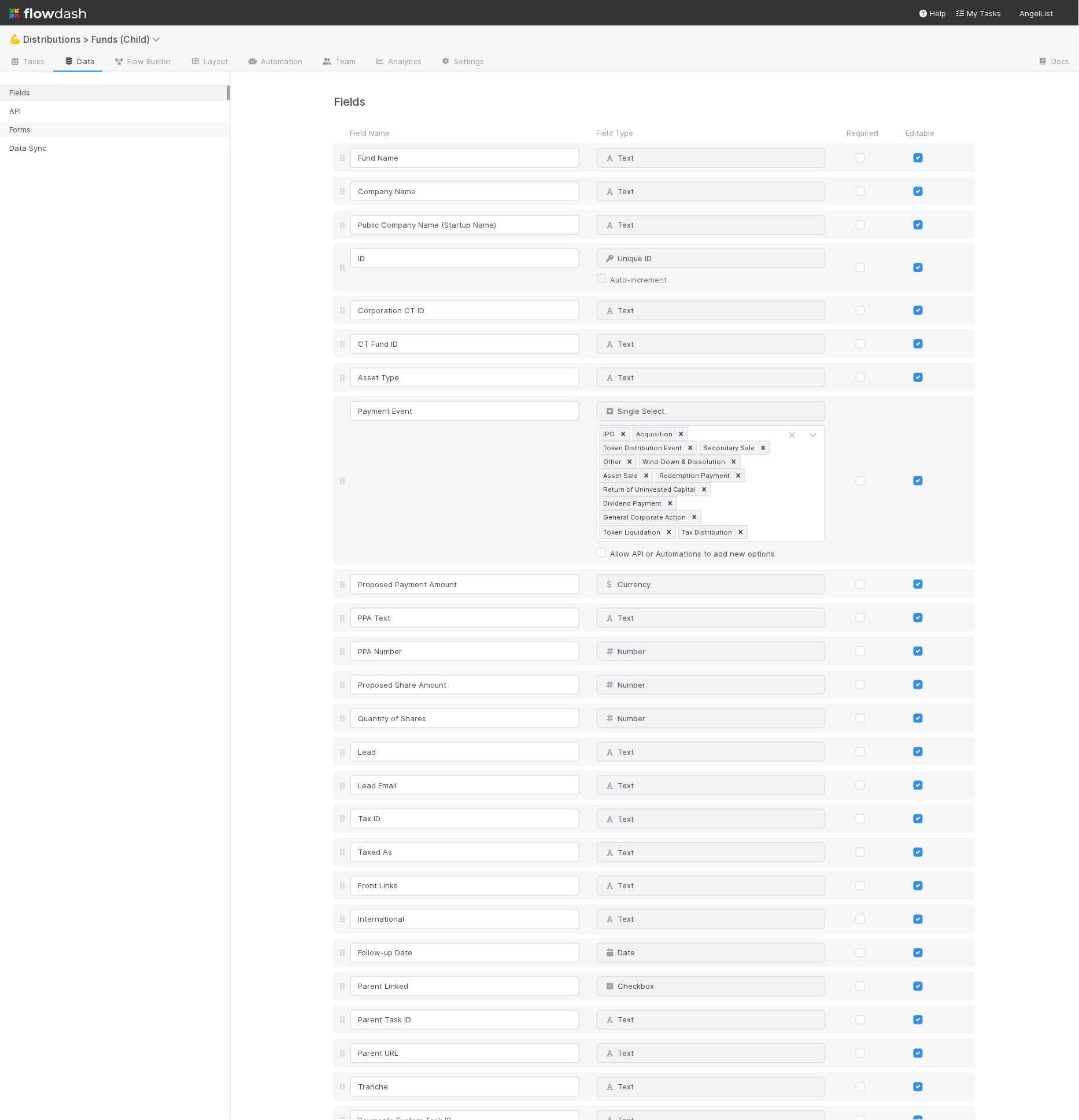
click at [36, 127] on div "Forms" at bounding box center [118, 130] width 218 height 15
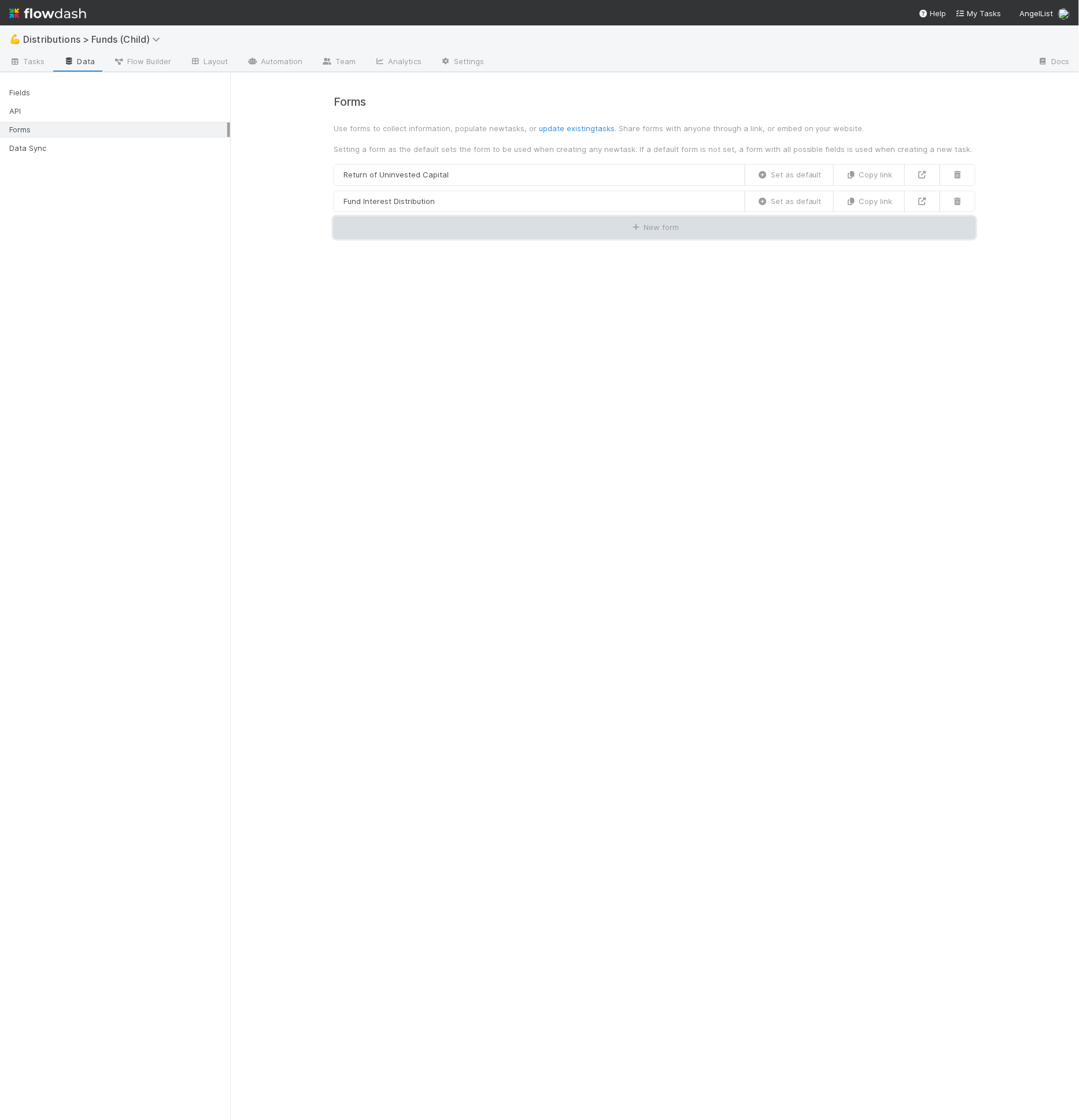
click at [422, 230] on button "New form" at bounding box center [654, 227] width 642 height 22
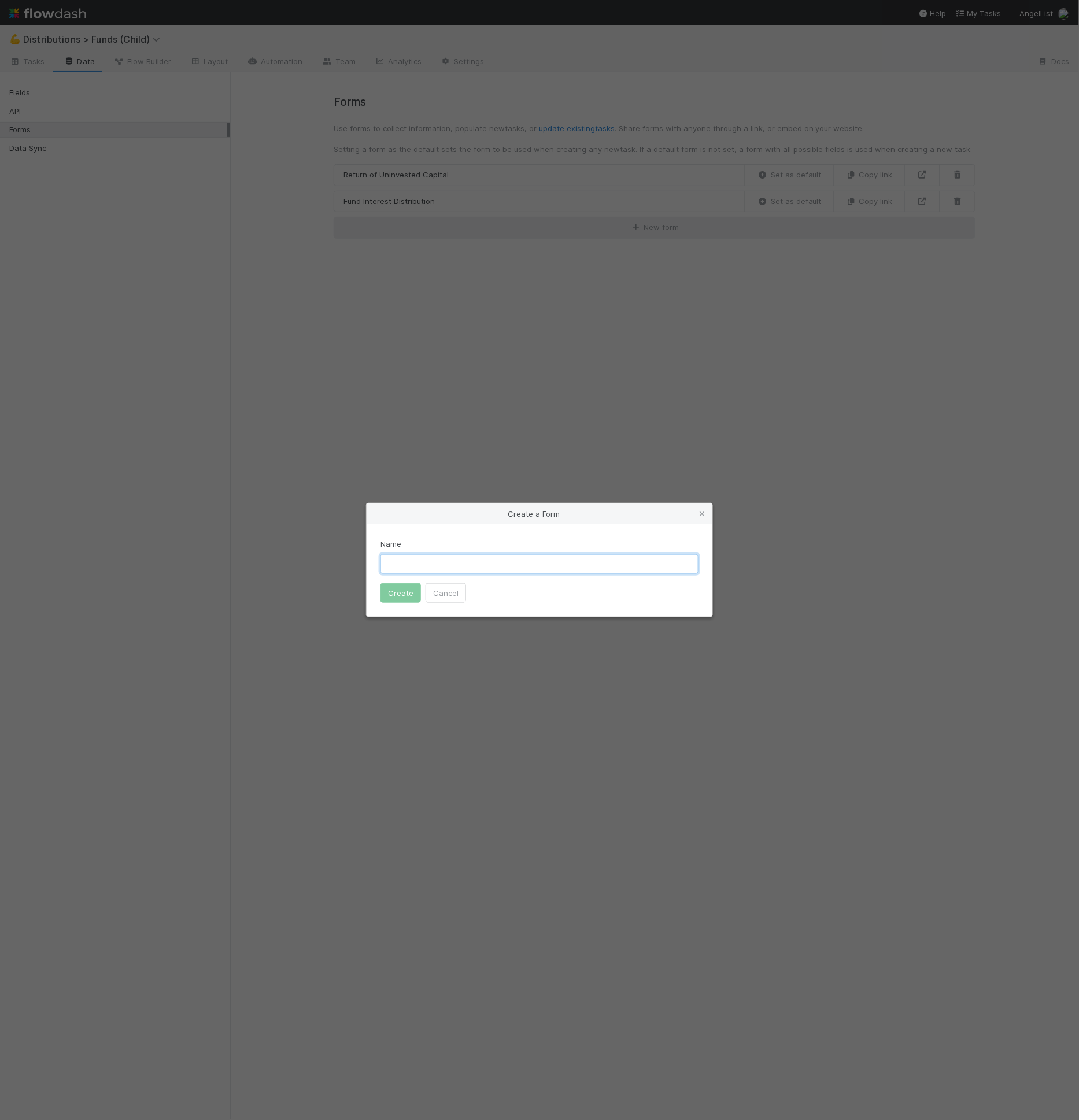
click at [436, 556] on input "text" at bounding box center [540, 564] width 318 height 19
paste input "Token Liquidation Distribution"
type input "Token Liquidation Distribution"
click at [406, 584] on button "Create" at bounding box center [401, 593] width 41 height 19
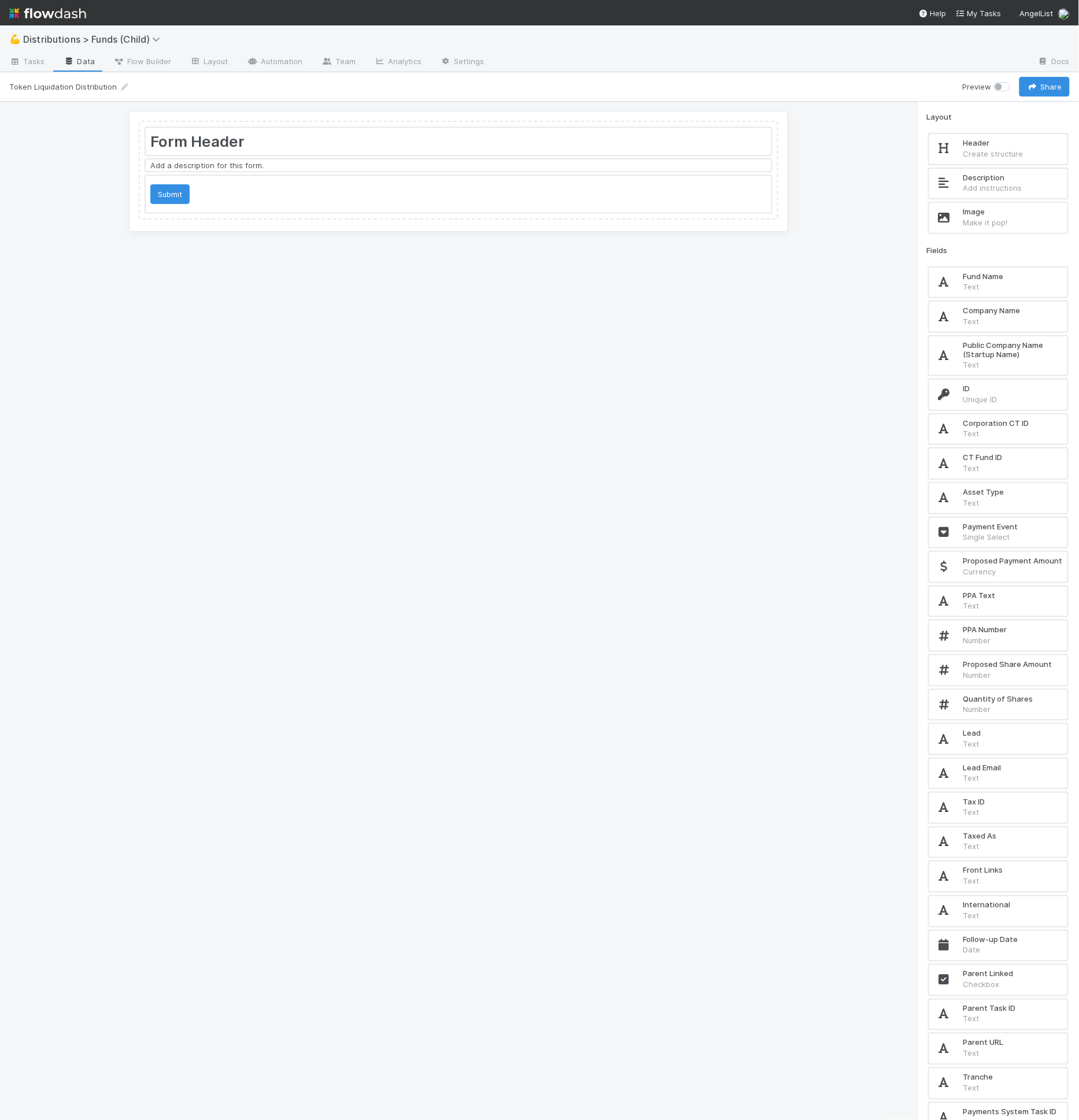
click at [243, 134] on div at bounding box center [458, 140] width 625 height 27
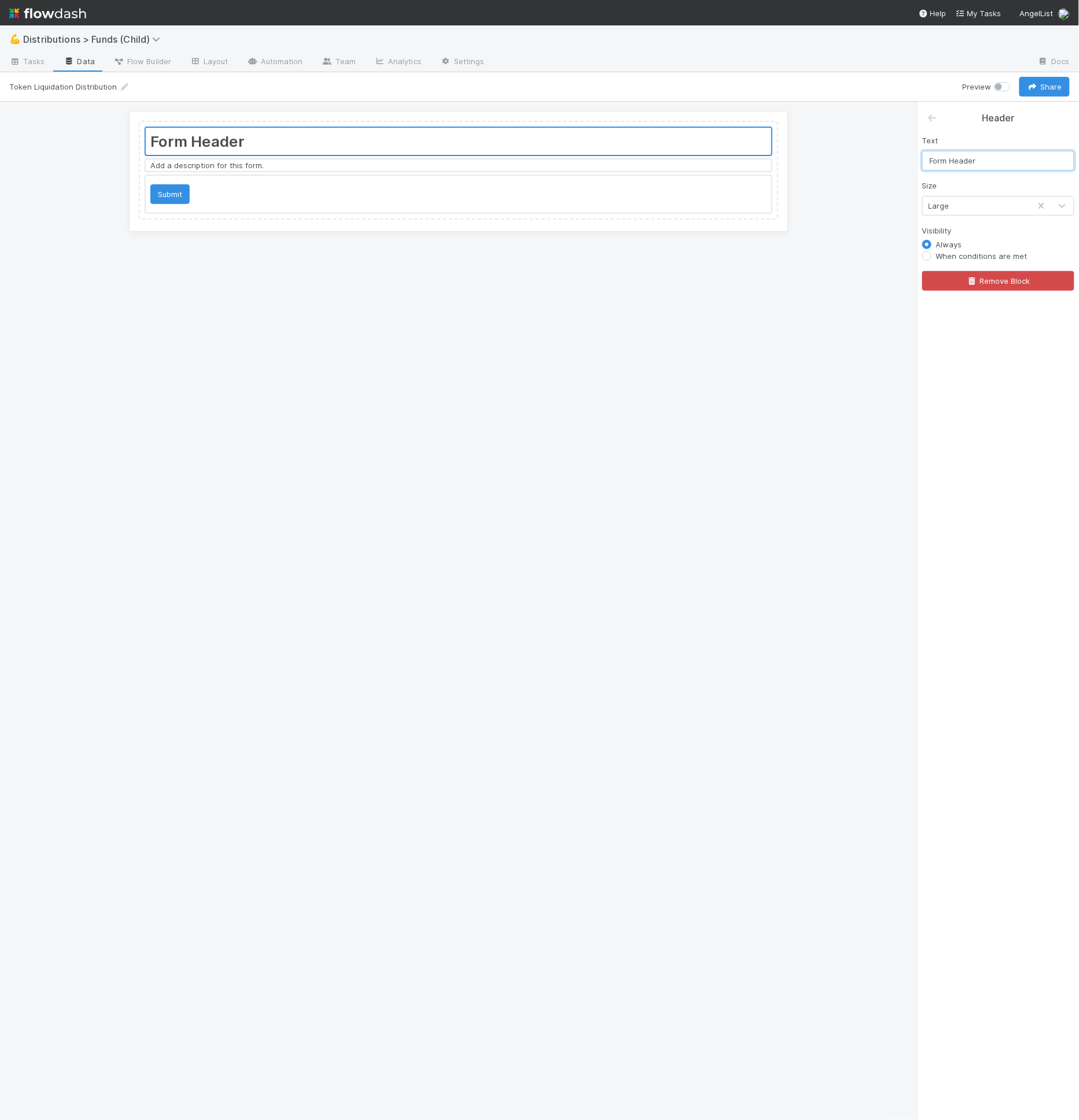
click at [991, 160] on input "Form Header" at bounding box center [997, 161] width 152 height 19
paste input "Token Liquidation Distribution"
type input "Token Liquidation Distribution"
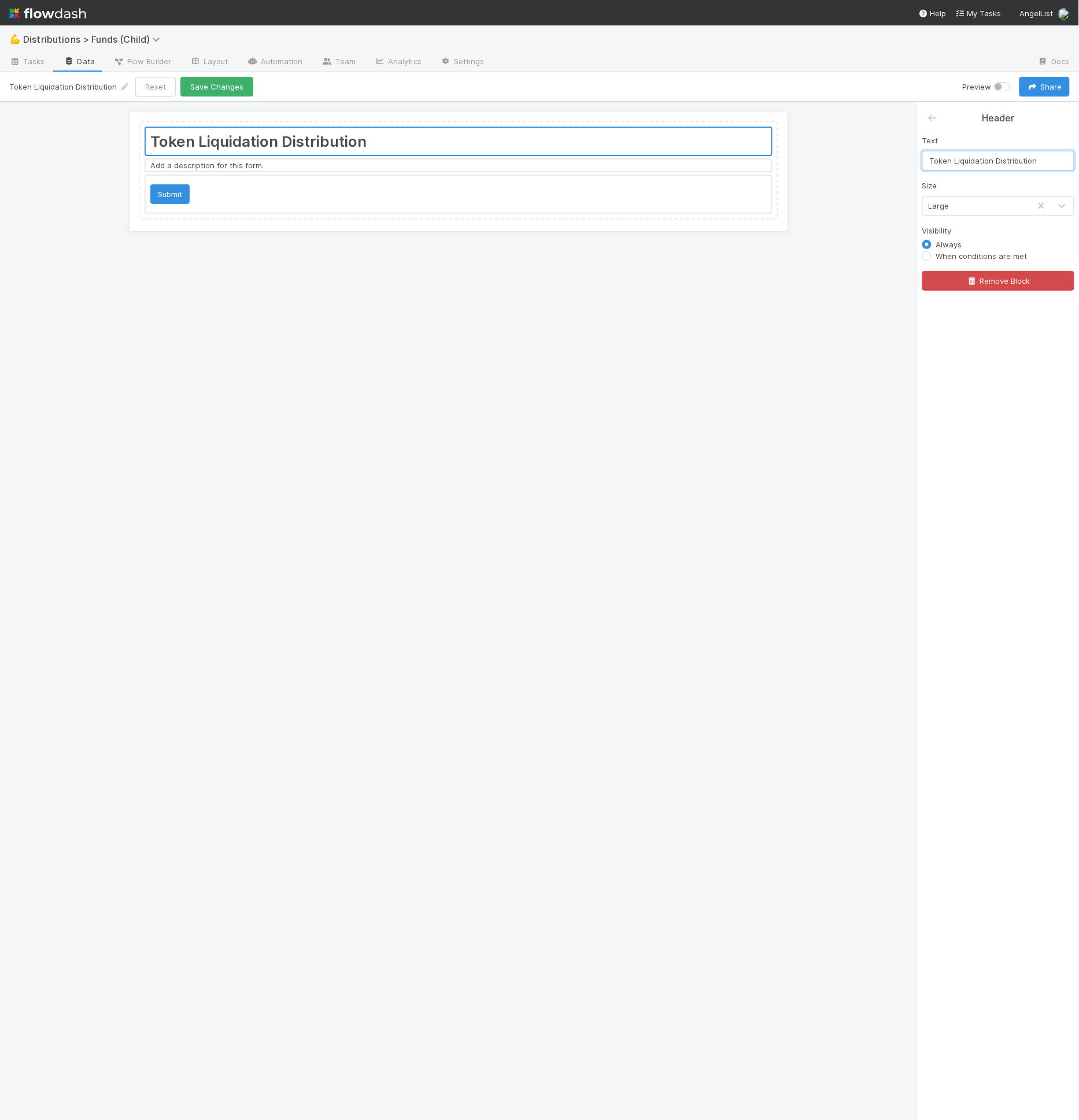
click at [190, 164] on div at bounding box center [458, 165] width 625 height 11
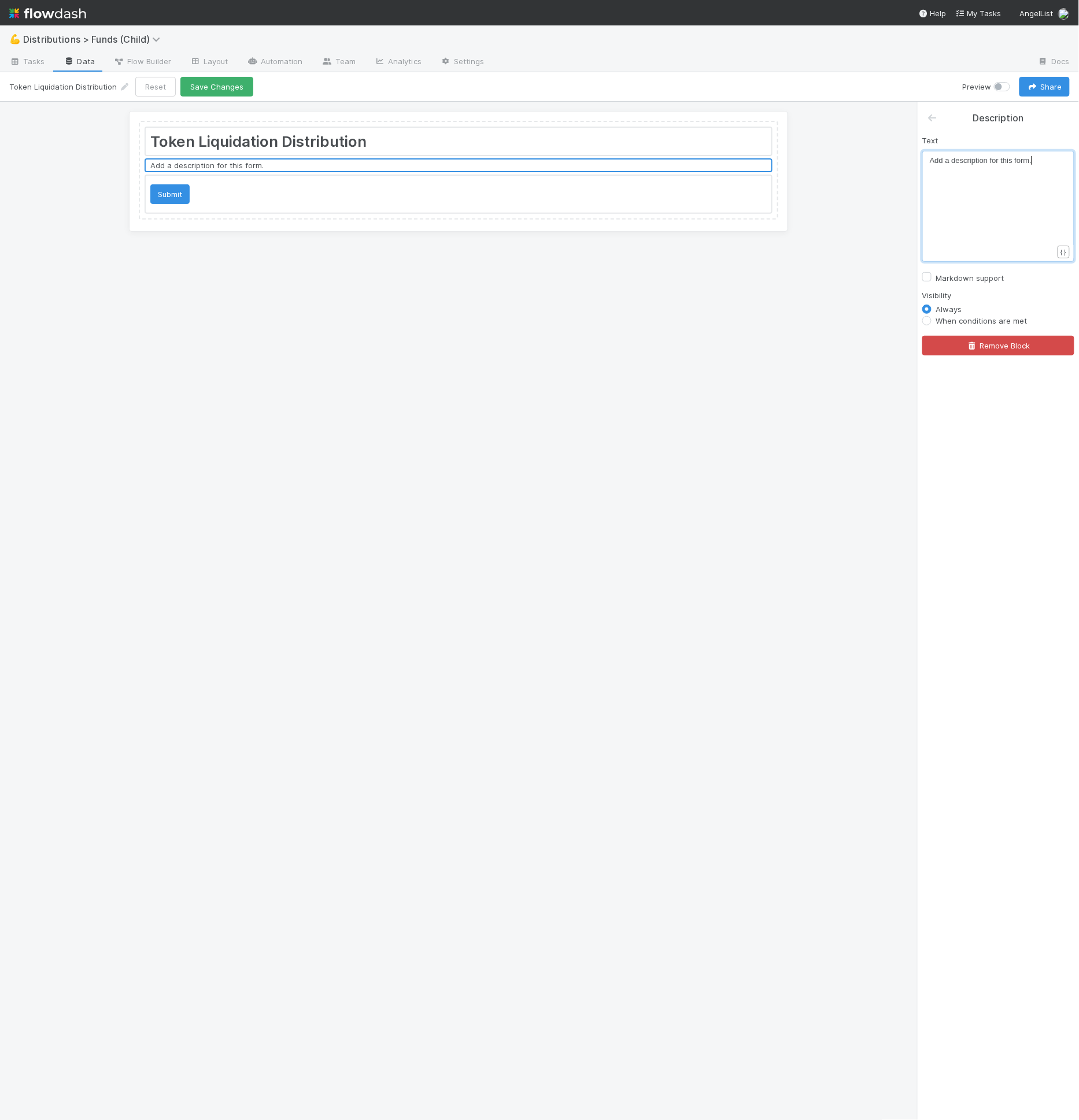
click at [1018, 190] on div "​ x Add a description for this form." at bounding box center [1005, 221] width 152 height 131
type textarea "Add a description for this form."
click at [1018, 190] on div "x Add a description for this form ." at bounding box center [1005, 221] width 152 height 131
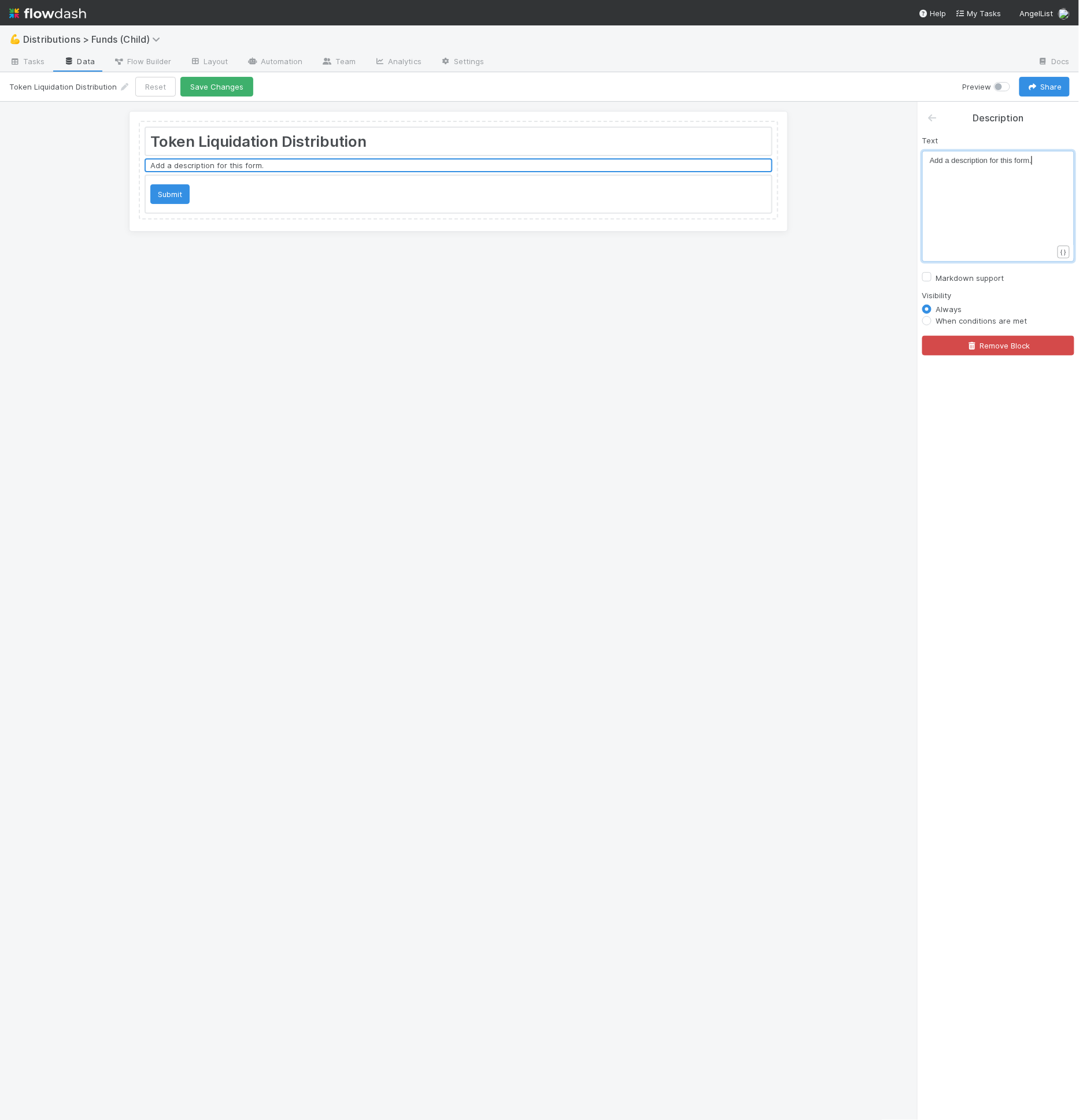
click at [1018, 190] on div "x Add a description for this form." at bounding box center [1005, 221] width 152 height 131
paste textarea "Add a description for this form.Please use this form to generate a task for the…"
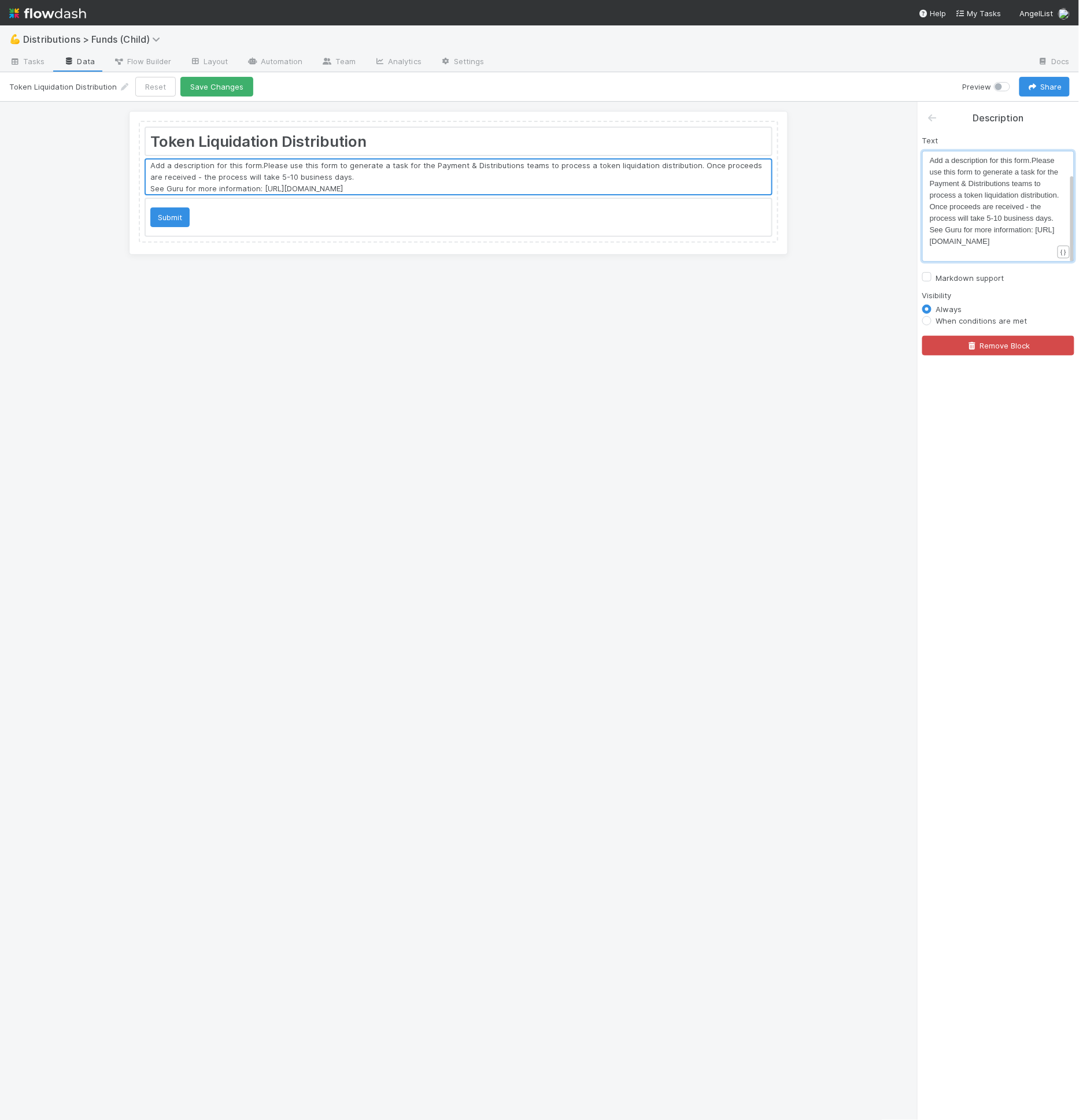
scroll to position [35, 0]
click at [958, 219] on span "See Guru for more information: https://app.getguru.com/card/cdA7jAri/Liquidatio…" at bounding box center [992, 208] width 125 height 20
type textarea "Add a description for this form.Please use this form to generate a task for the…"
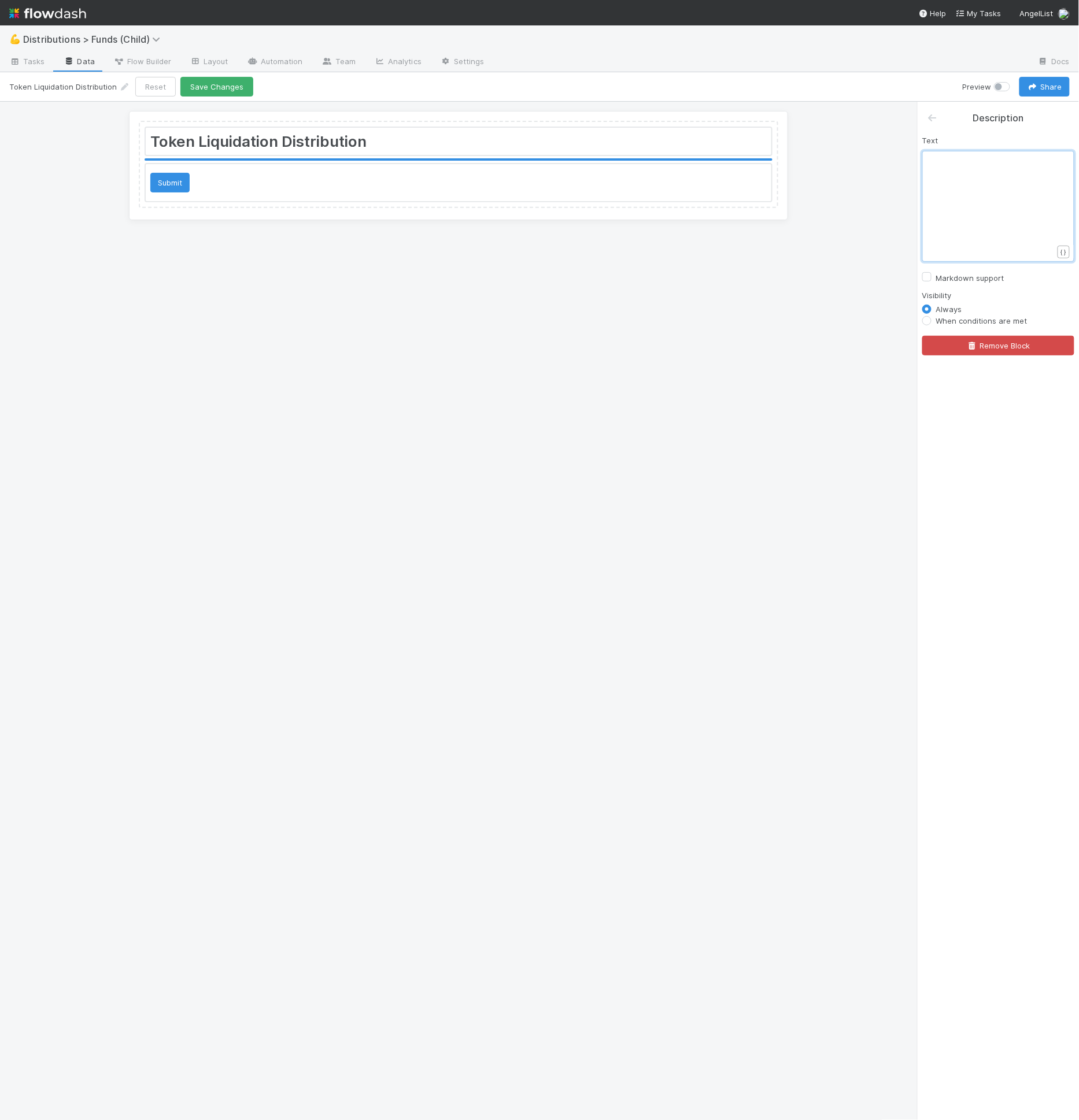
scroll to position [24, 0]
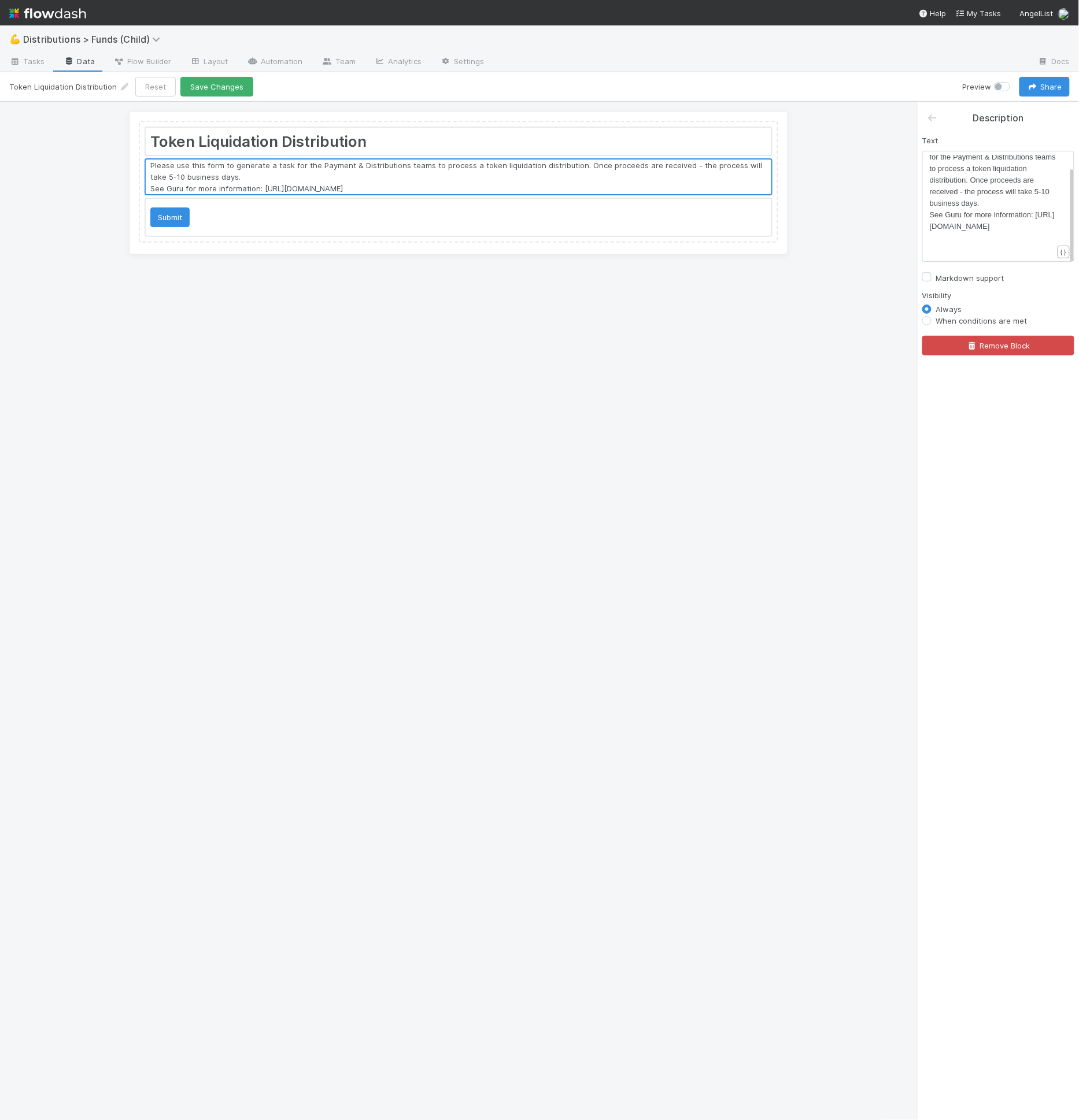
click at [982, 278] on label "Markdown support" at bounding box center [970, 277] width 68 height 14
click at [931, 278] on input "Markdown support" at bounding box center [926, 276] width 9 height 11
checkbox input "true"
click at [977, 192] on span "Please use this form to generate a task for the Payment & Distributions teams t…" at bounding box center [995, 174] width 132 height 67
click at [930, 210] on span "See Guru for more information: https://app.getguru.com/card/cdA7jAri/Liquidatio…" at bounding box center [992, 220] width 125 height 20
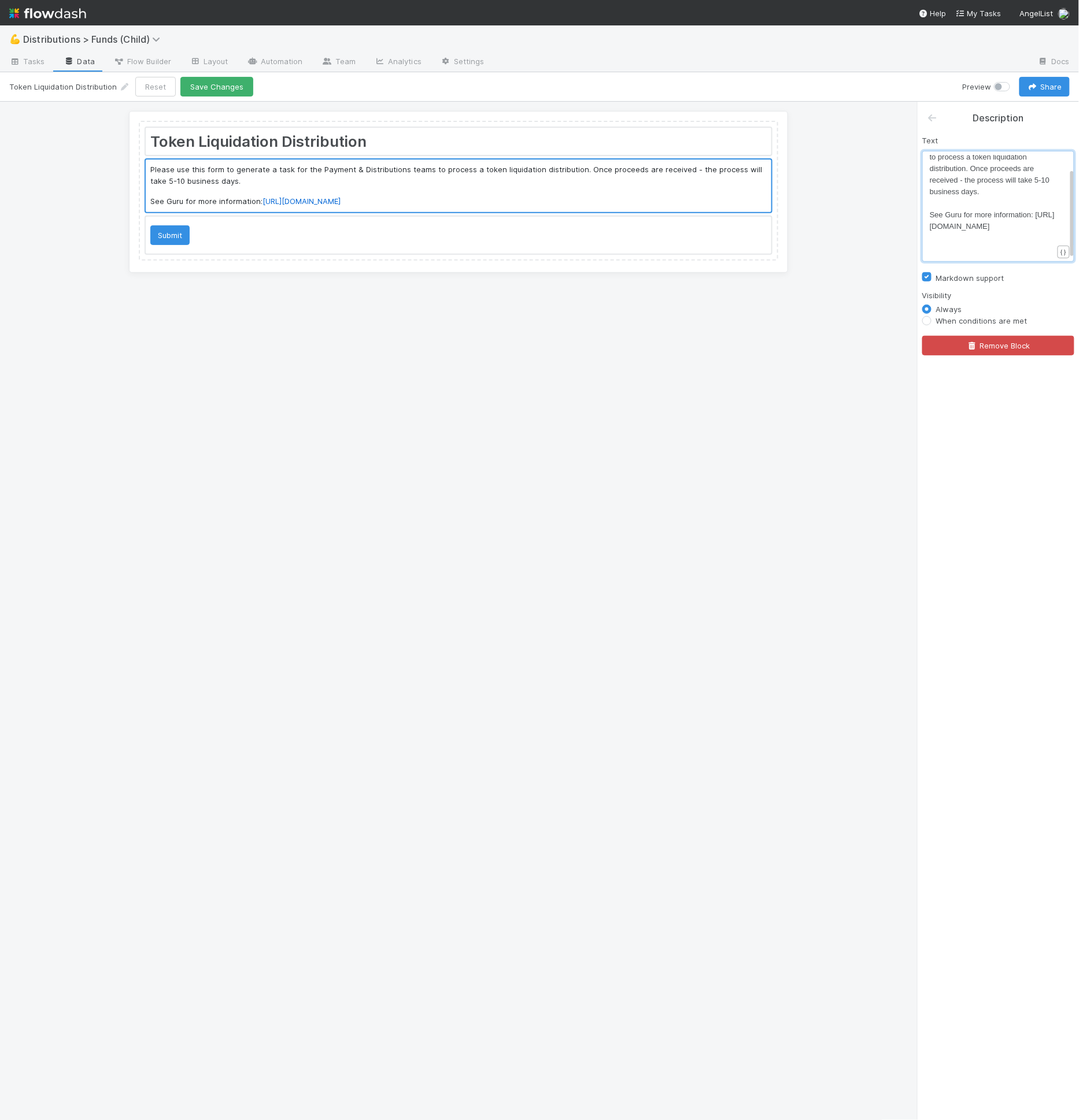
scroll to position [35, 0]
click at [930, 210] on span "See Guru for more information: https://app.getguru.com/card/cdA7jAri/Liquidatio…" at bounding box center [992, 220] width 125 height 20
type textarea "["
click at [1055, 202] on div "x Please use this form to generate a task for the Payment & Distributions teams…" at bounding box center [1005, 197] width 152 height 139
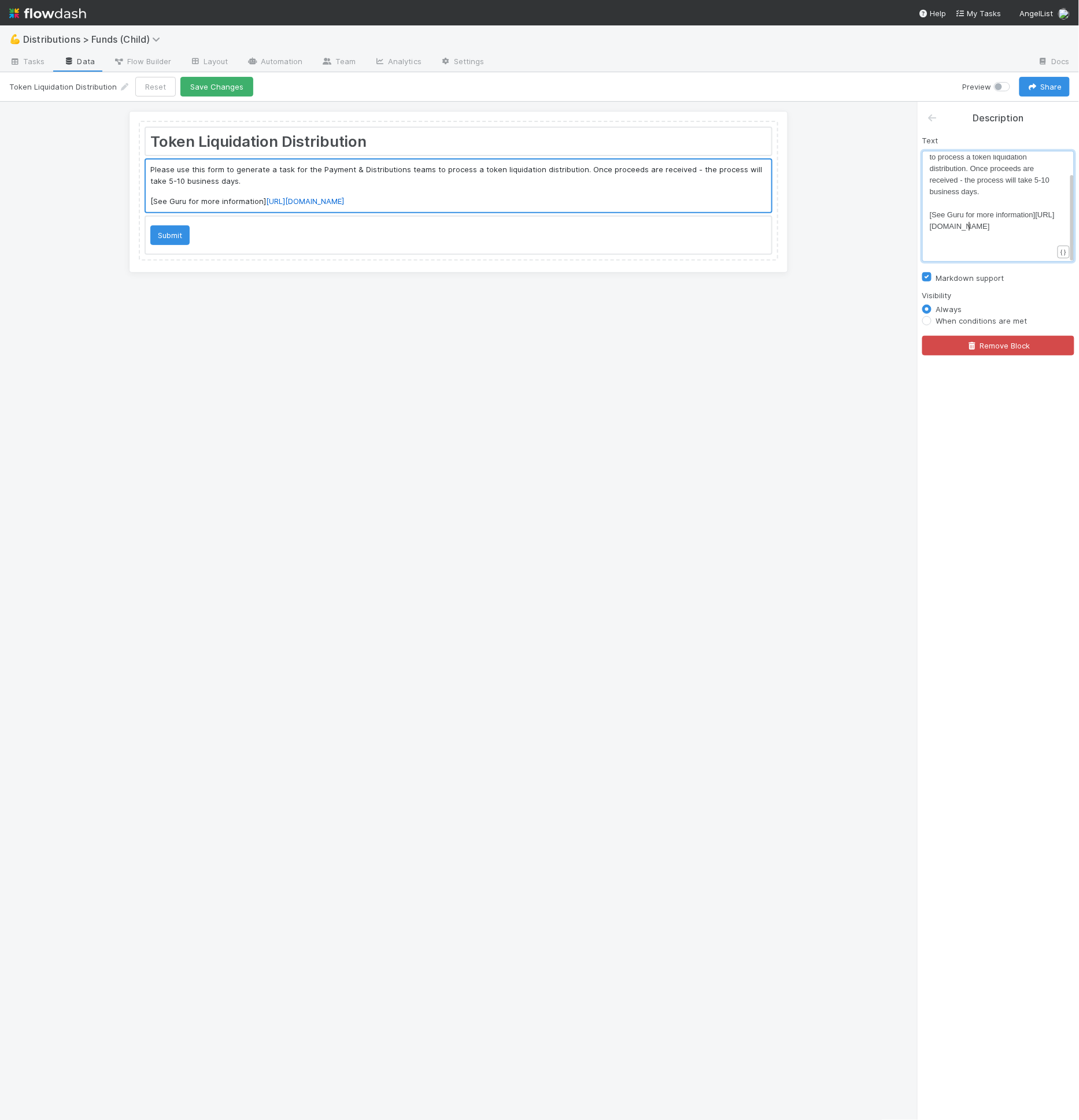
type textarea "]("
click at [1045, 232] on pre "[See Guru for more information](https://app.getguru.com/card/cdA7jAri/Liquidati…" at bounding box center [995, 221] width 132 height 24
type textarea ")"
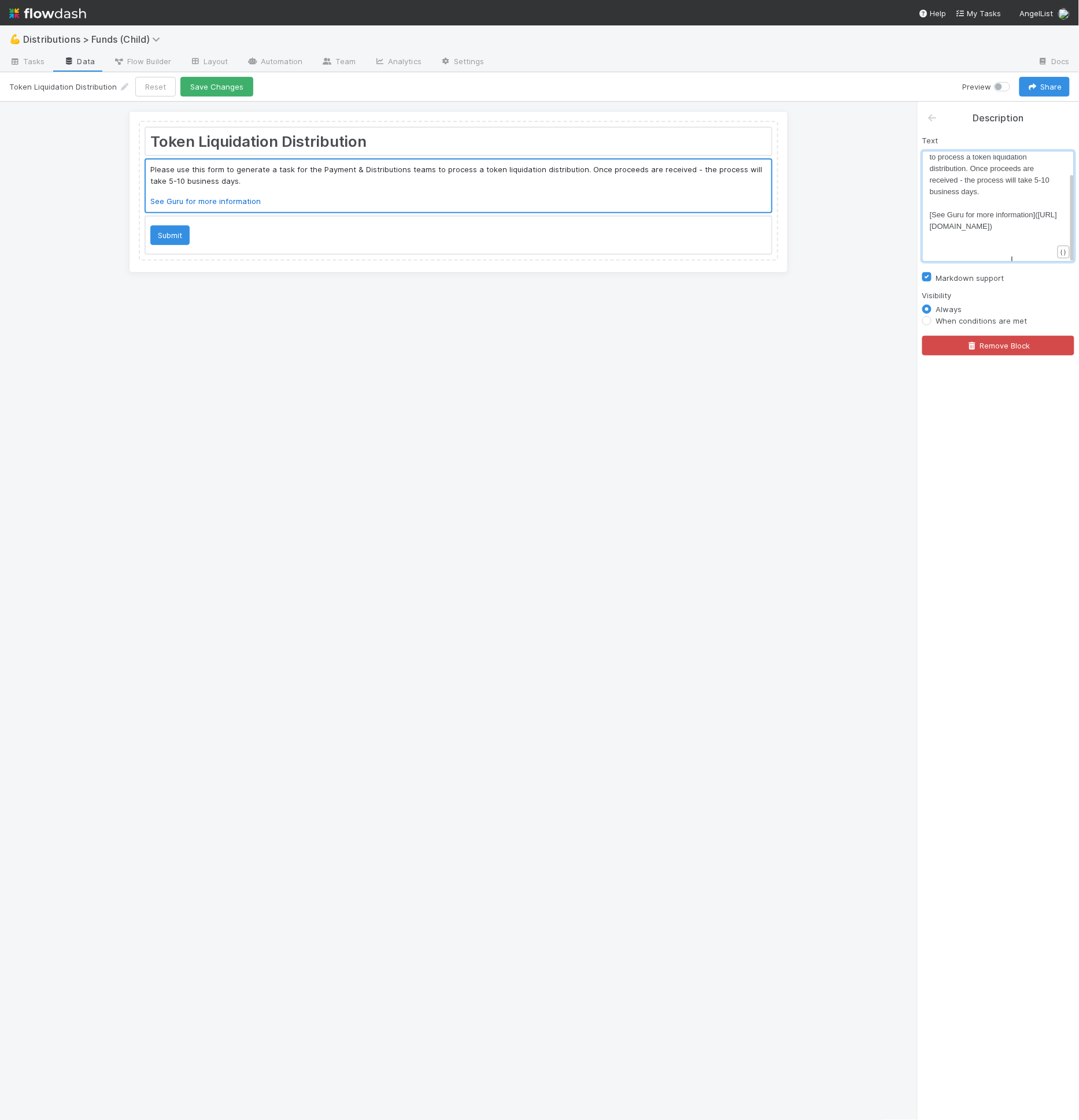
scroll to position [3, 2]
click at [274, 182] on div at bounding box center [458, 186] width 625 height 53
click at [276, 186] on div at bounding box center [458, 186] width 625 height 53
click at [1014, 169] on span "Please use this form to generate a task for the Payment & Distributions teams t…" at bounding box center [995, 163] width 132 height 67
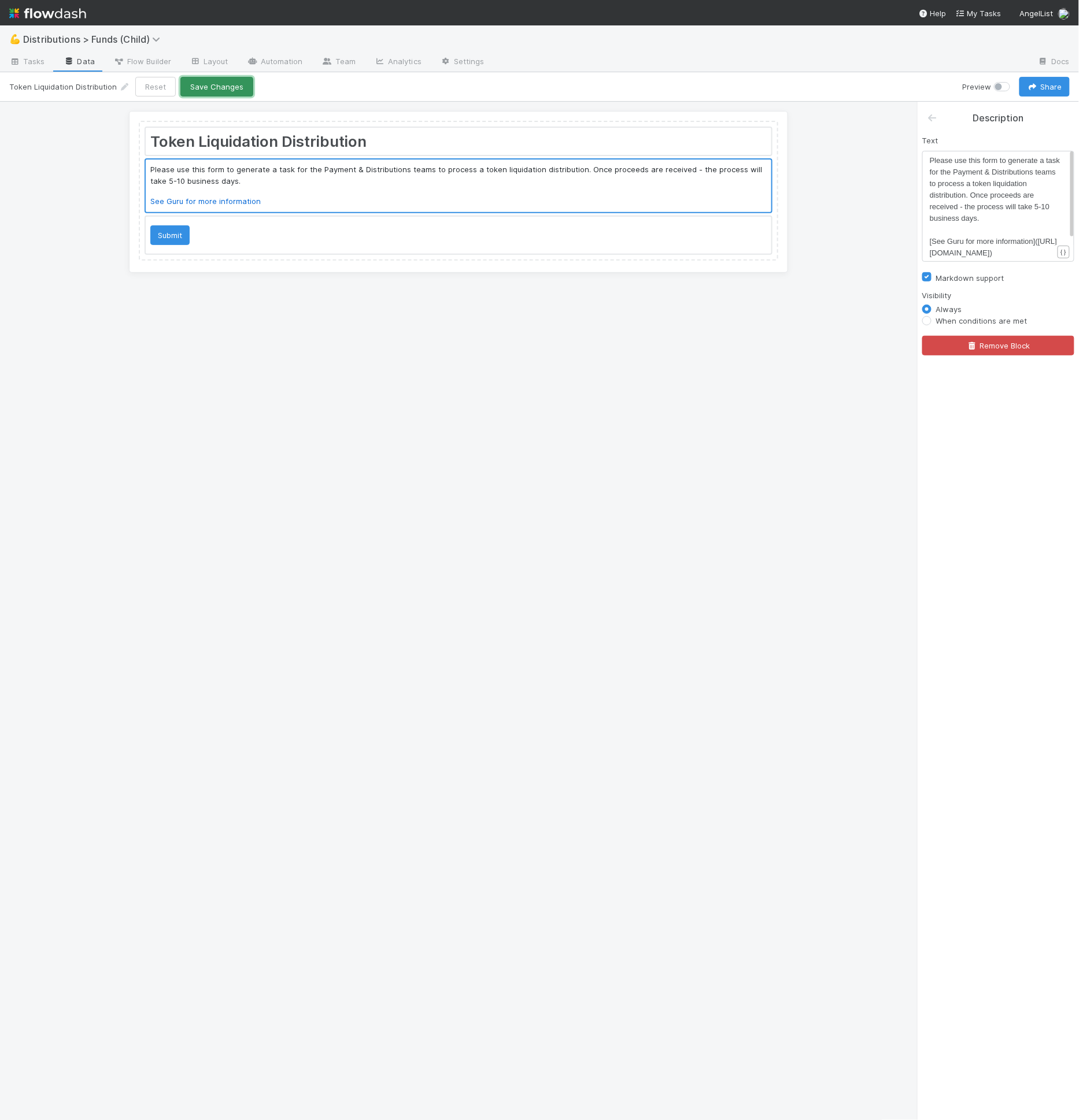
click at [200, 83] on button "Save Changes" at bounding box center [217, 87] width 73 height 19
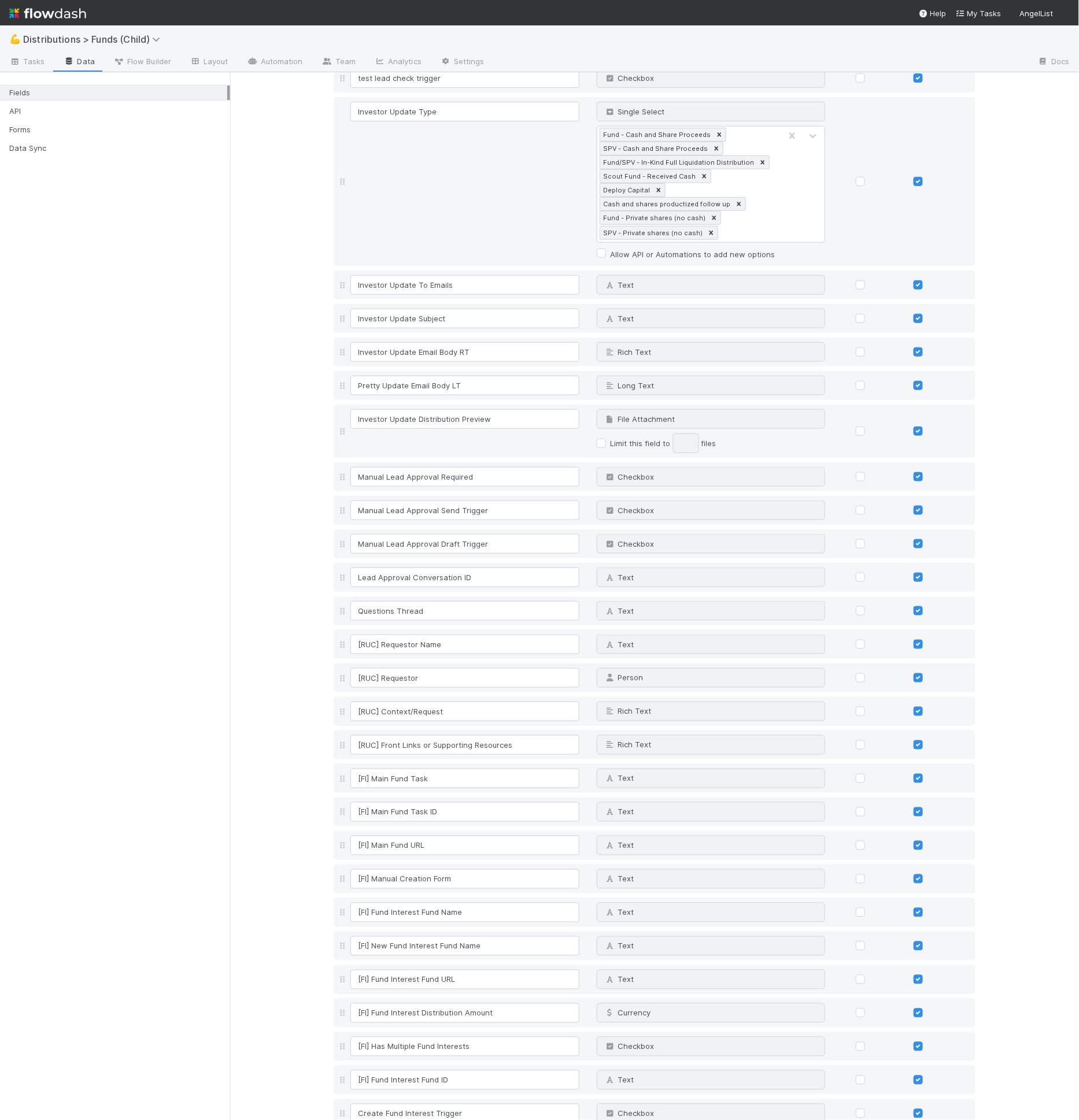
scroll to position [3645, 0]
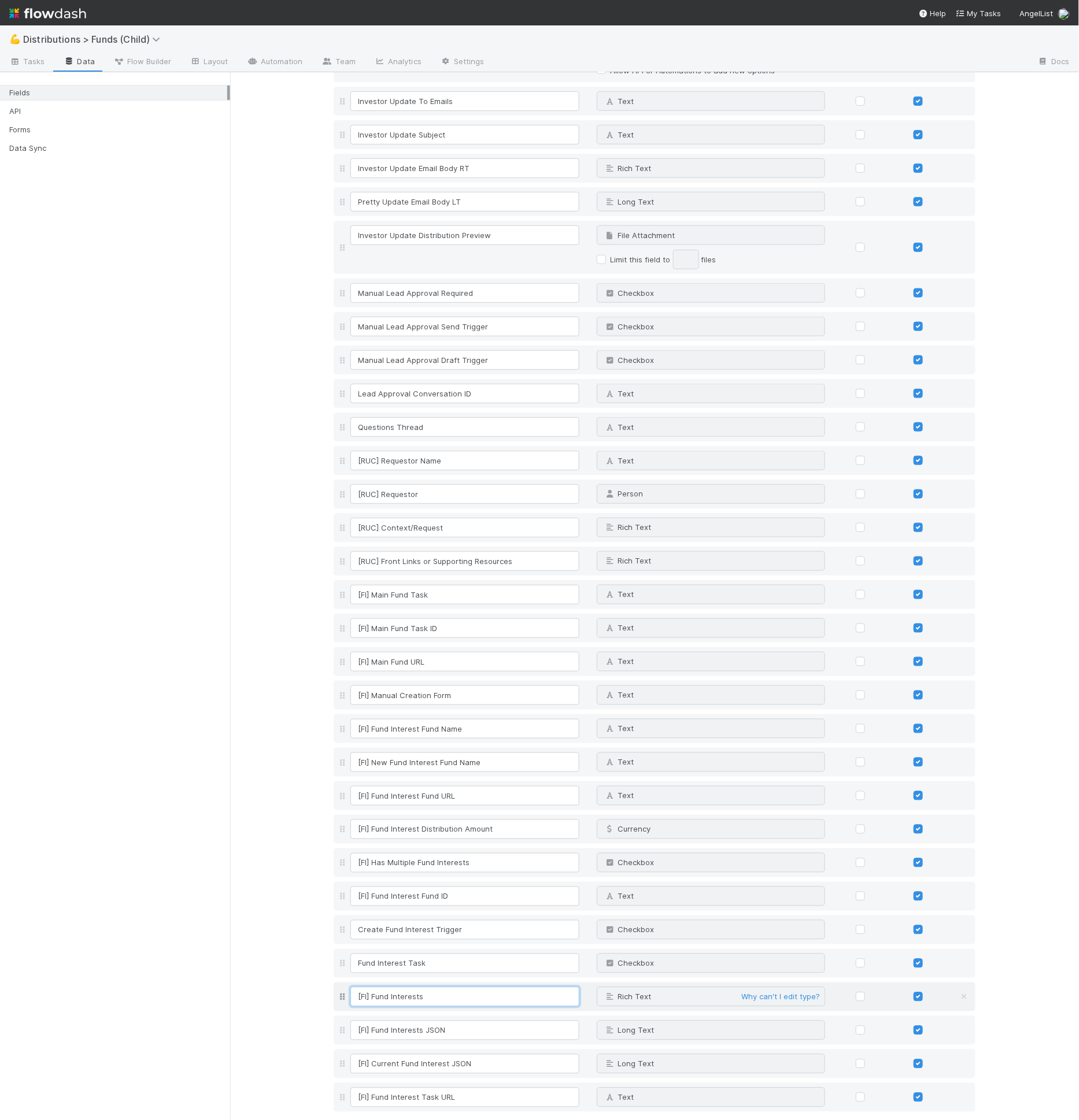
click at [423, 987] on input "[FI] Fund Interests" at bounding box center [465, 997] width 229 height 19
click at [449, 786] on input "[FI] Fund Interest Fund URL" at bounding box center [465, 796] width 229 height 19
click at [478, 753] on input "[FI] New Fund Interest Fund Name" at bounding box center [465, 762] width 229 height 19
